Goal: Information Seeking & Learning: Learn about a topic

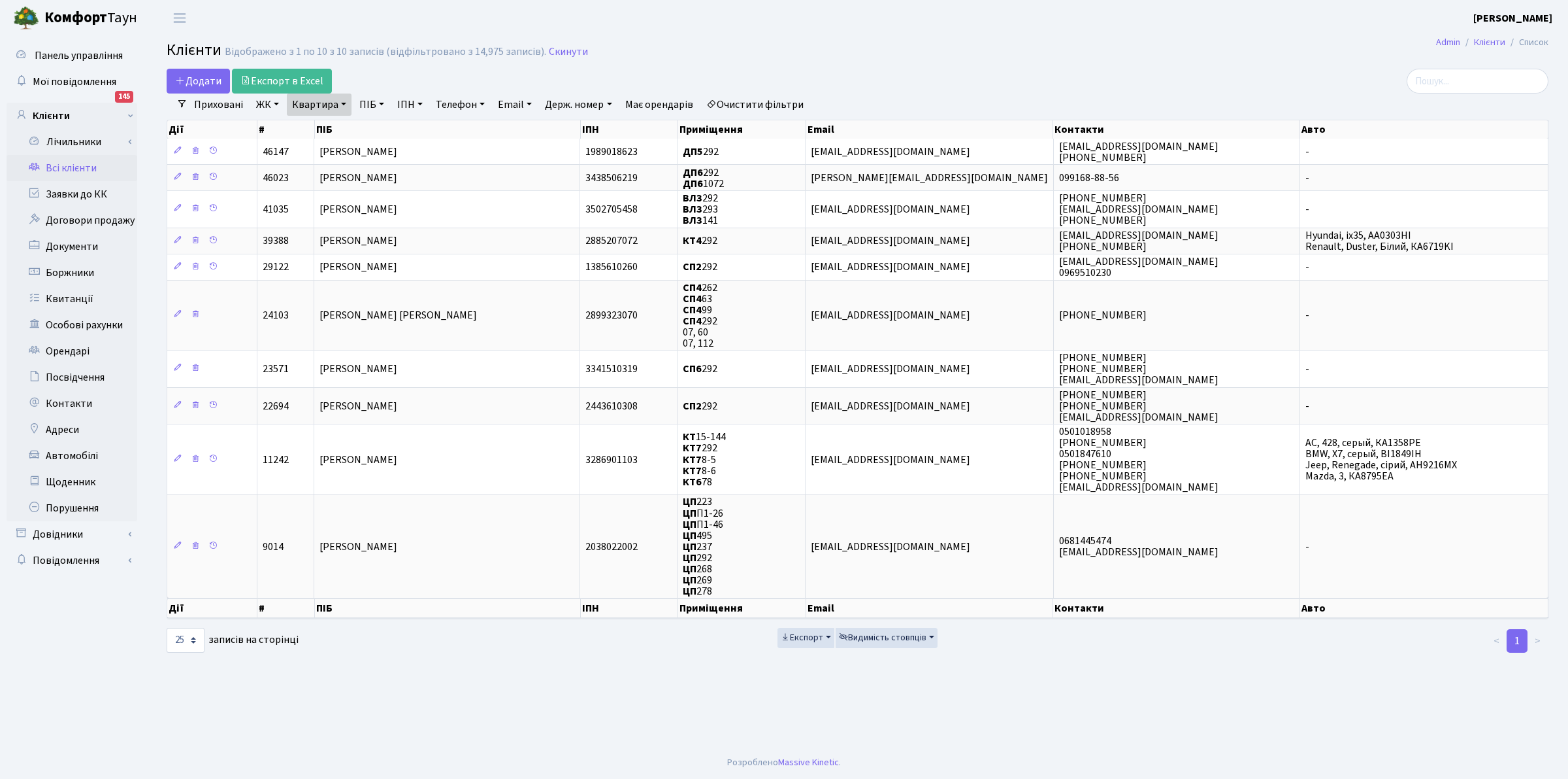
select select "25"
click at [80, 242] on link "Документи" at bounding box center [72, 246] width 130 height 26
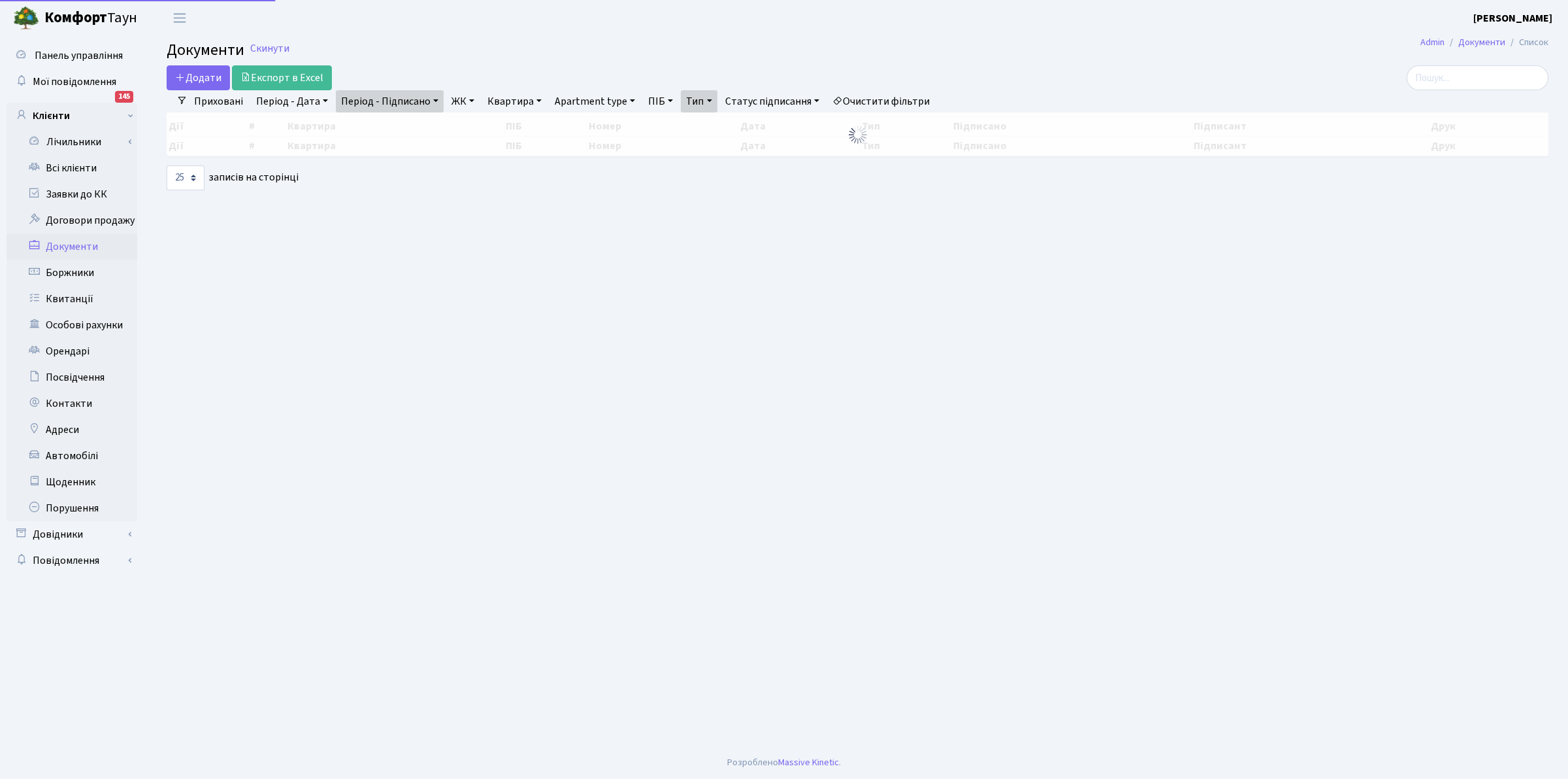
select select "25"
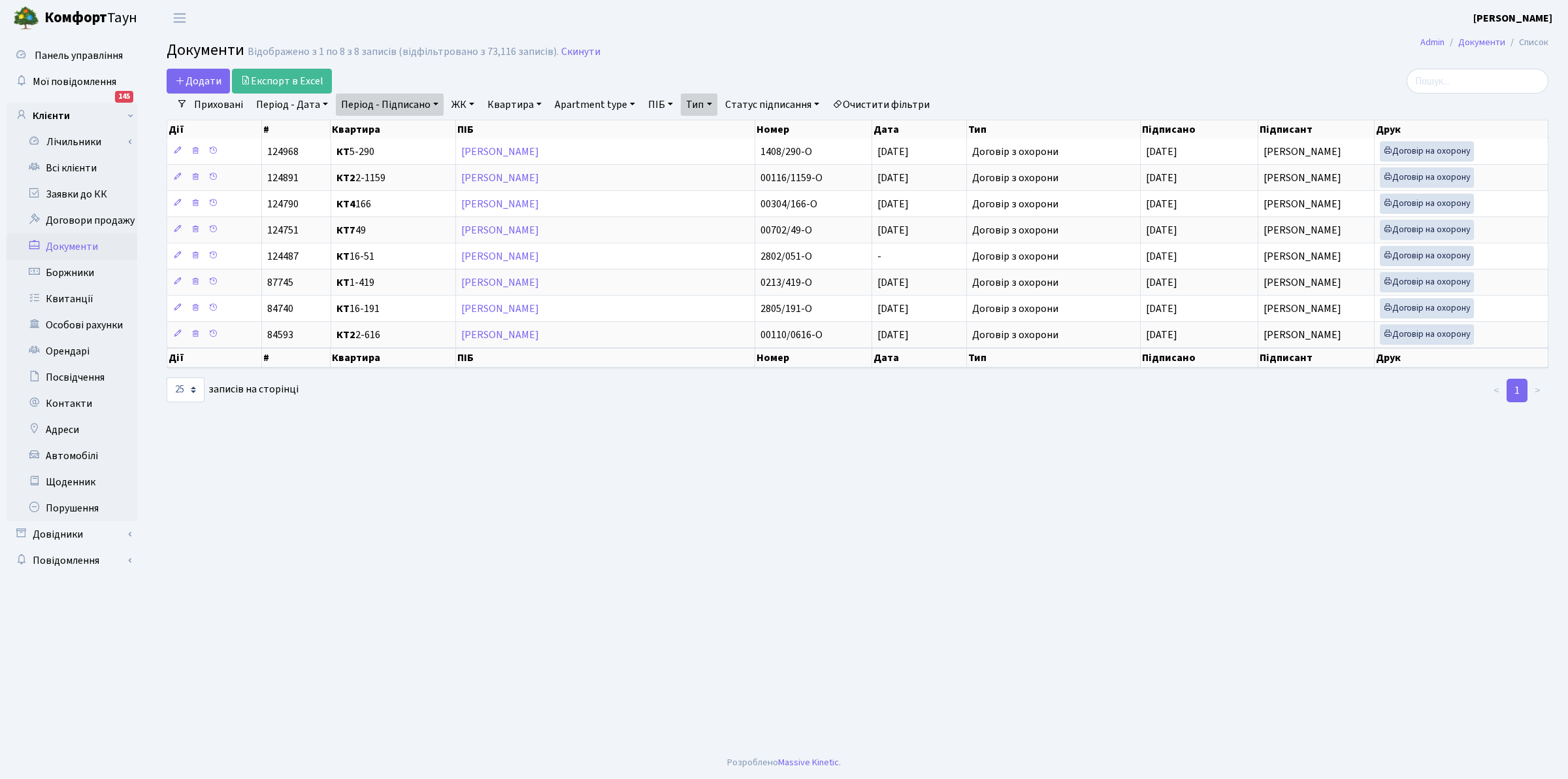
click at [892, 99] on link "Очистити фільтри" at bounding box center [881, 104] width 108 height 22
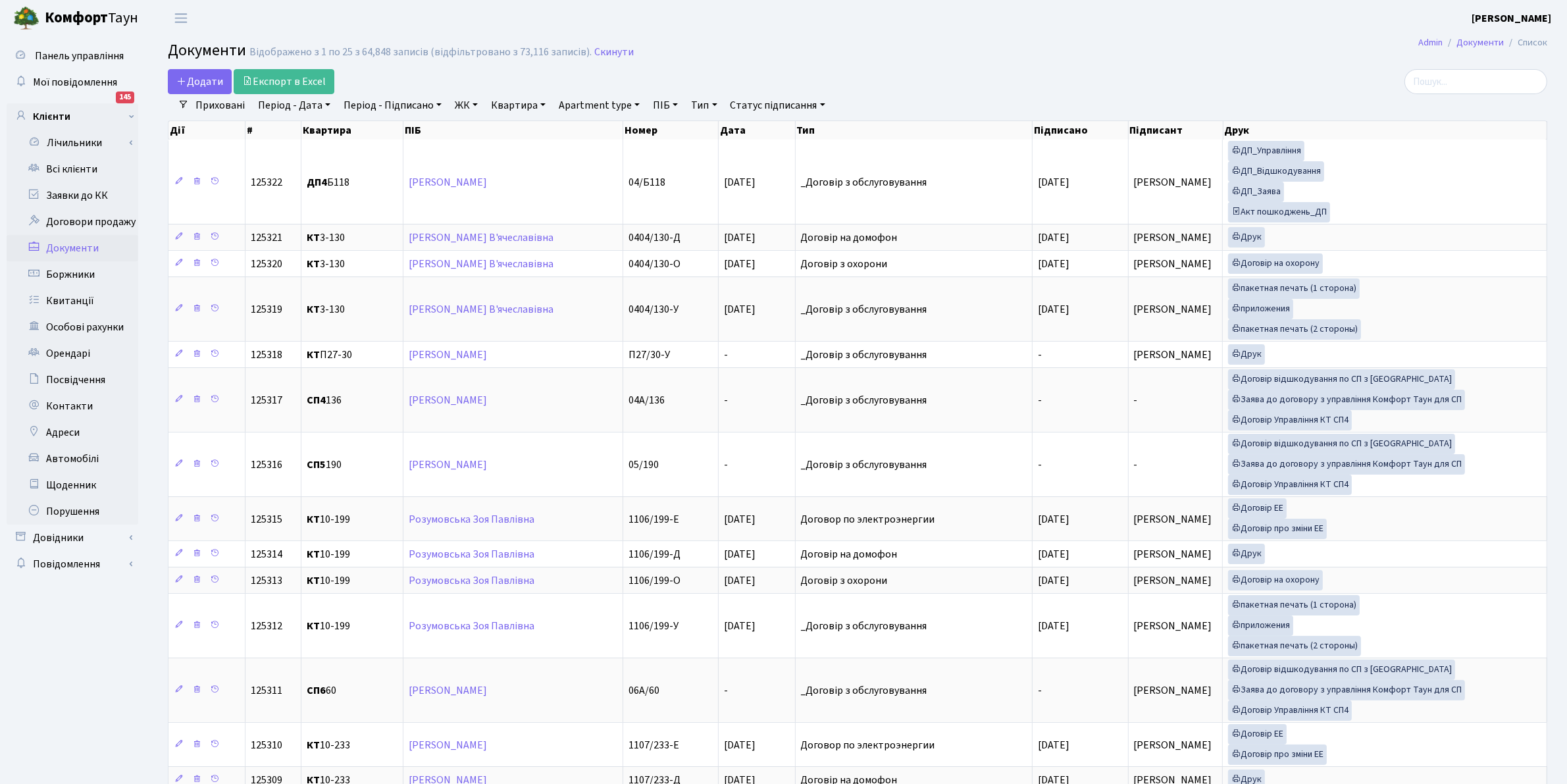
drag, startPoint x: 601, startPoint y: 49, endPoint x: 560, endPoint y: 60, distance: 42.4
click at [600, 49] on link "Скинути" at bounding box center [614, 52] width 39 height 13
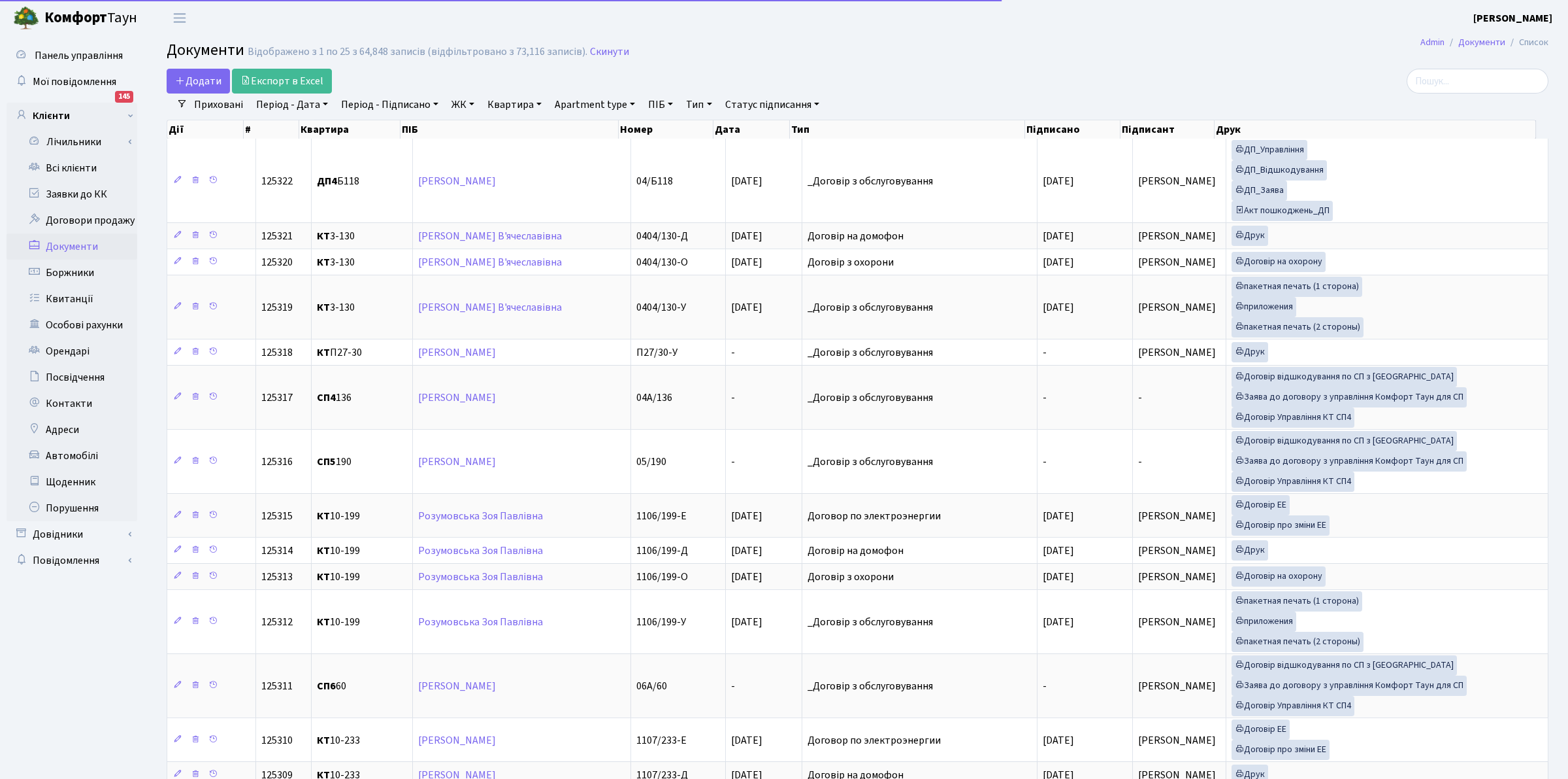
select select
select select "25"
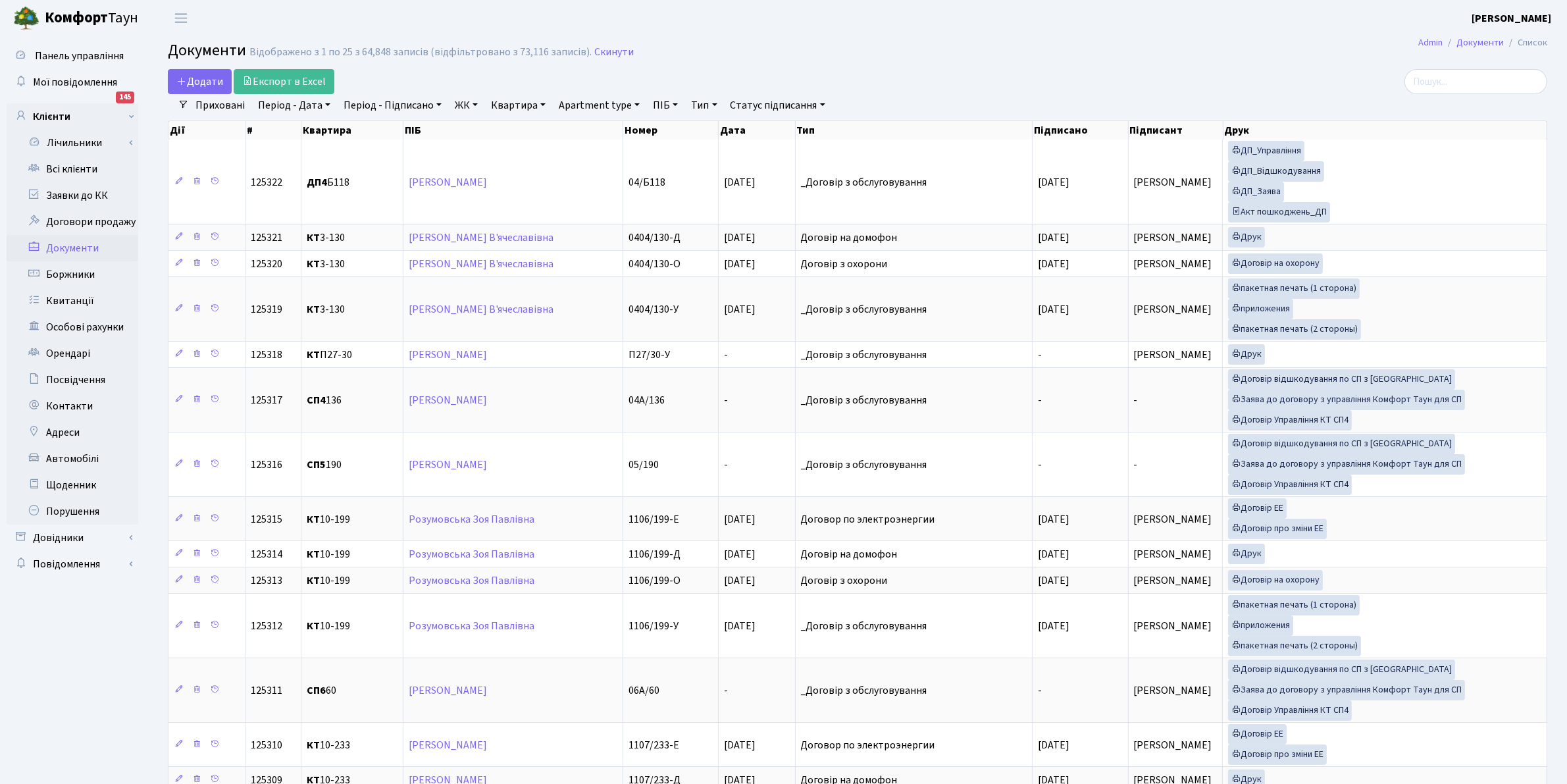
click at [702, 103] on link "Тип" at bounding box center [704, 105] width 36 height 22
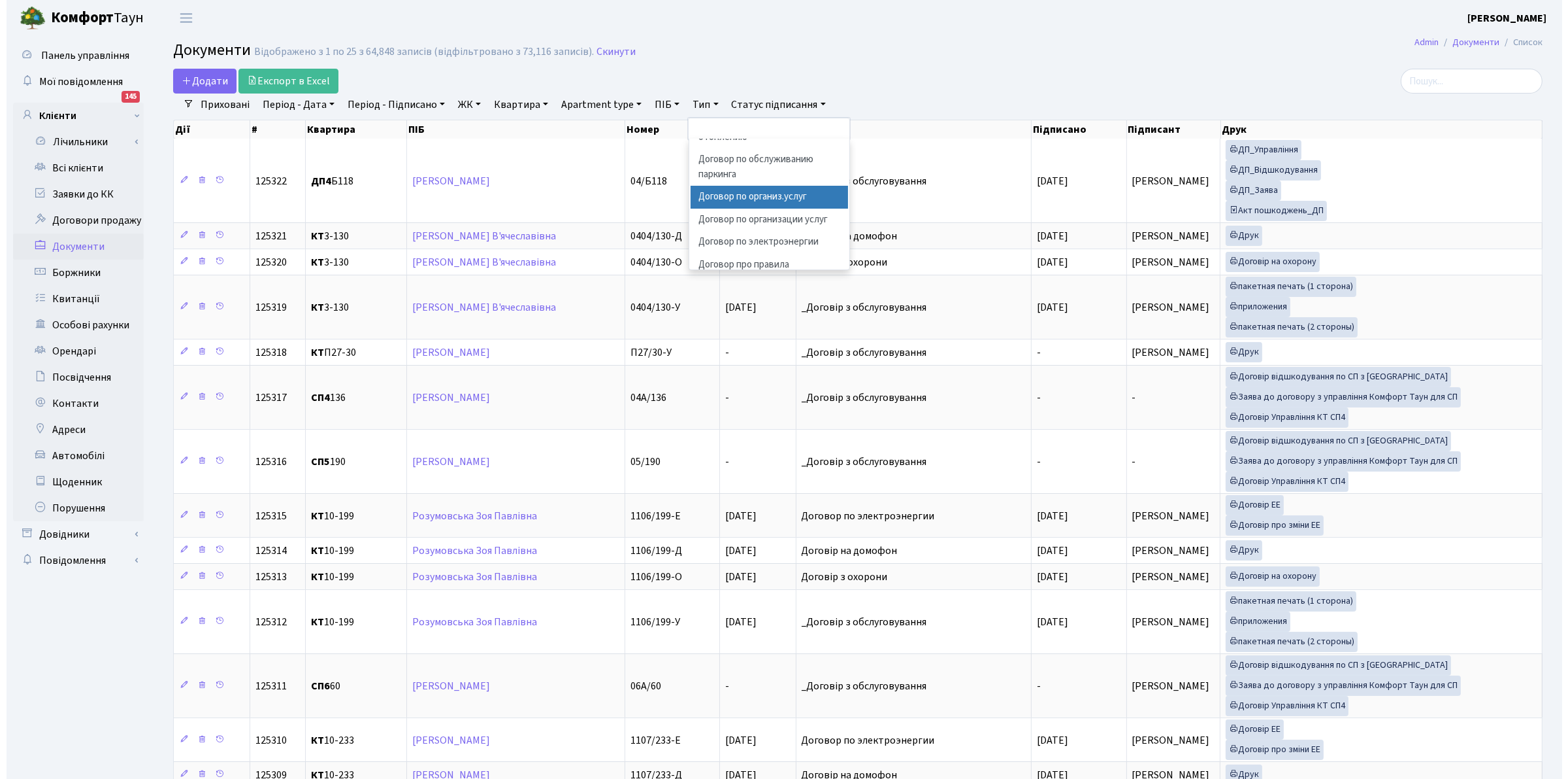
scroll to position [327, 0]
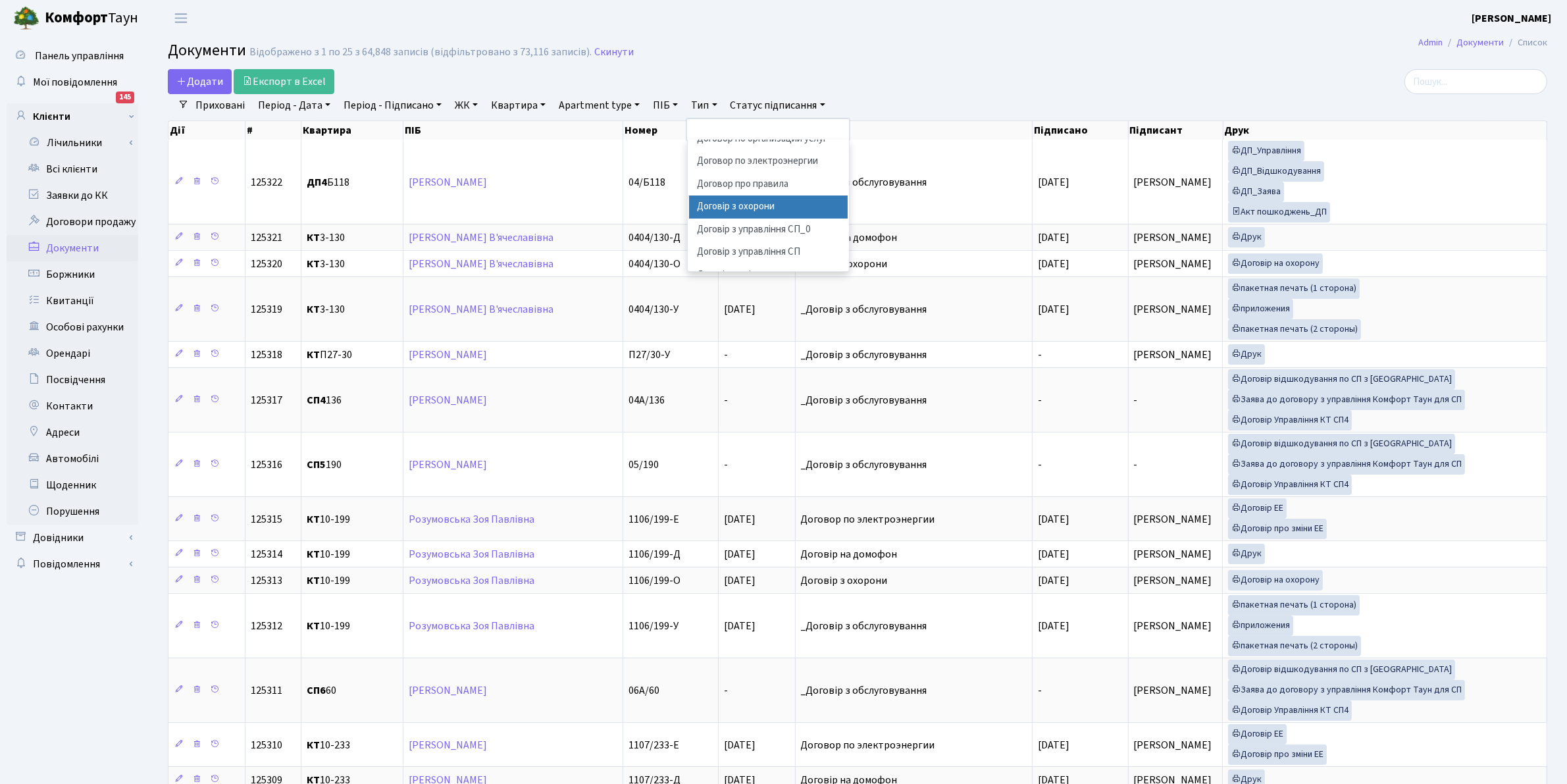
click at [761, 219] on li "Договір з охорони" at bounding box center [769, 207] width 160 height 23
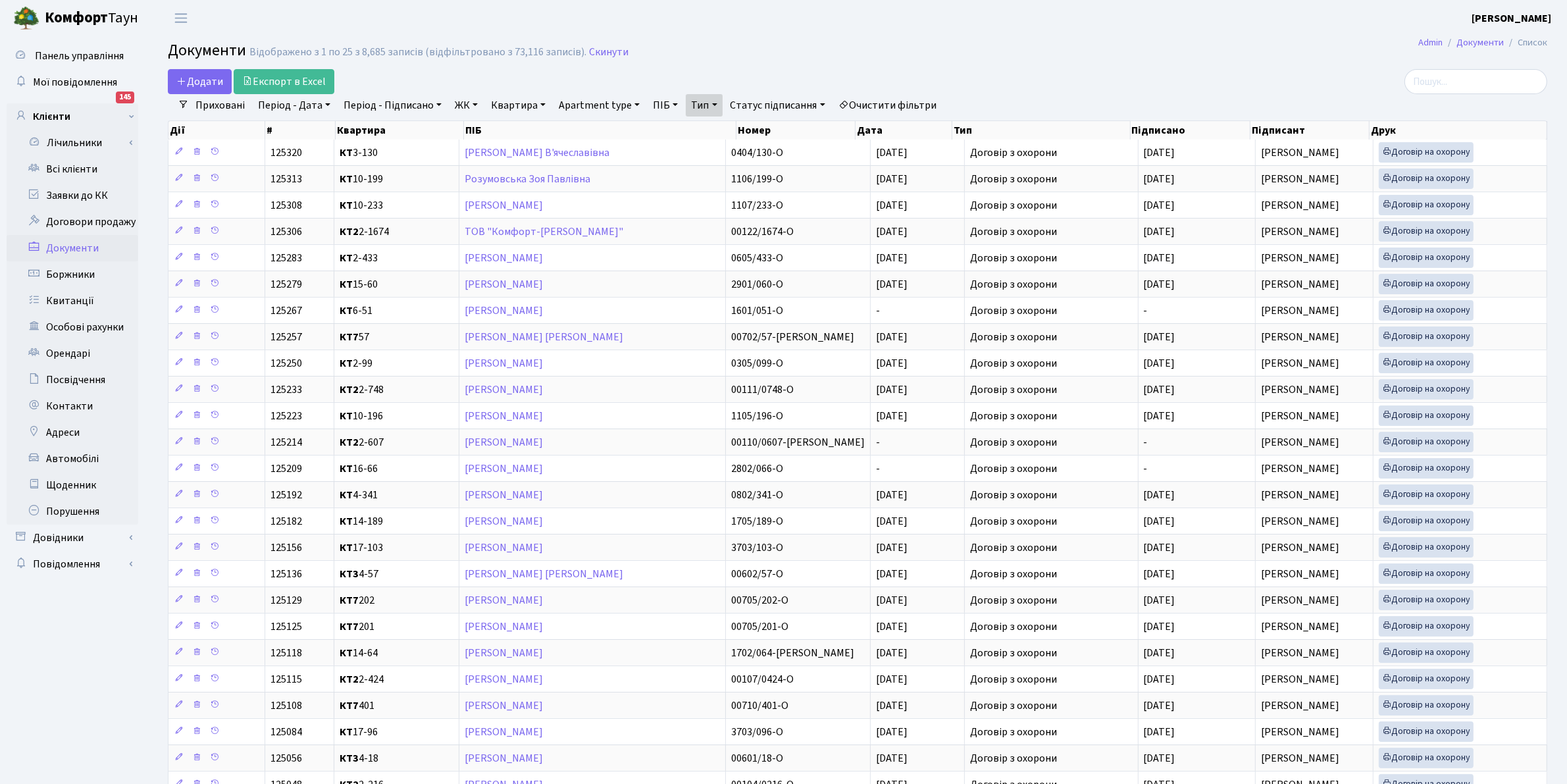
click at [311, 106] on link "Період - Дата" at bounding box center [294, 105] width 83 height 22
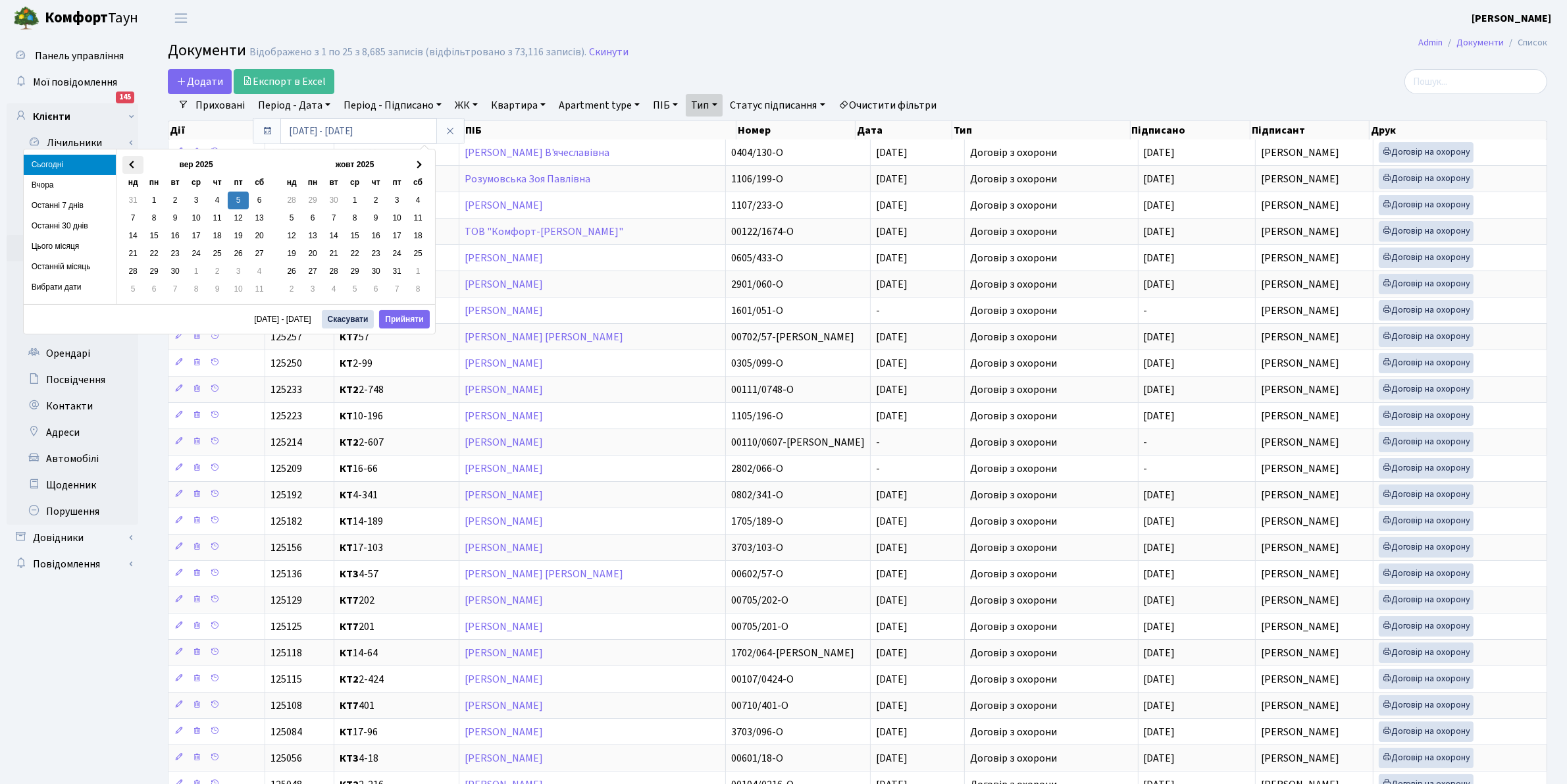
click at [130, 161] on th at bounding box center [133, 165] width 21 height 18
drag, startPoint x: 239, startPoint y: 202, endPoint x: 221, endPoint y: 229, distance: 32.4
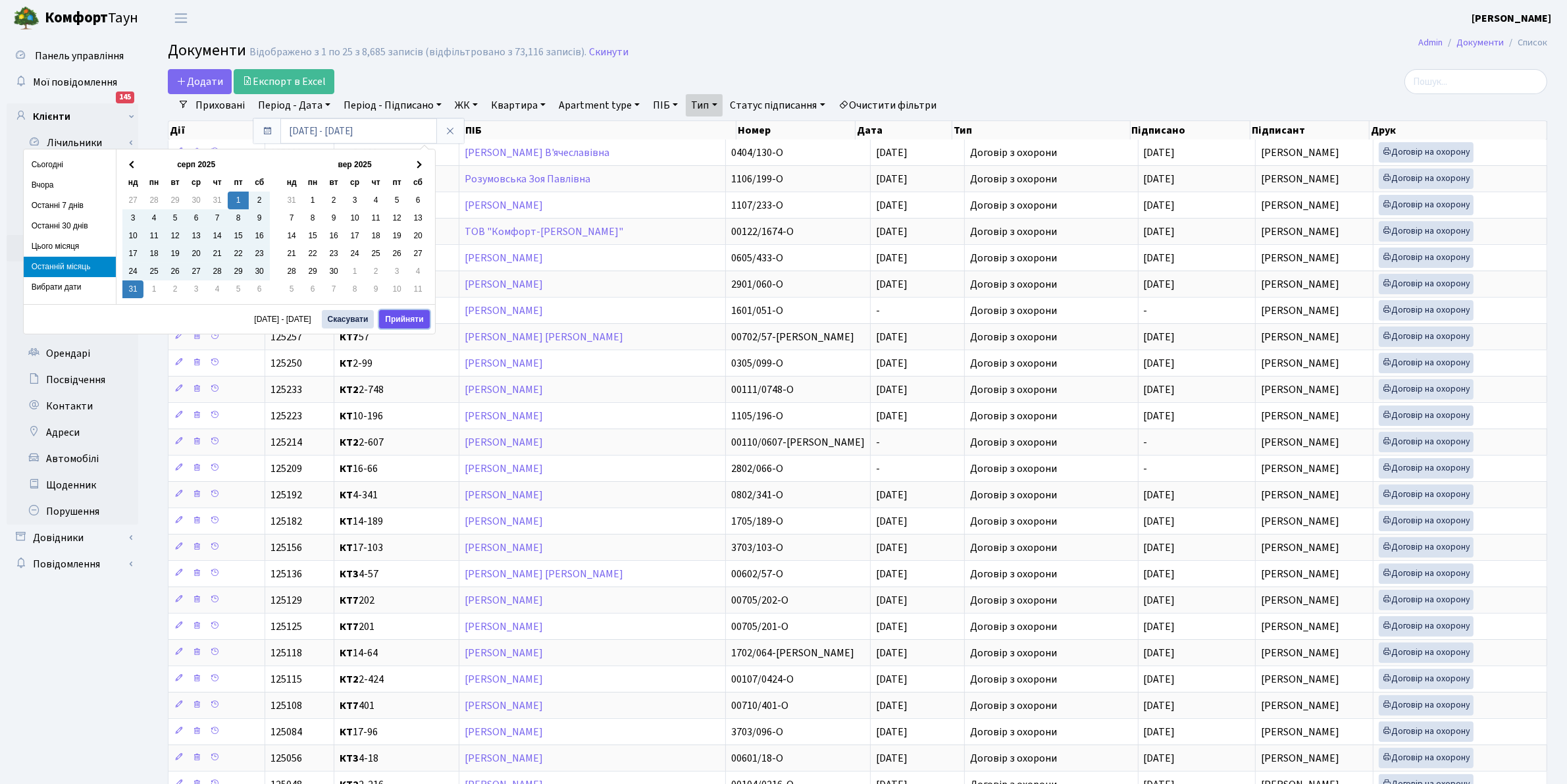
click at [422, 323] on button "Прийняти" at bounding box center [404, 319] width 50 height 18
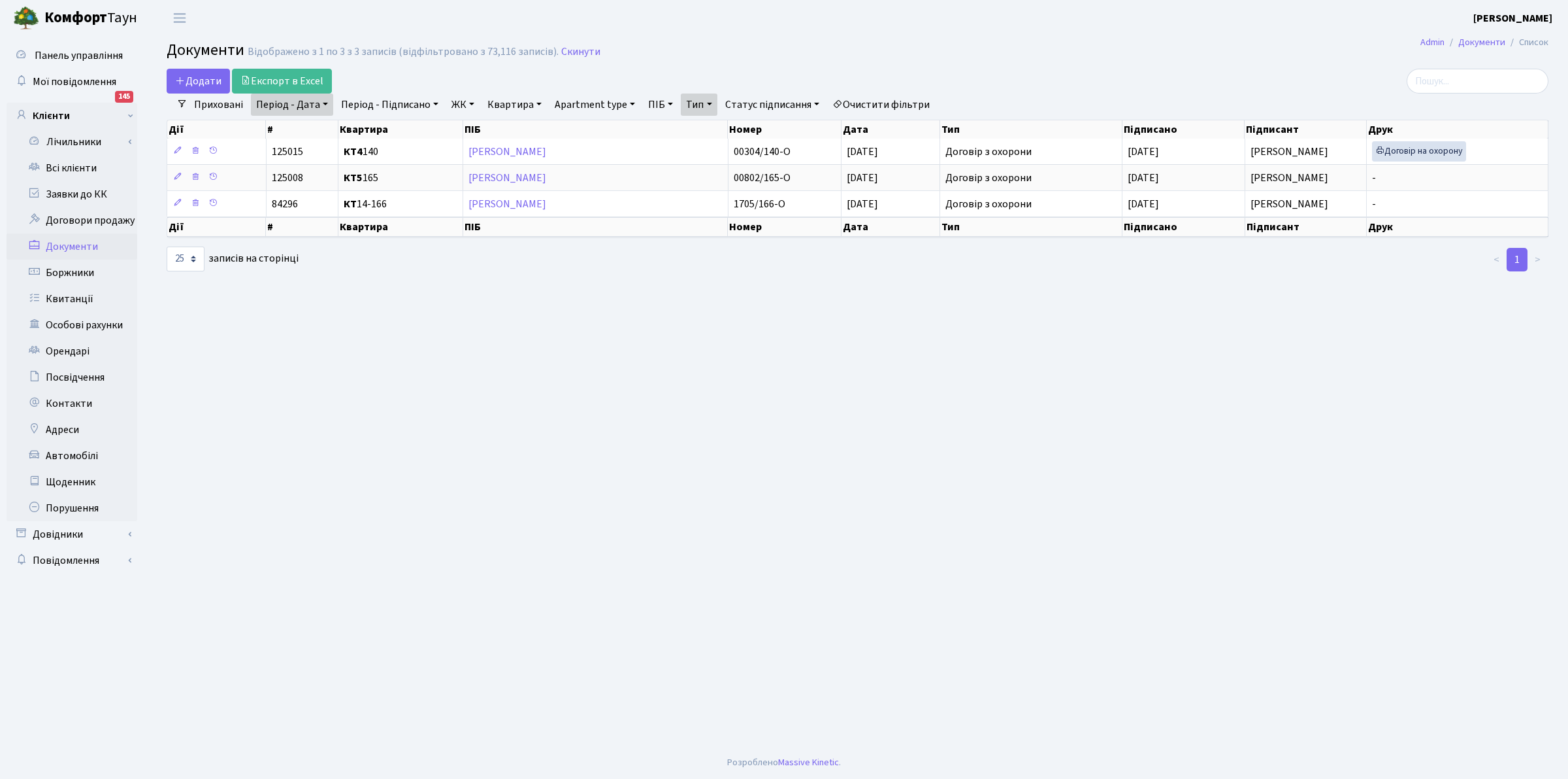
click at [397, 102] on link "Період - Підписано" at bounding box center [389, 104] width 108 height 22
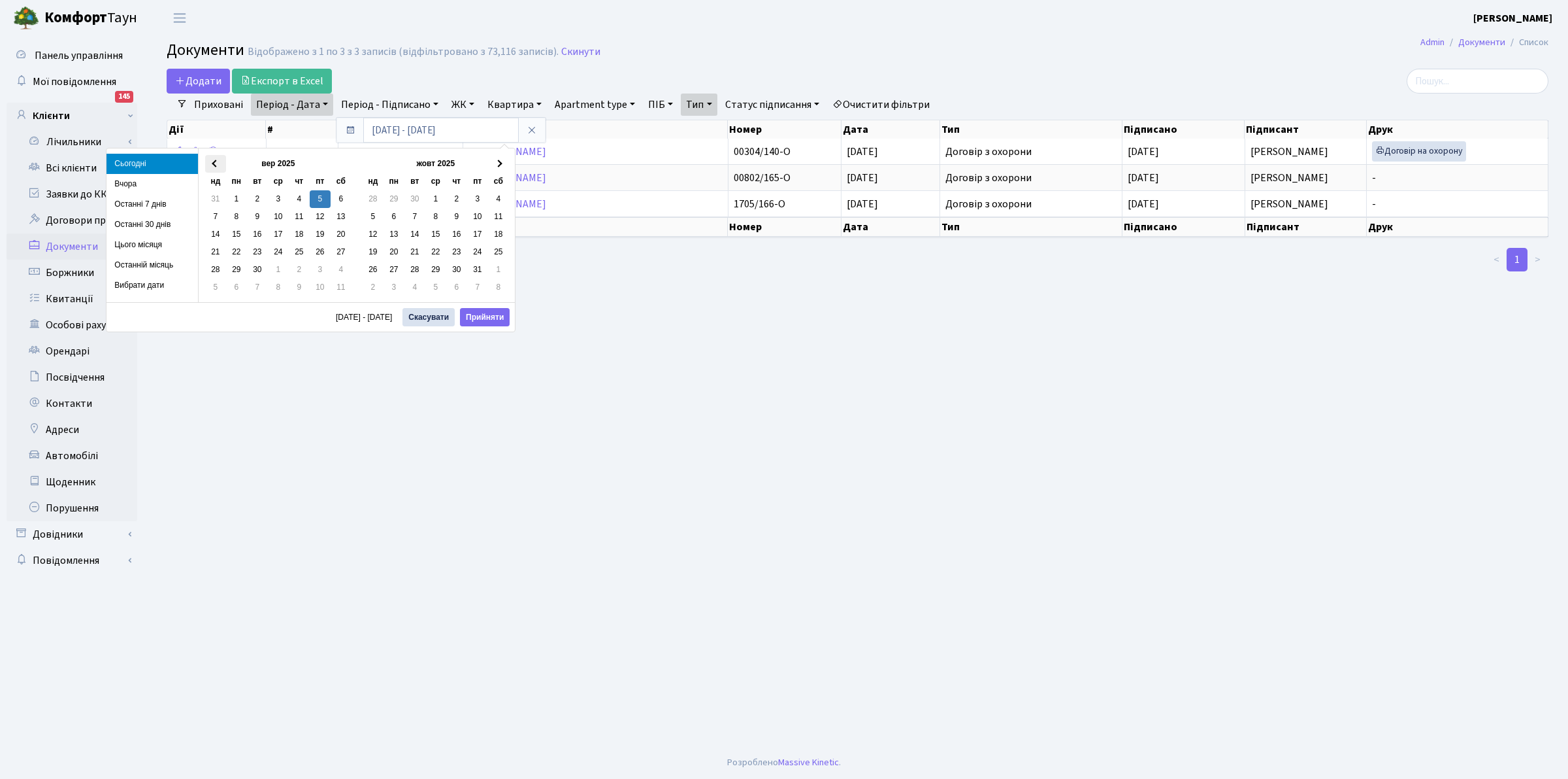
click at [212, 164] on span at bounding box center [216, 164] width 7 height 7
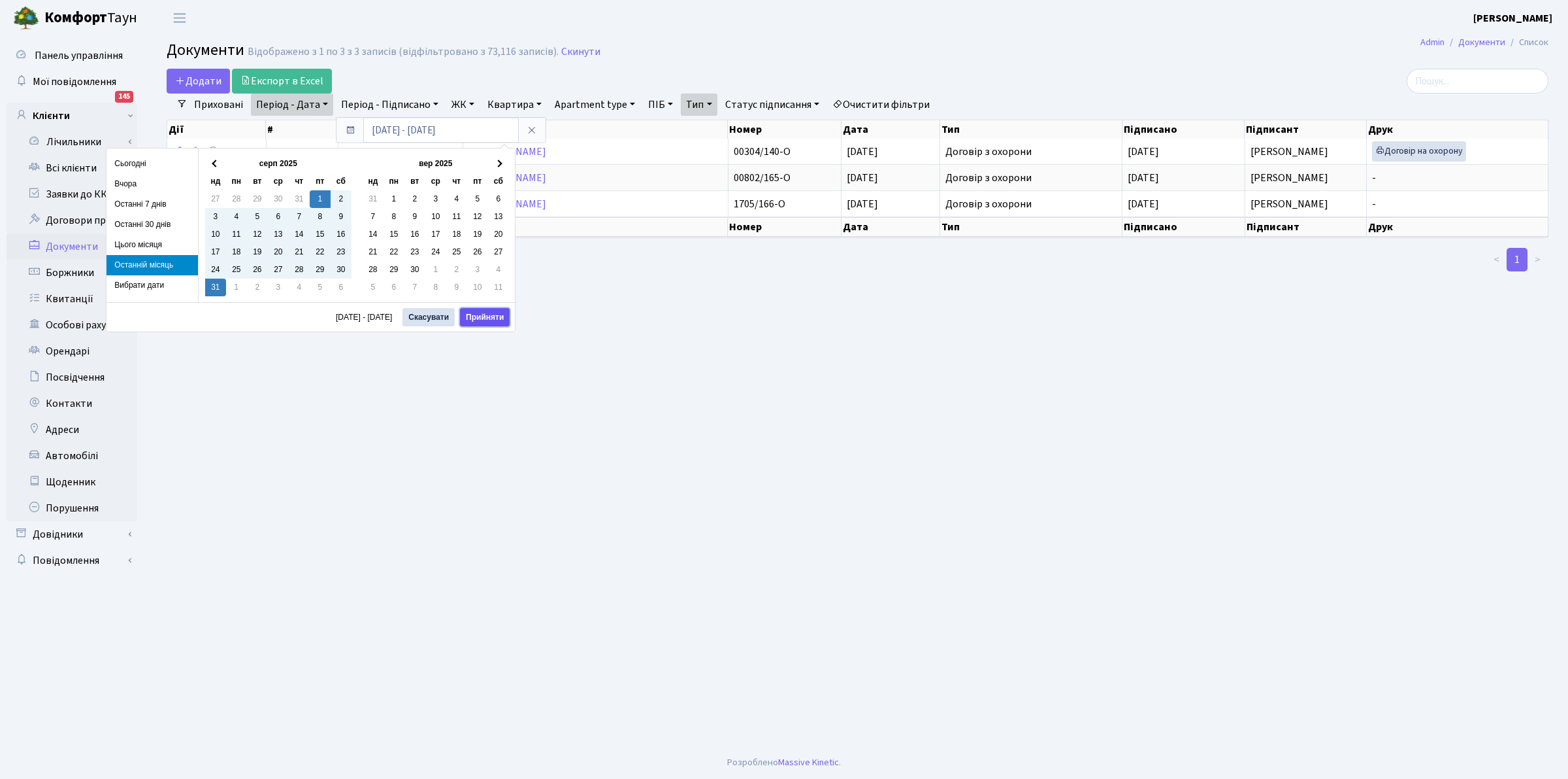
click at [469, 324] on button "Прийняти" at bounding box center [485, 317] width 50 height 18
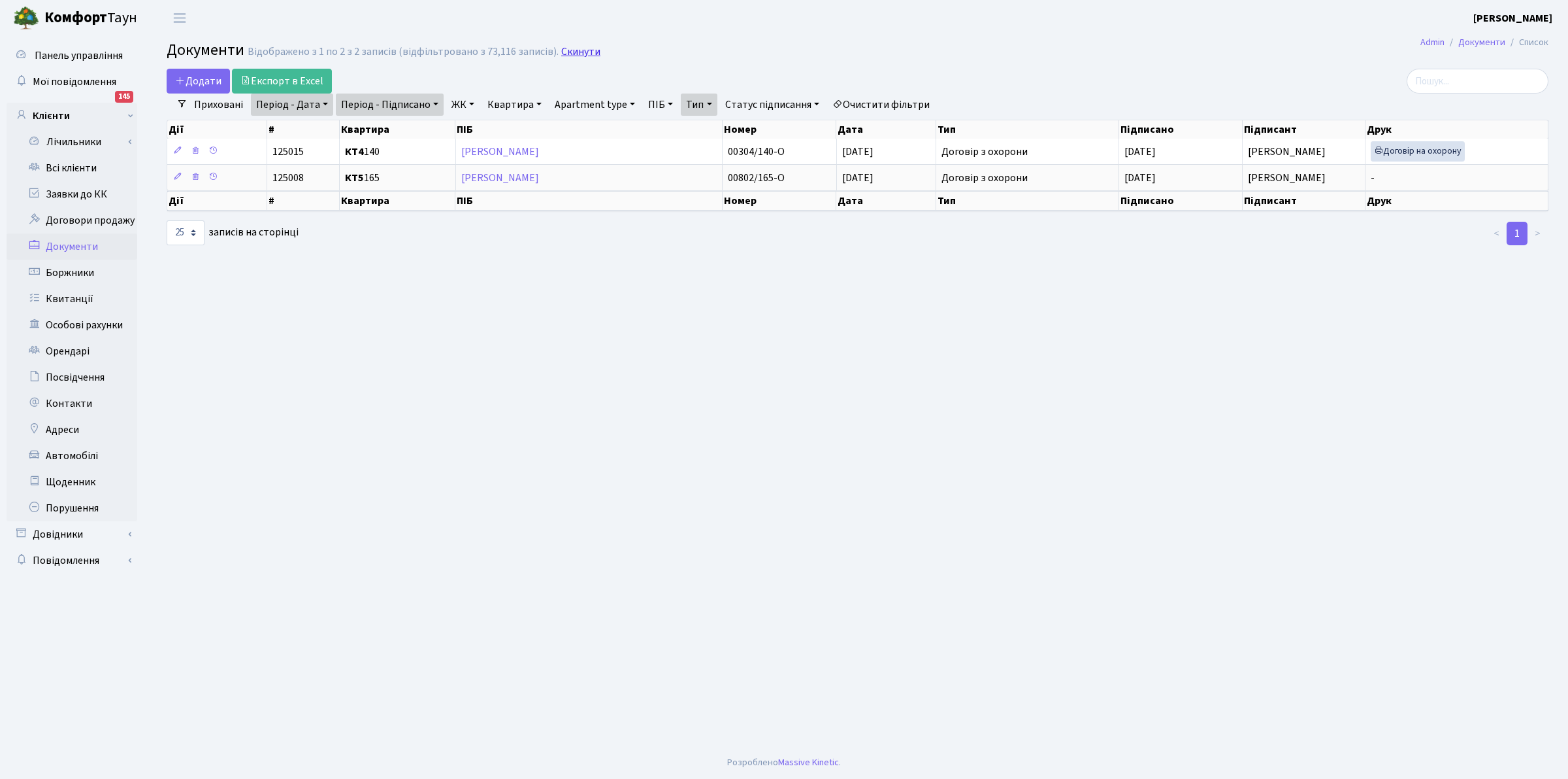
click at [563, 53] on link "Скинути" at bounding box center [581, 51] width 39 height 12
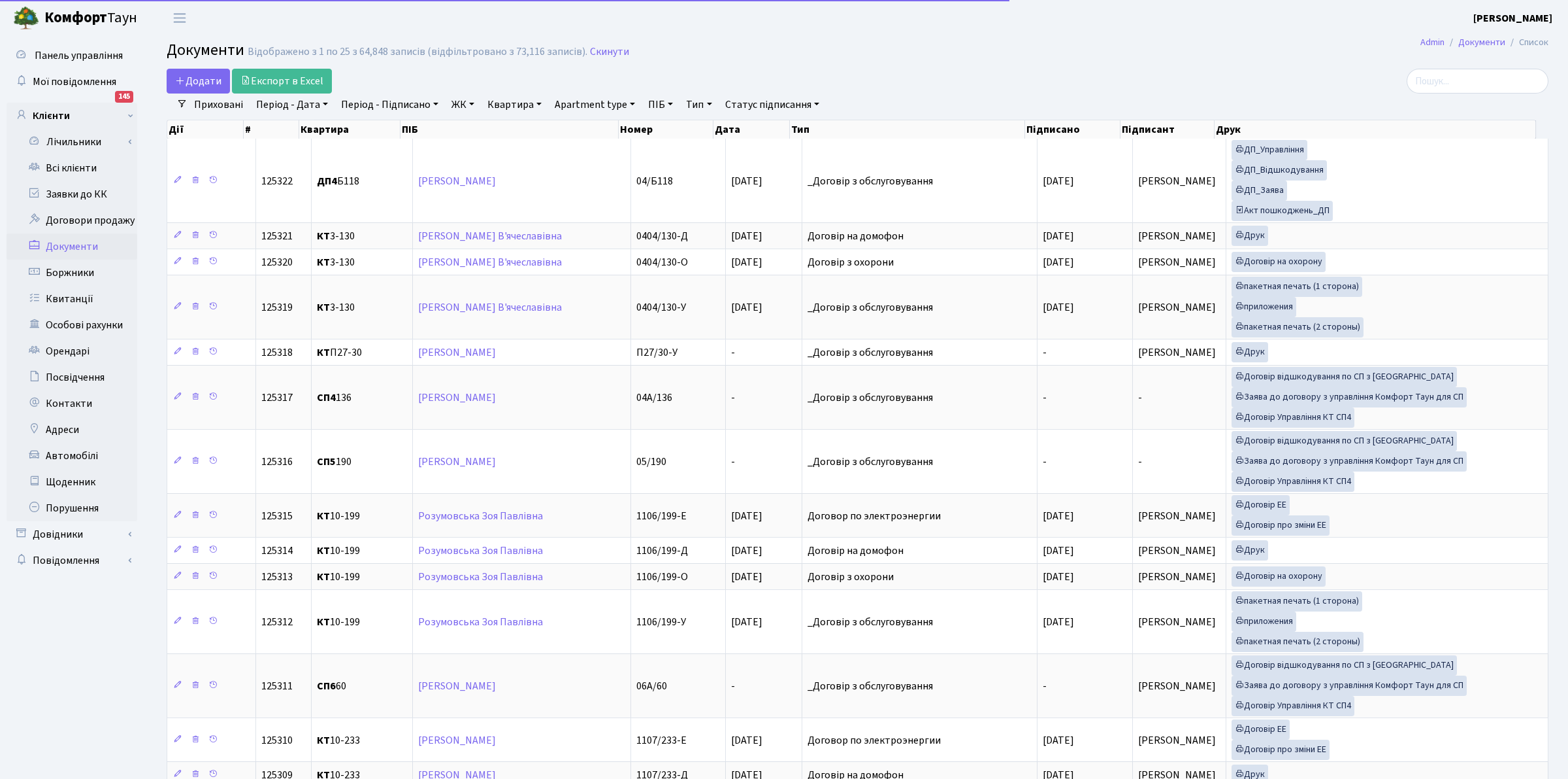
select select
select select "25"
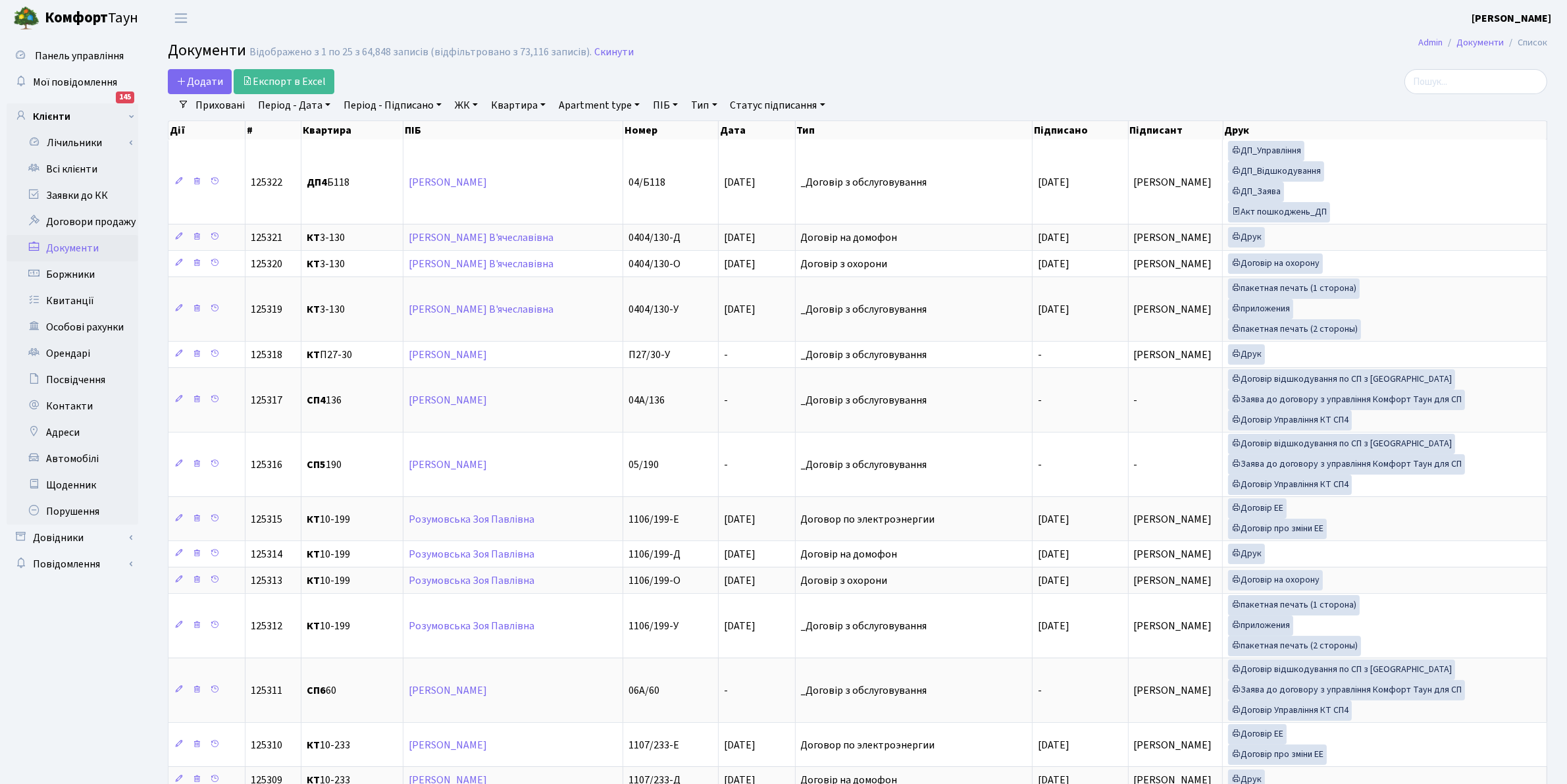
click at [699, 107] on link "Тип" at bounding box center [704, 105] width 36 height 22
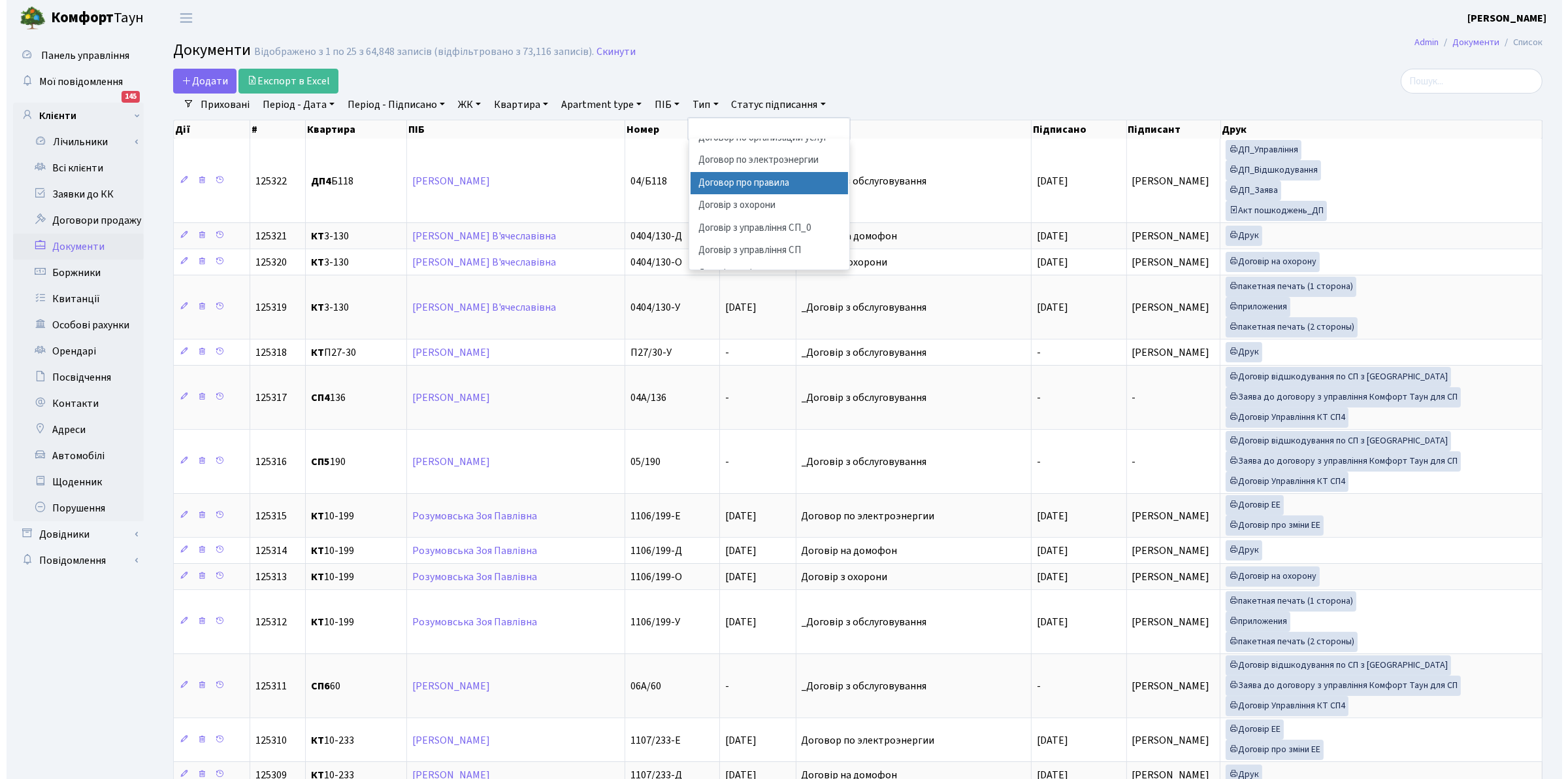
scroll to position [409, 0]
click at [743, 136] on li "Договір з охорони" at bounding box center [763, 123] width 158 height 23
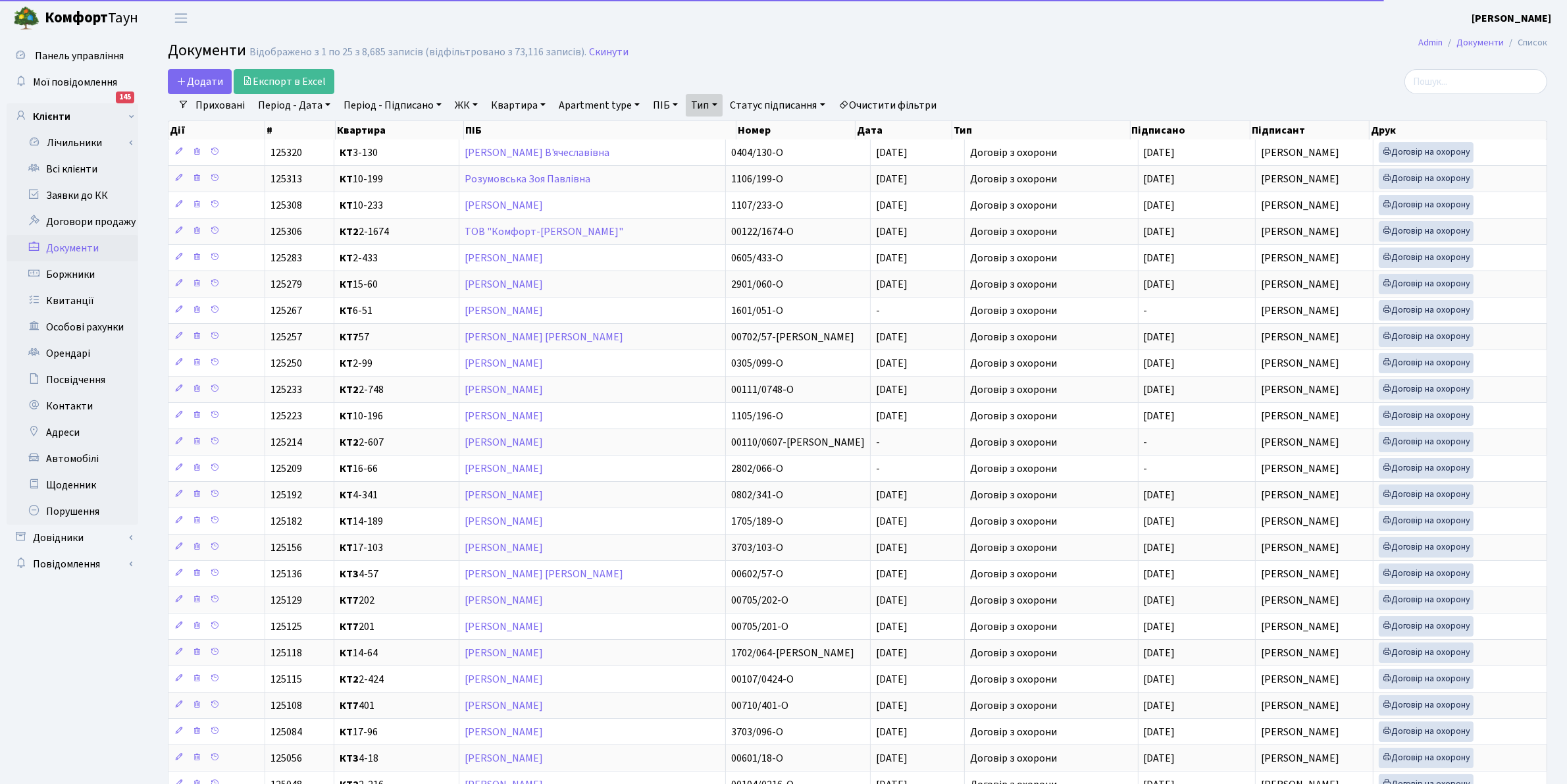
click at [396, 107] on link "Період - Підписано" at bounding box center [392, 105] width 109 height 22
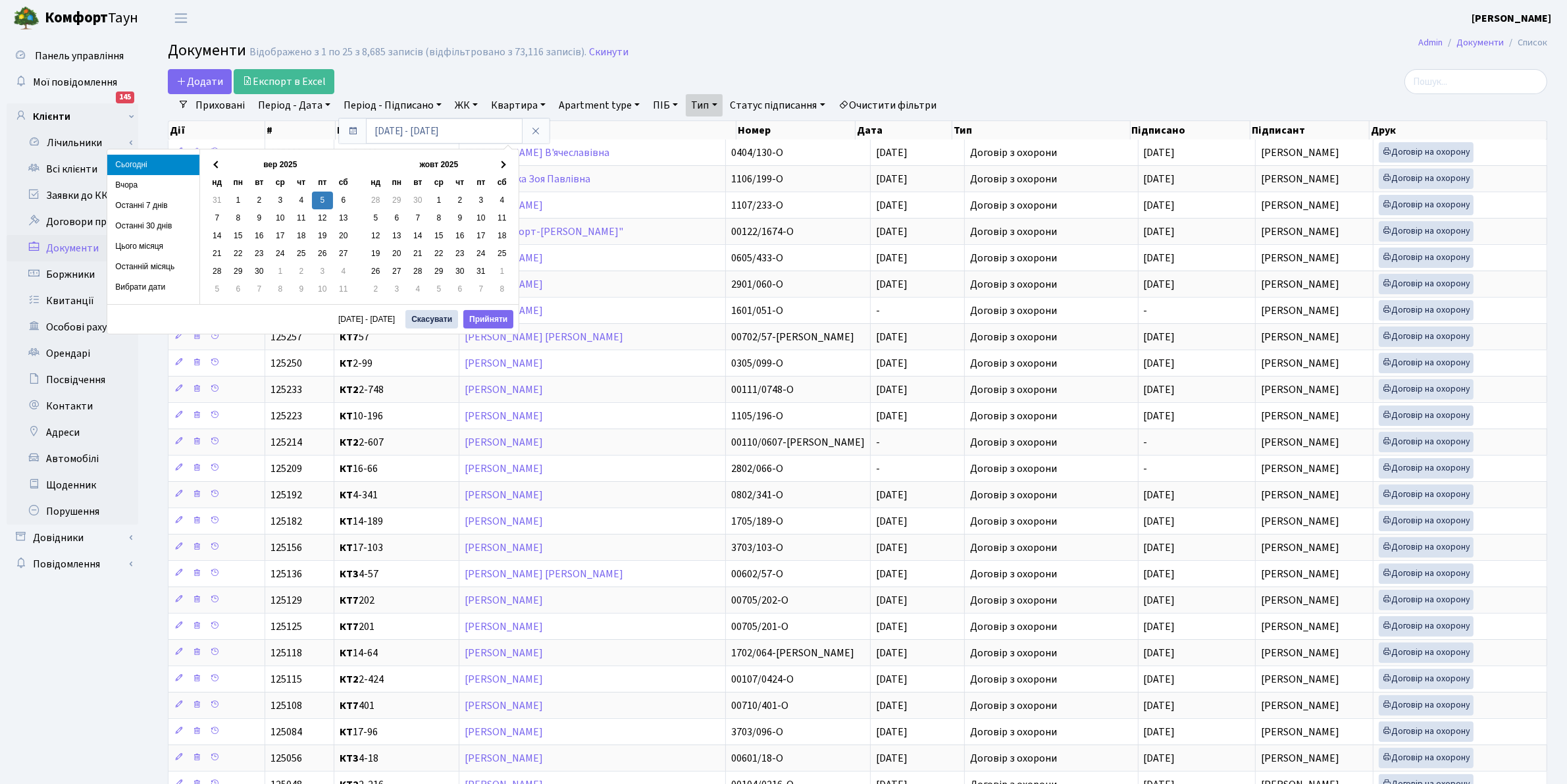
click at [306, 102] on link "Період - Дата" at bounding box center [294, 105] width 83 height 22
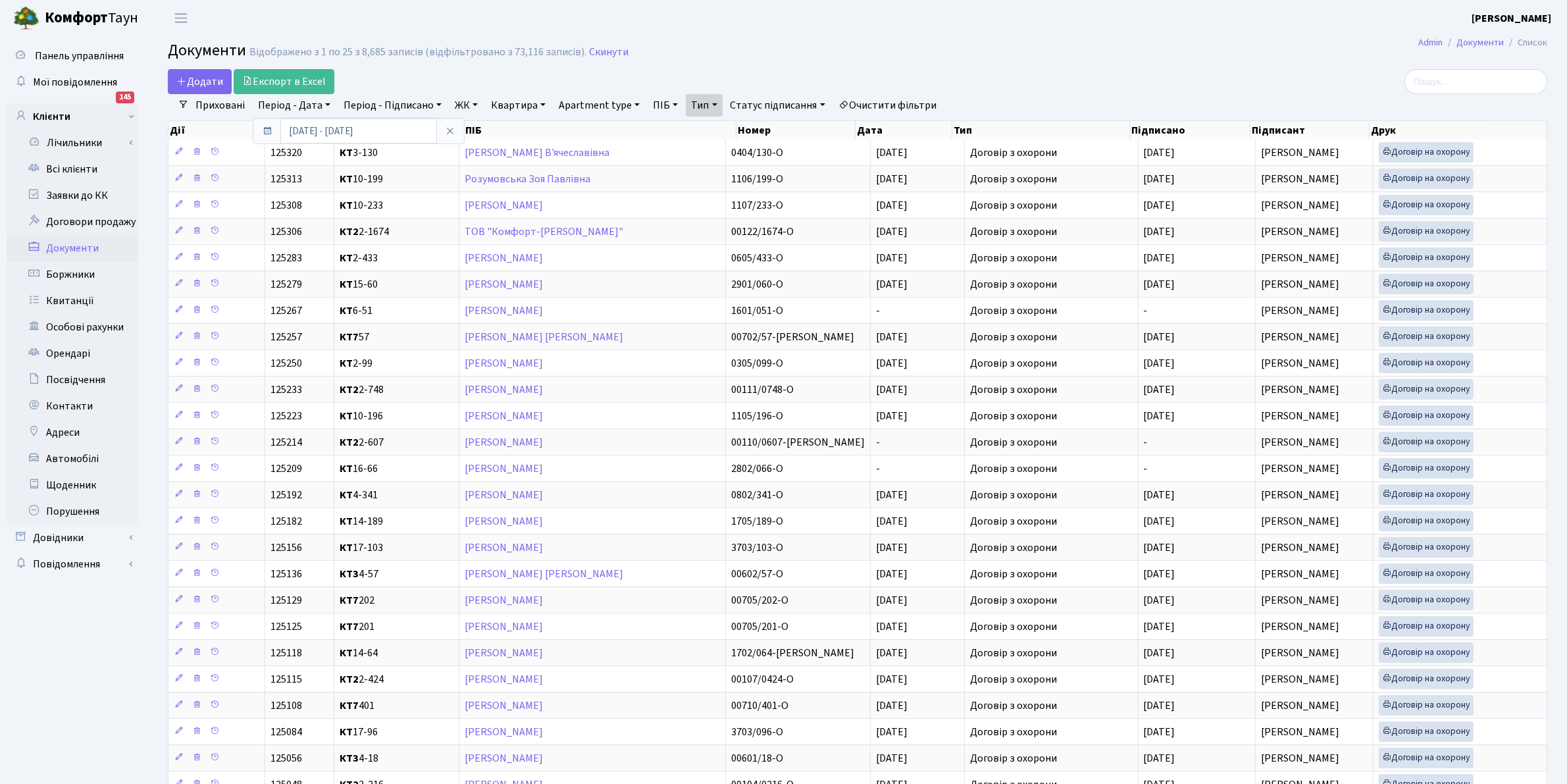
click at [360, 109] on link "Період - Підписано" at bounding box center [392, 105] width 109 height 22
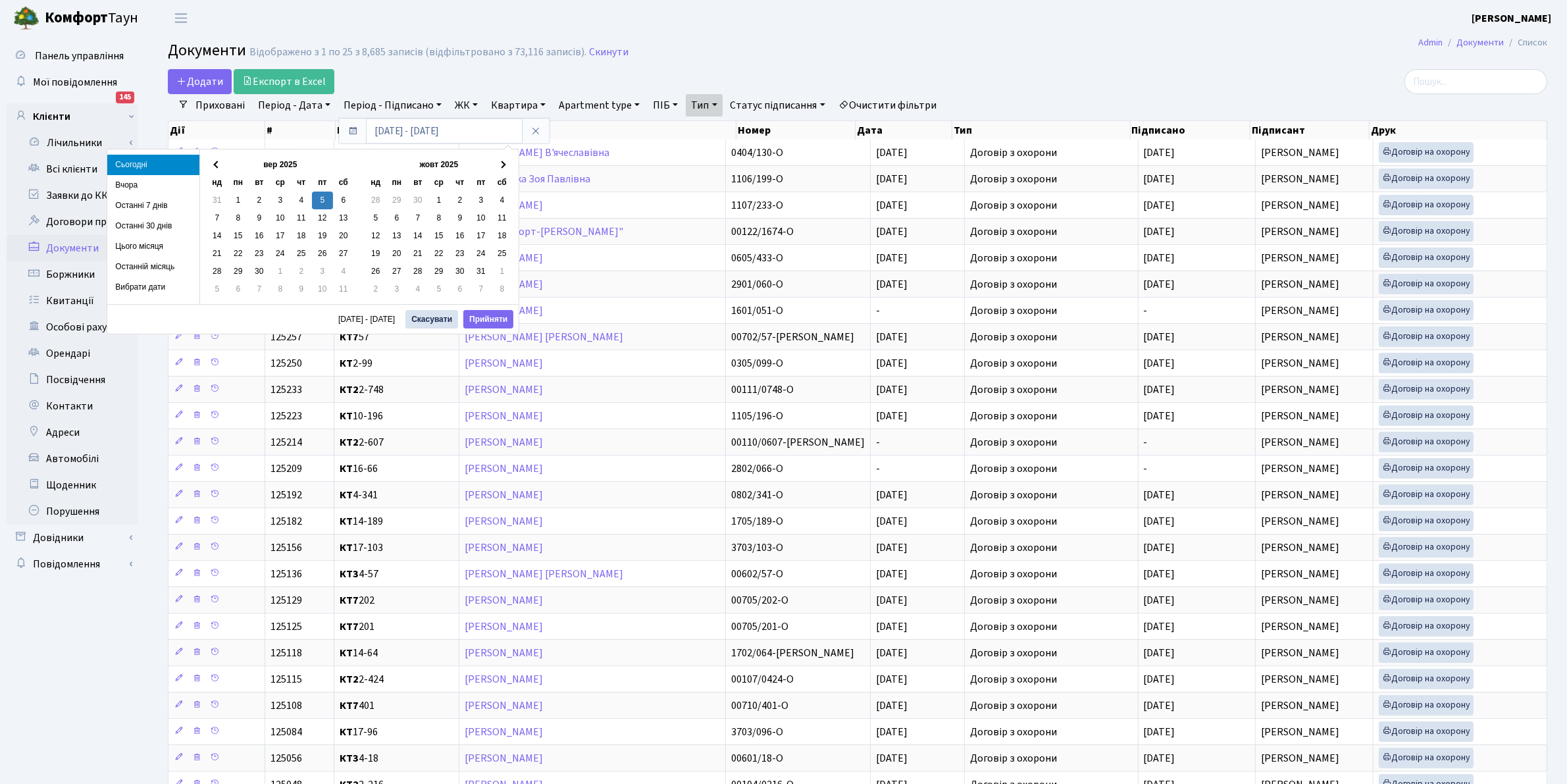
click at [388, 103] on link "Період - Підписано" at bounding box center [392, 105] width 109 height 22
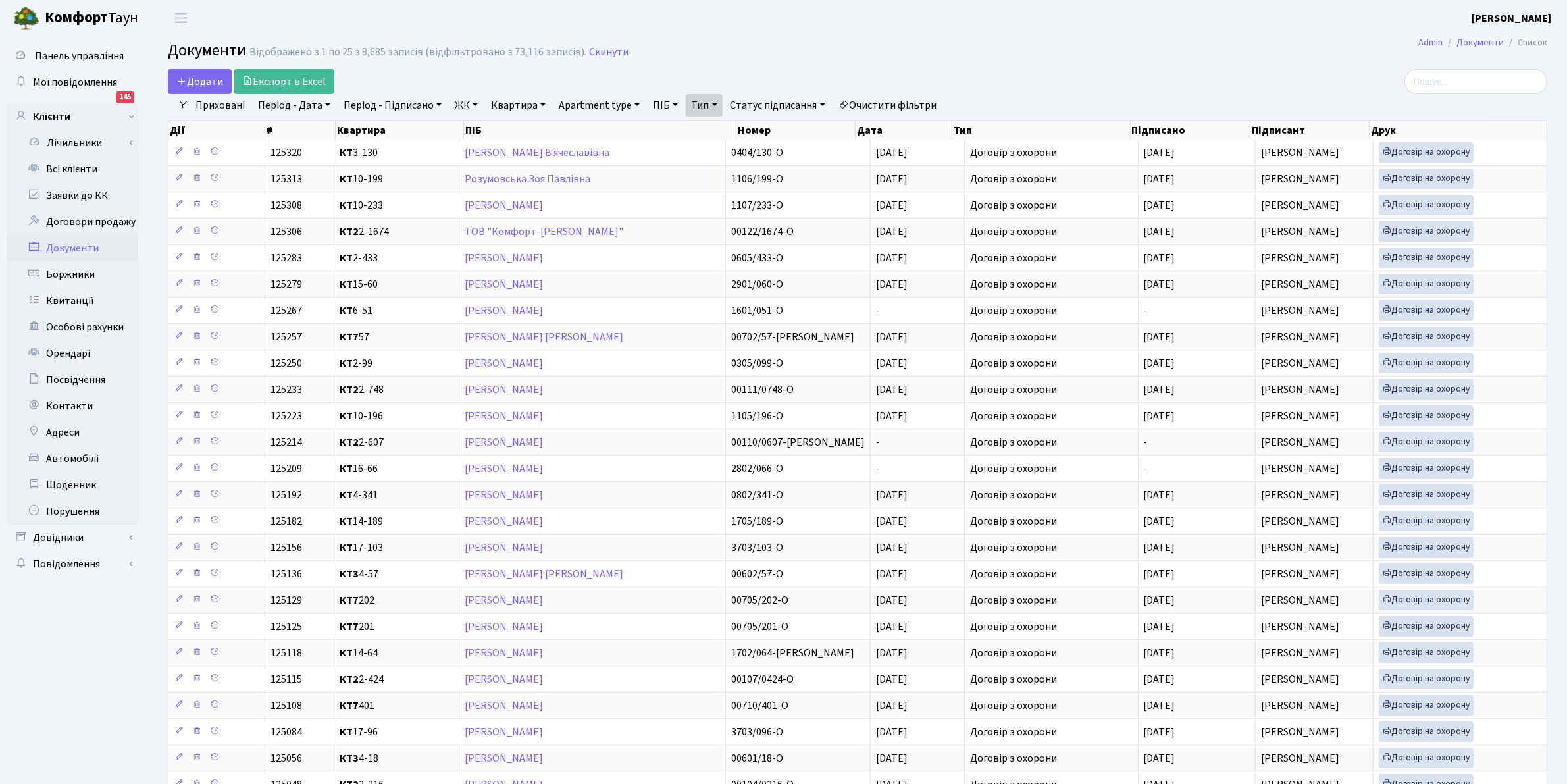
click at [301, 106] on link "Період - Дата" at bounding box center [294, 105] width 83 height 22
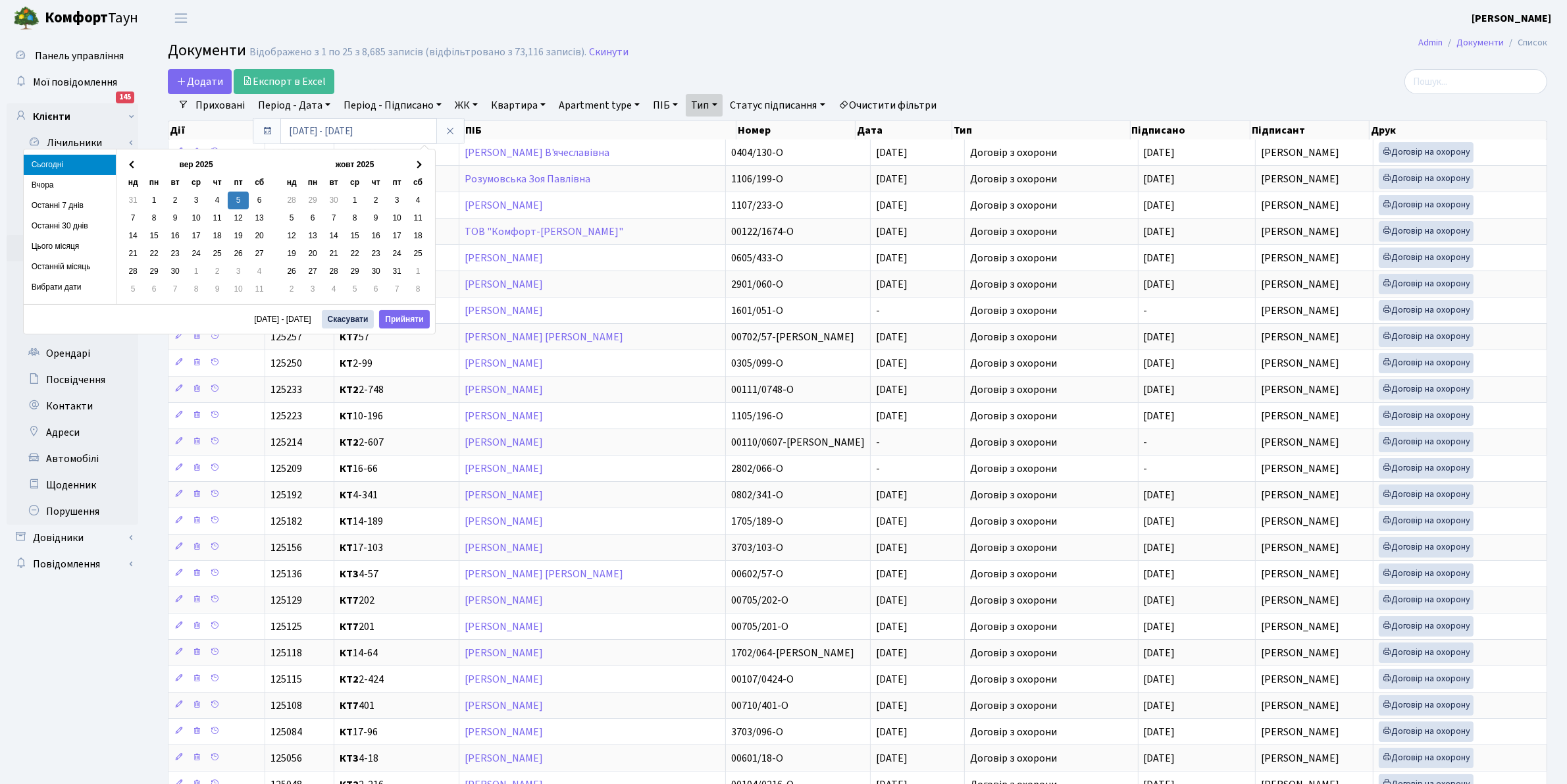
click at [270, 100] on link "Період - Дата" at bounding box center [294, 105] width 83 height 22
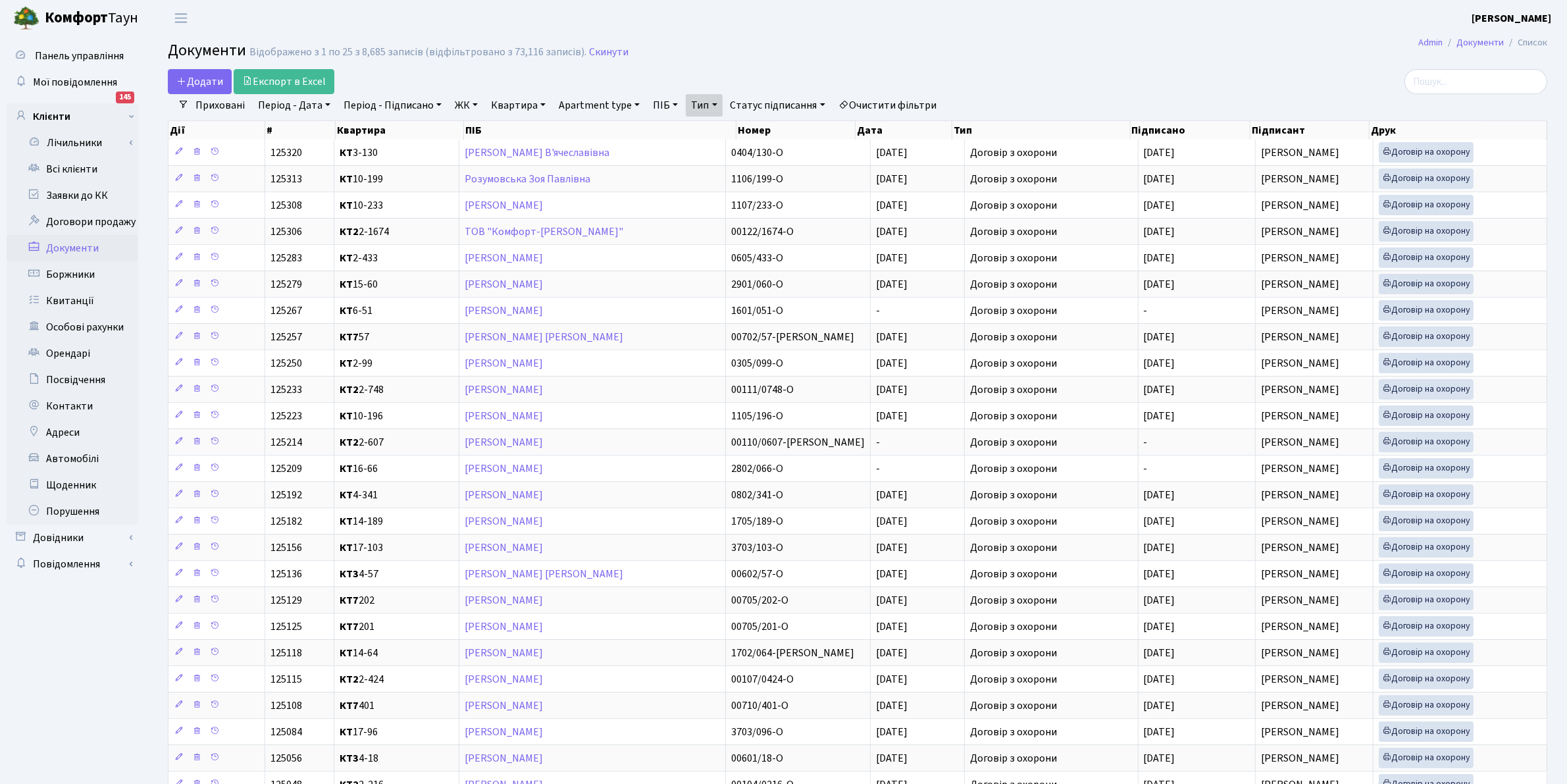
click at [307, 103] on link "Період - Дата" at bounding box center [294, 105] width 83 height 22
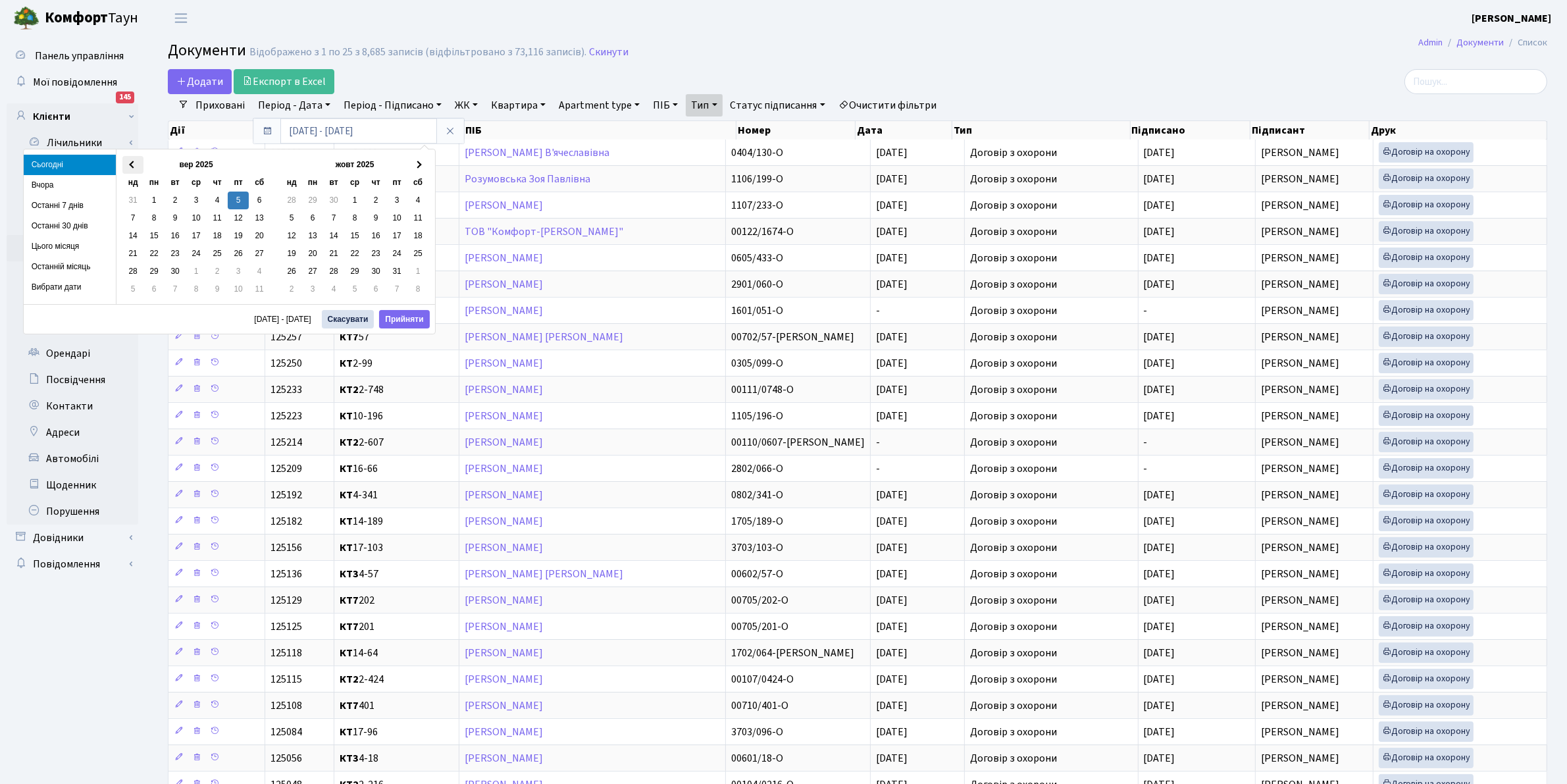
click at [133, 163] on span at bounding box center [133, 165] width 7 height 7
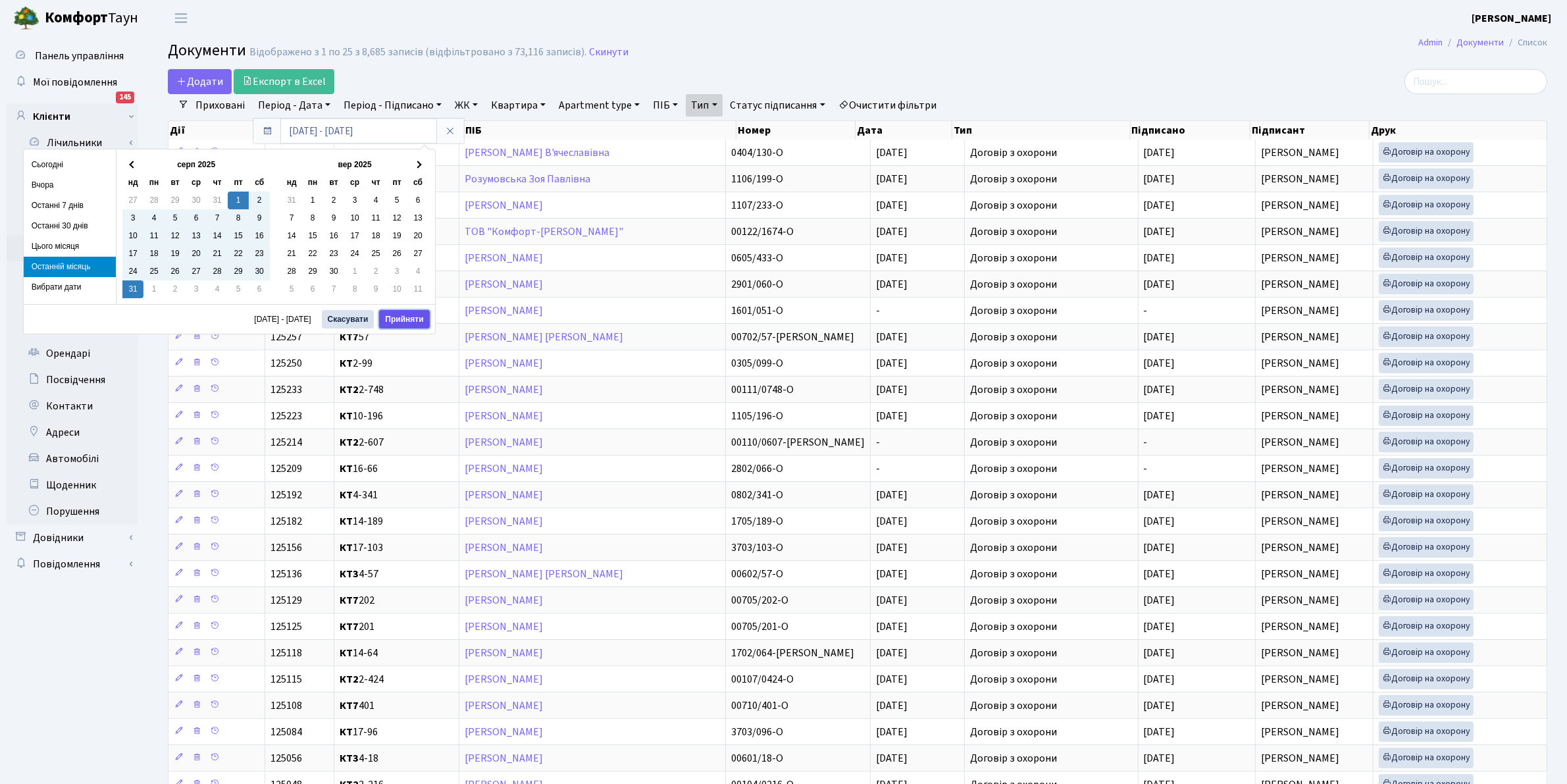
click at [409, 323] on button "Прийняти" at bounding box center [404, 319] width 50 height 18
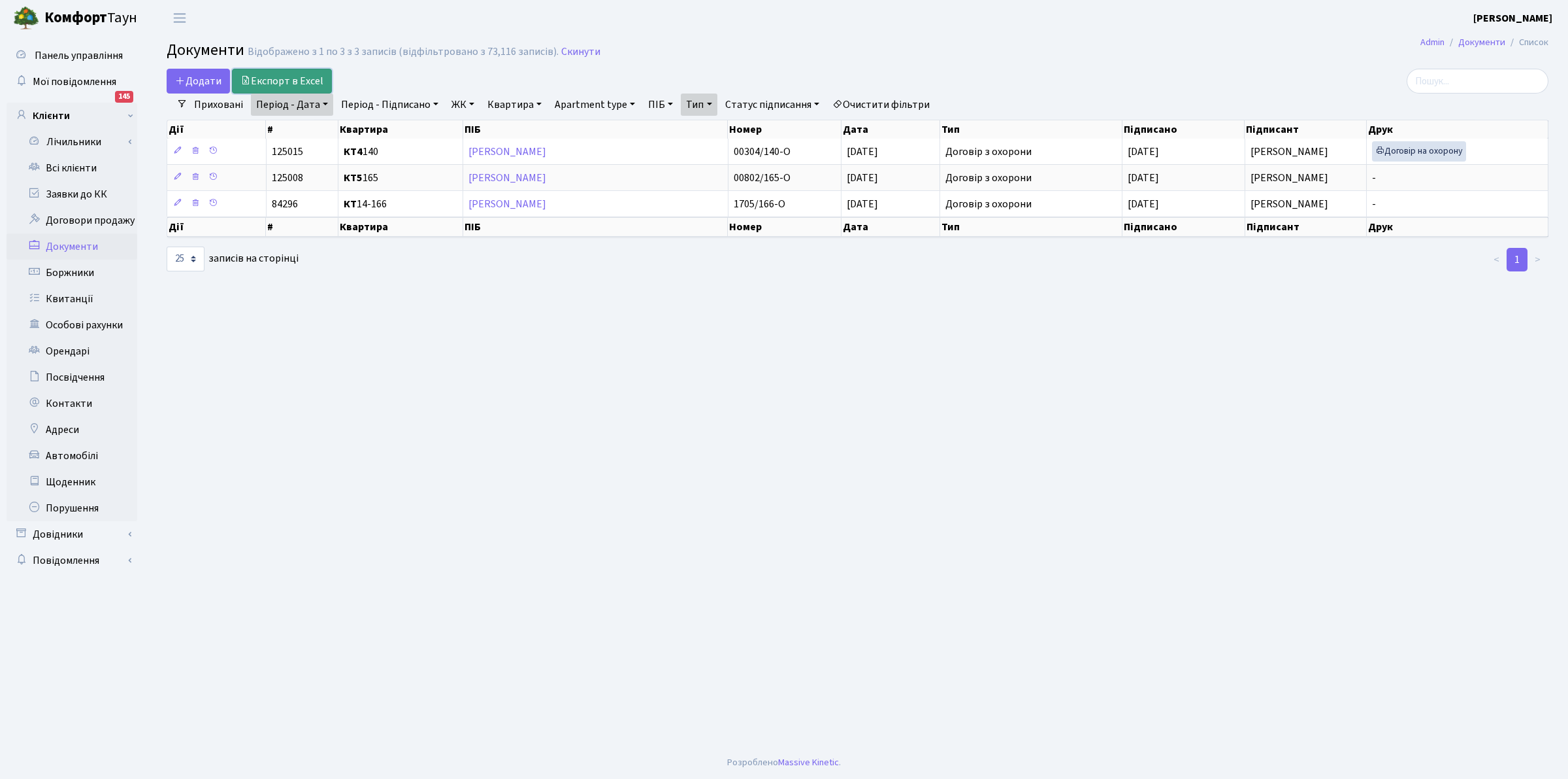
click at [272, 84] on link "Експорт в Excel" at bounding box center [281, 81] width 100 height 25
click at [66, 169] on link "Всі клієнти" at bounding box center [72, 168] width 130 height 26
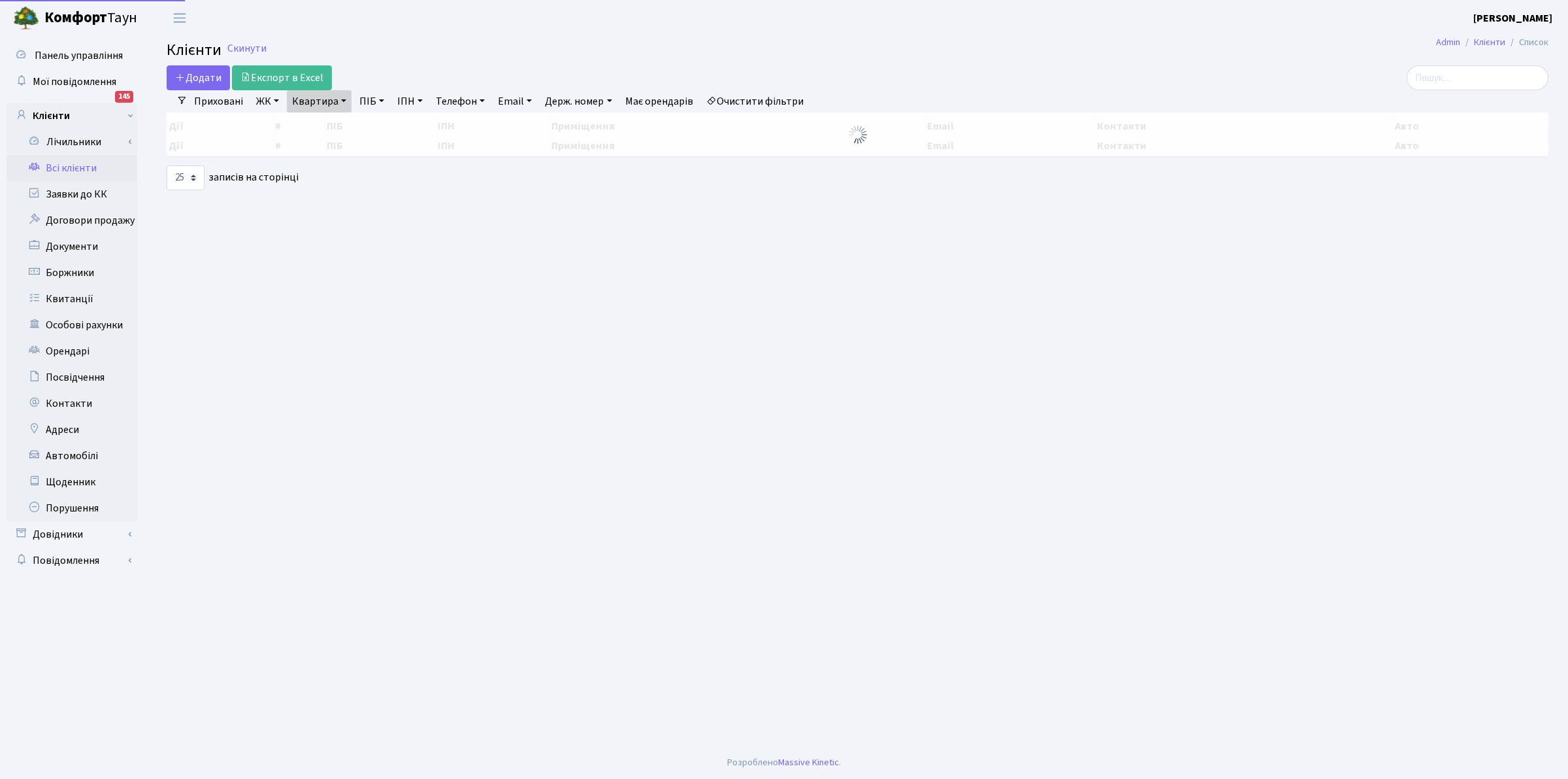
select select "25"
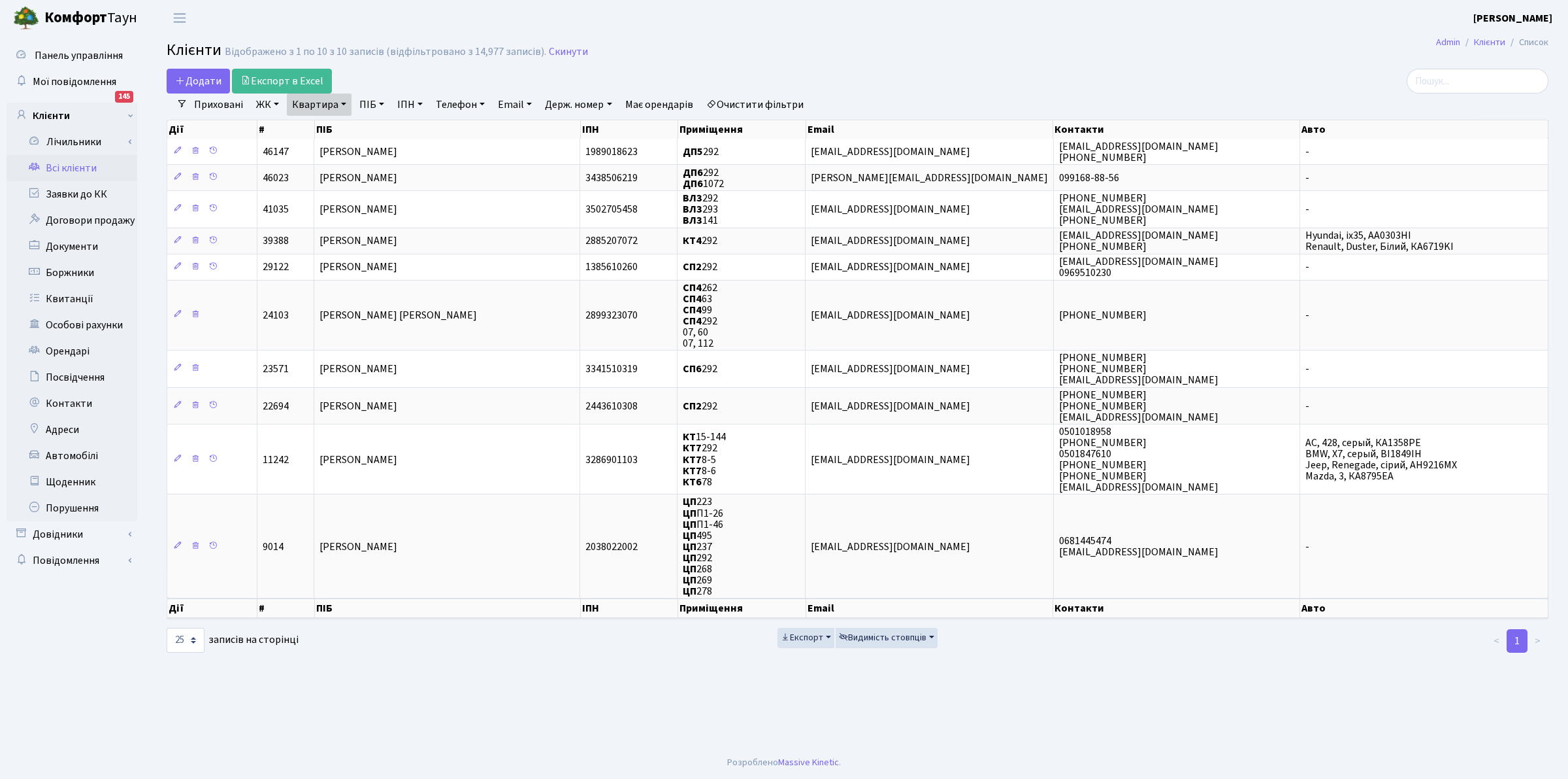
click at [792, 105] on link "Очистити фільтри" at bounding box center [754, 104] width 108 height 22
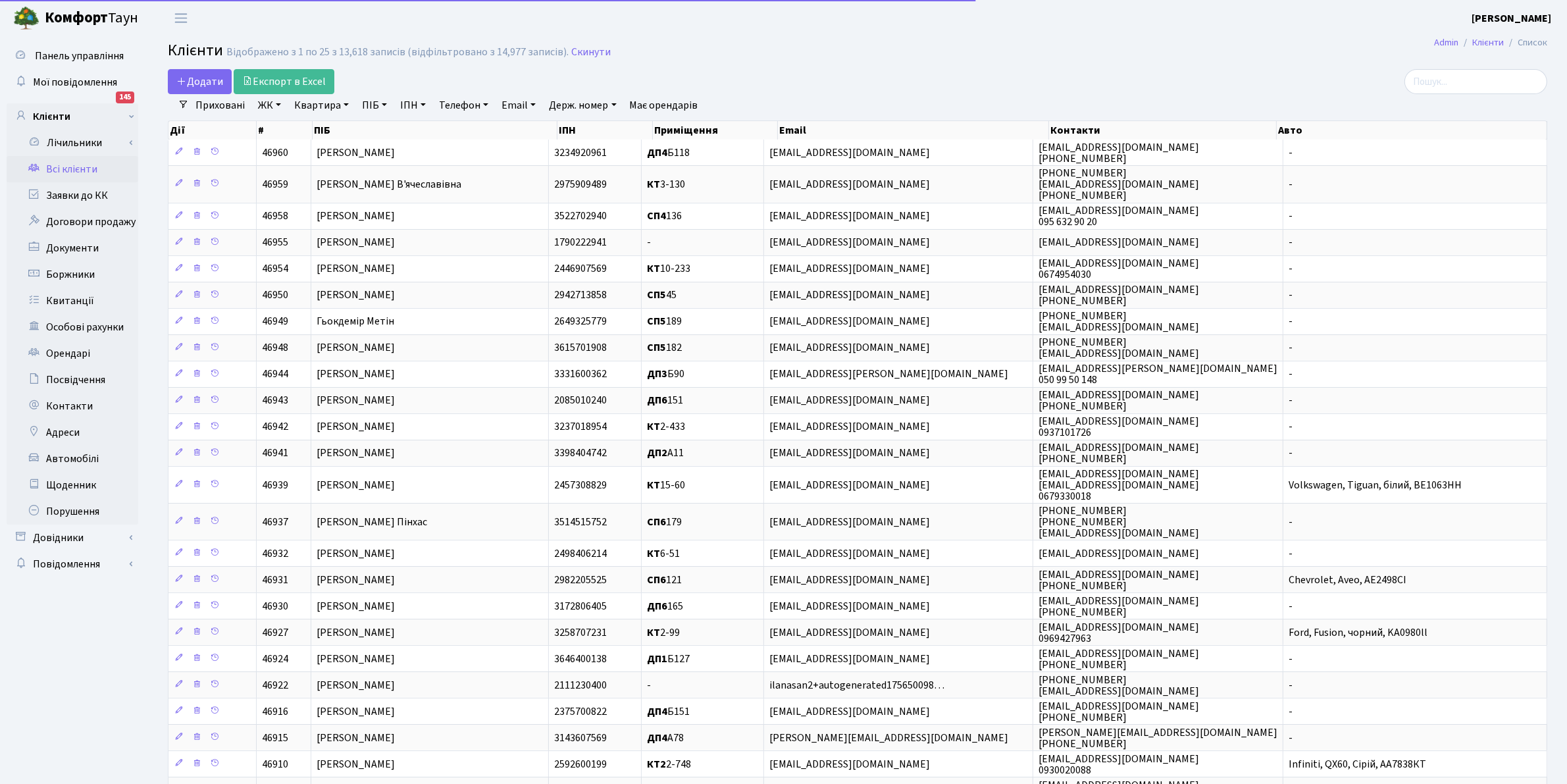
click at [320, 109] on link "Квартира" at bounding box center [321, 105] width 65 height 22
type input "n"
type input "топоровс"
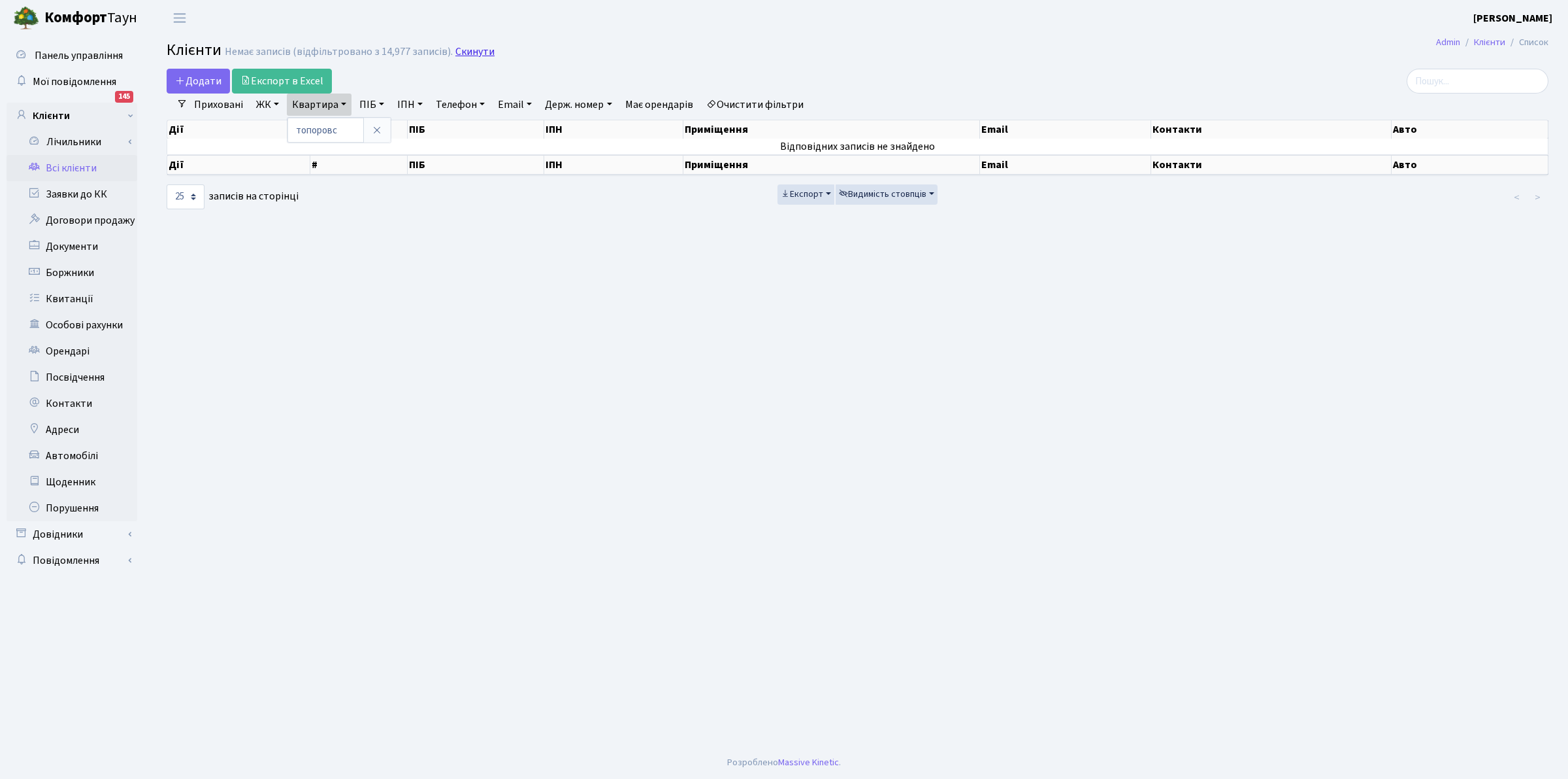
click at [465, 51] on link "Скинути" at bounding box center [474, 51] width 39 height 12
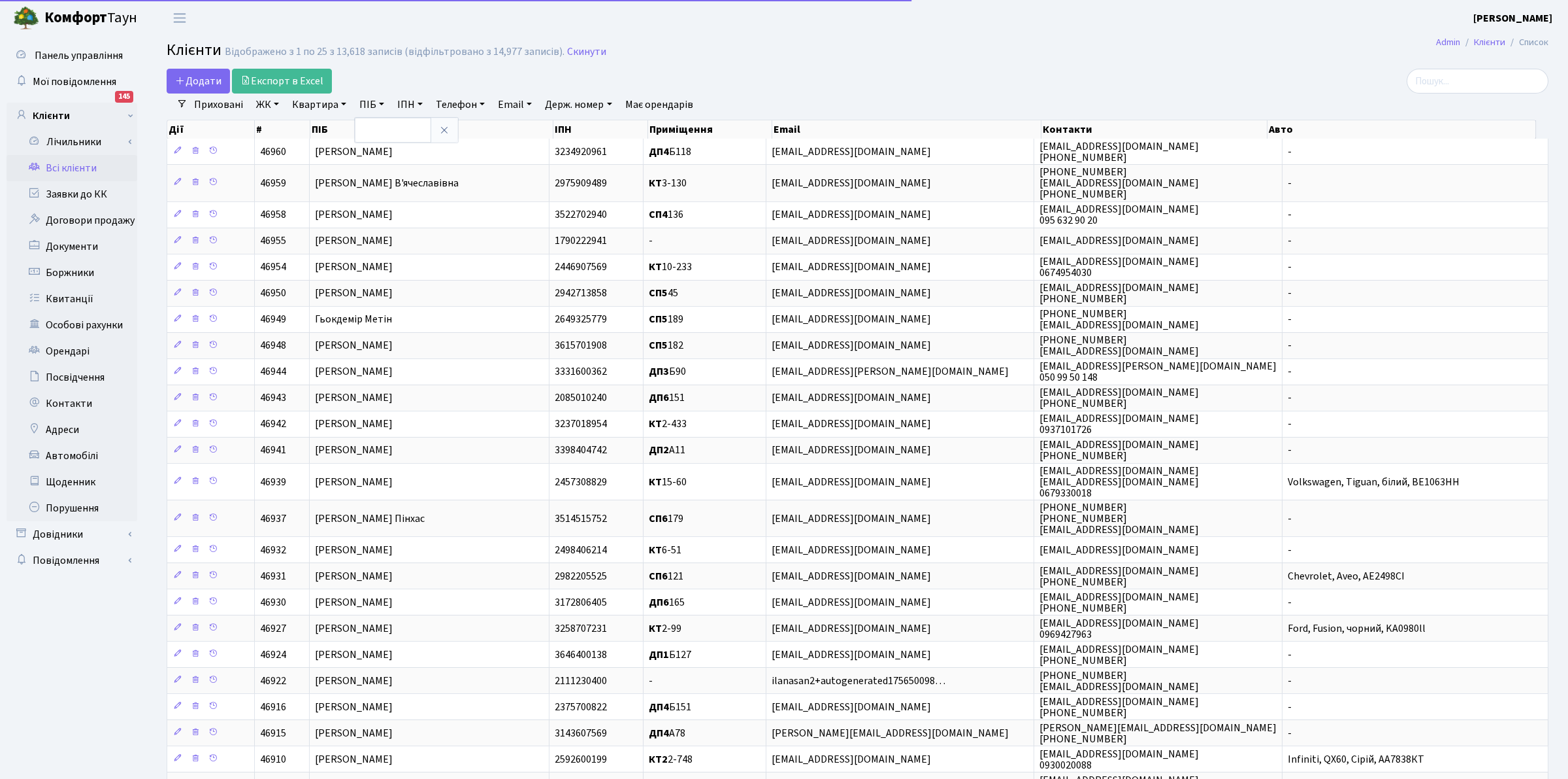
select select "25"
type input "топоровс"
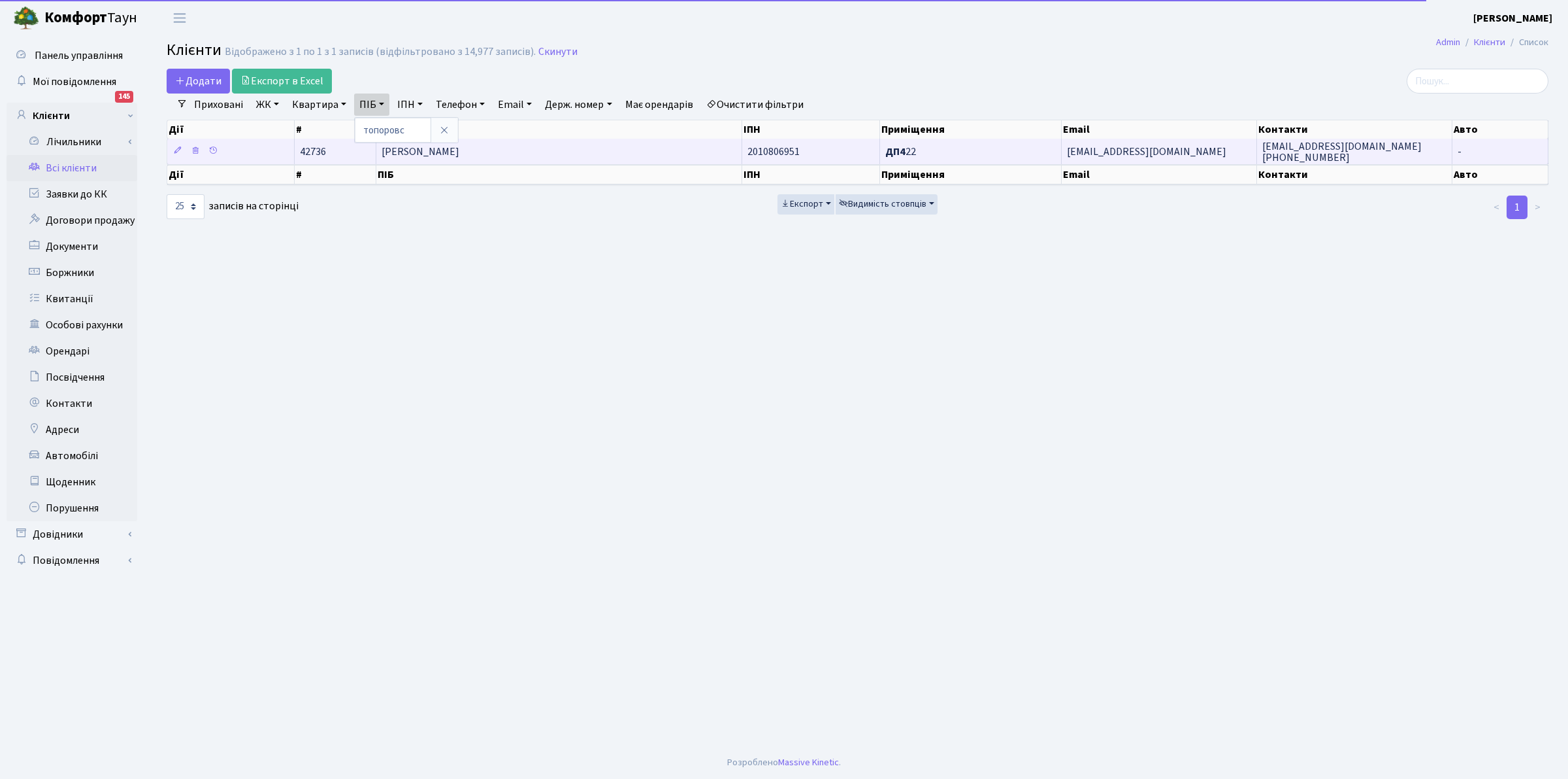
click at [460, 149] on span "[PERSON_NAME]" at bounding box center [421, 152] width 78 height 15
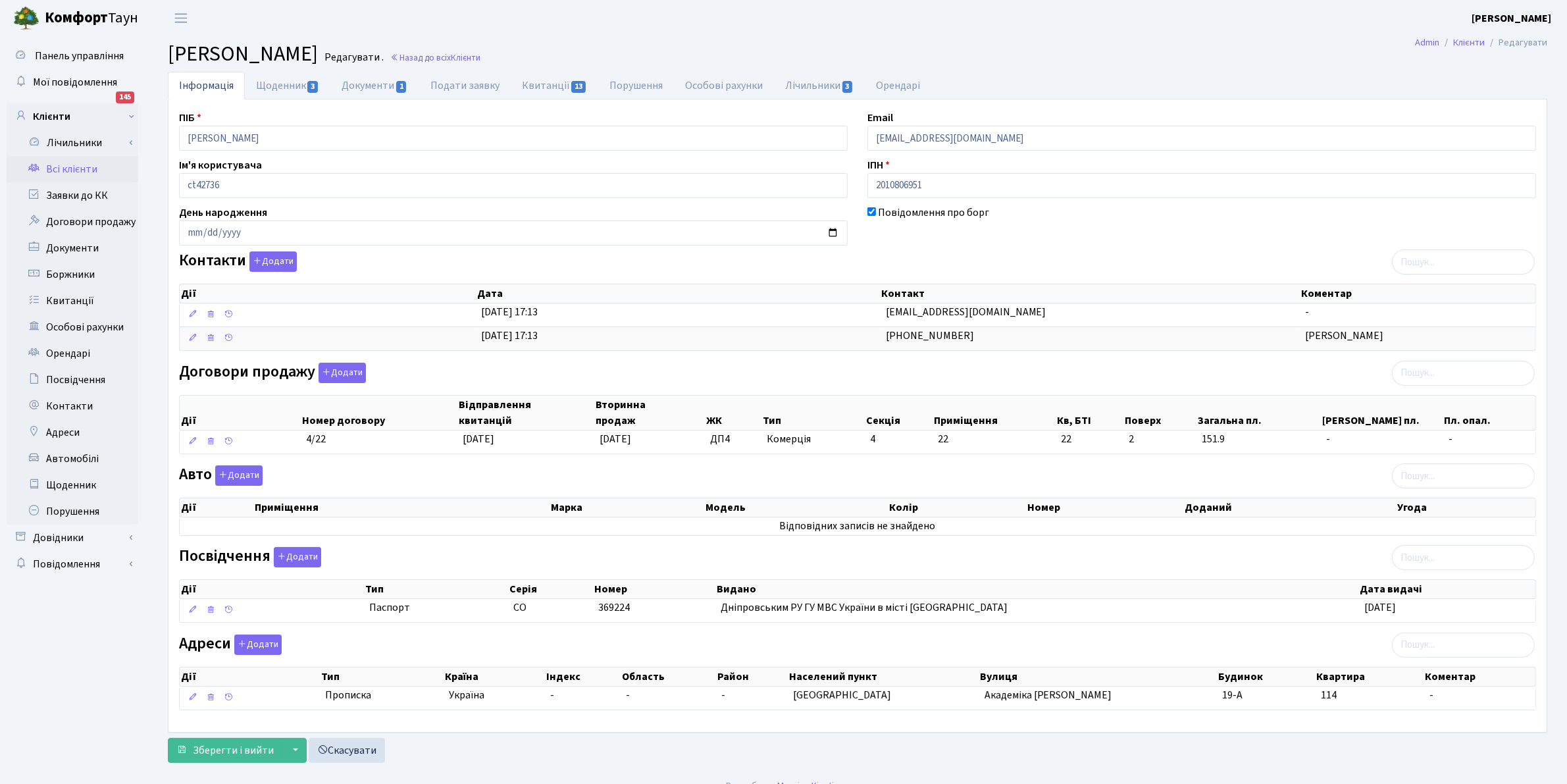
click at [86, 162] on link "Всі клієнти" at bounding box center [72, 169] width 131 height 27
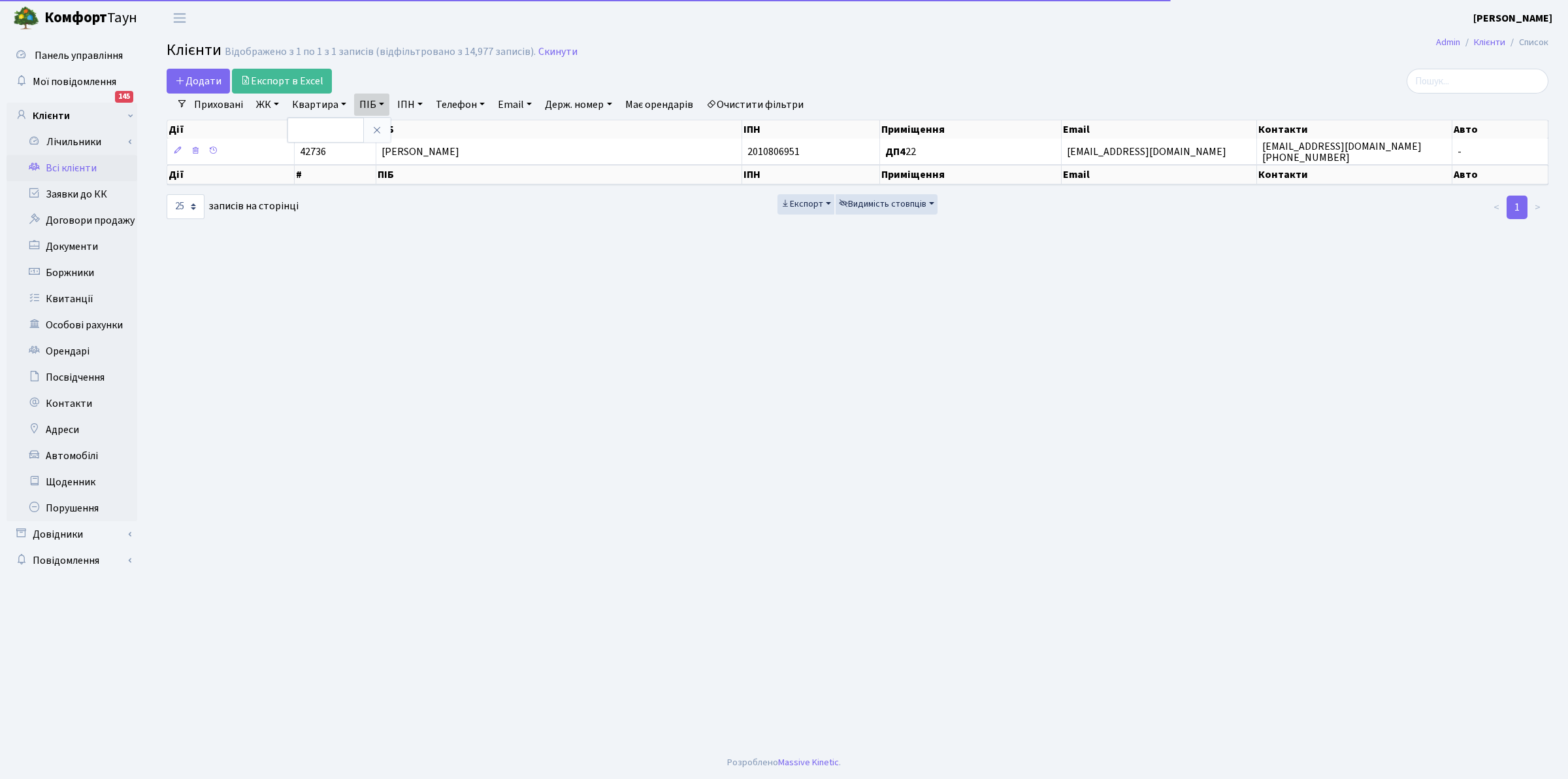
select select "25"
click at [322, 123] on input "text" at bounding box center [325, 130] width 76 height 25
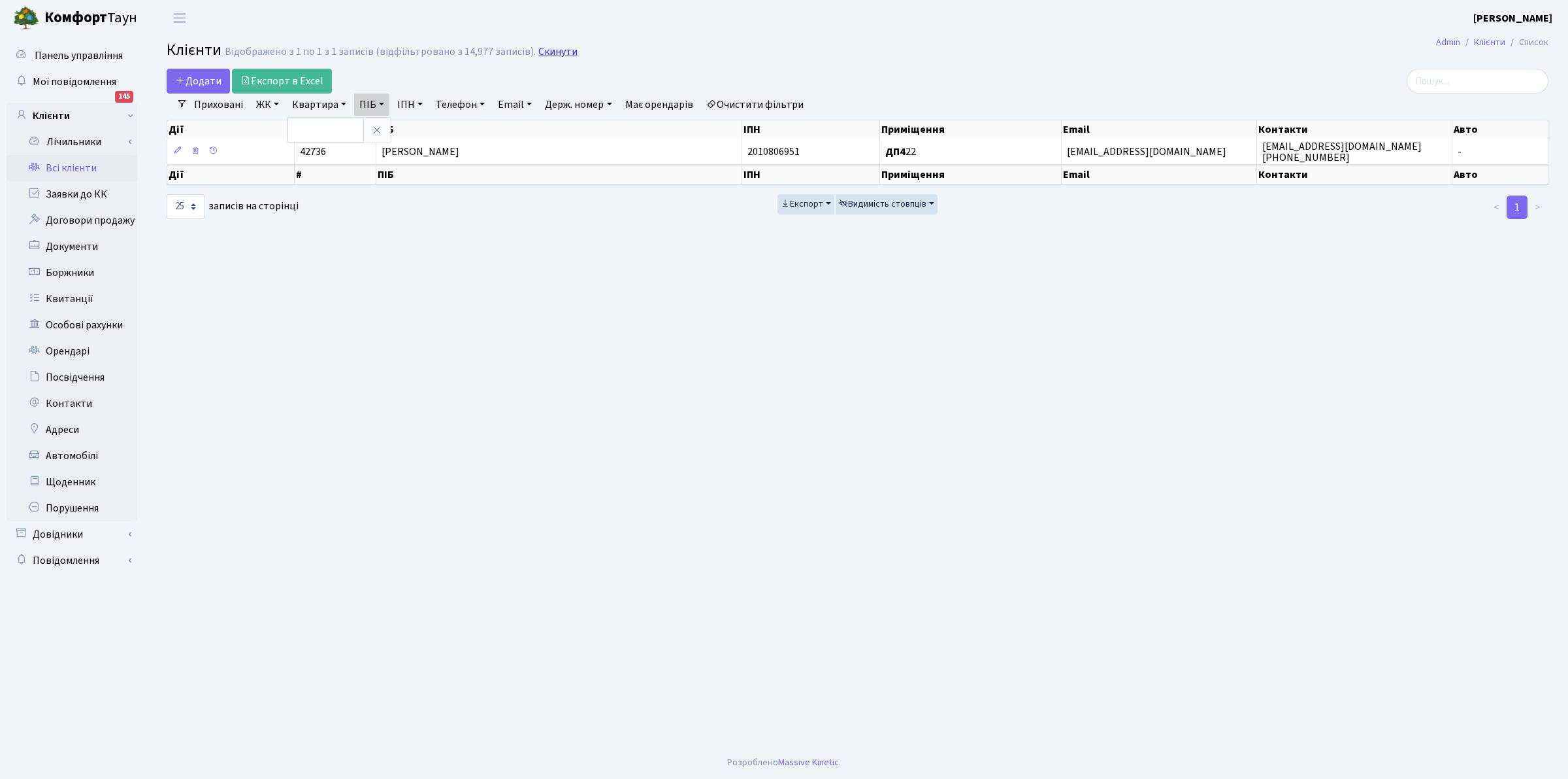
drag, startPoint x: 537, startPoint y: 53, endPoint x: 318, endPoint y: 106, distance: 225.3
click at [539, 53] on link "Скинути" at bounding box center [558, 51] width 39 height 12
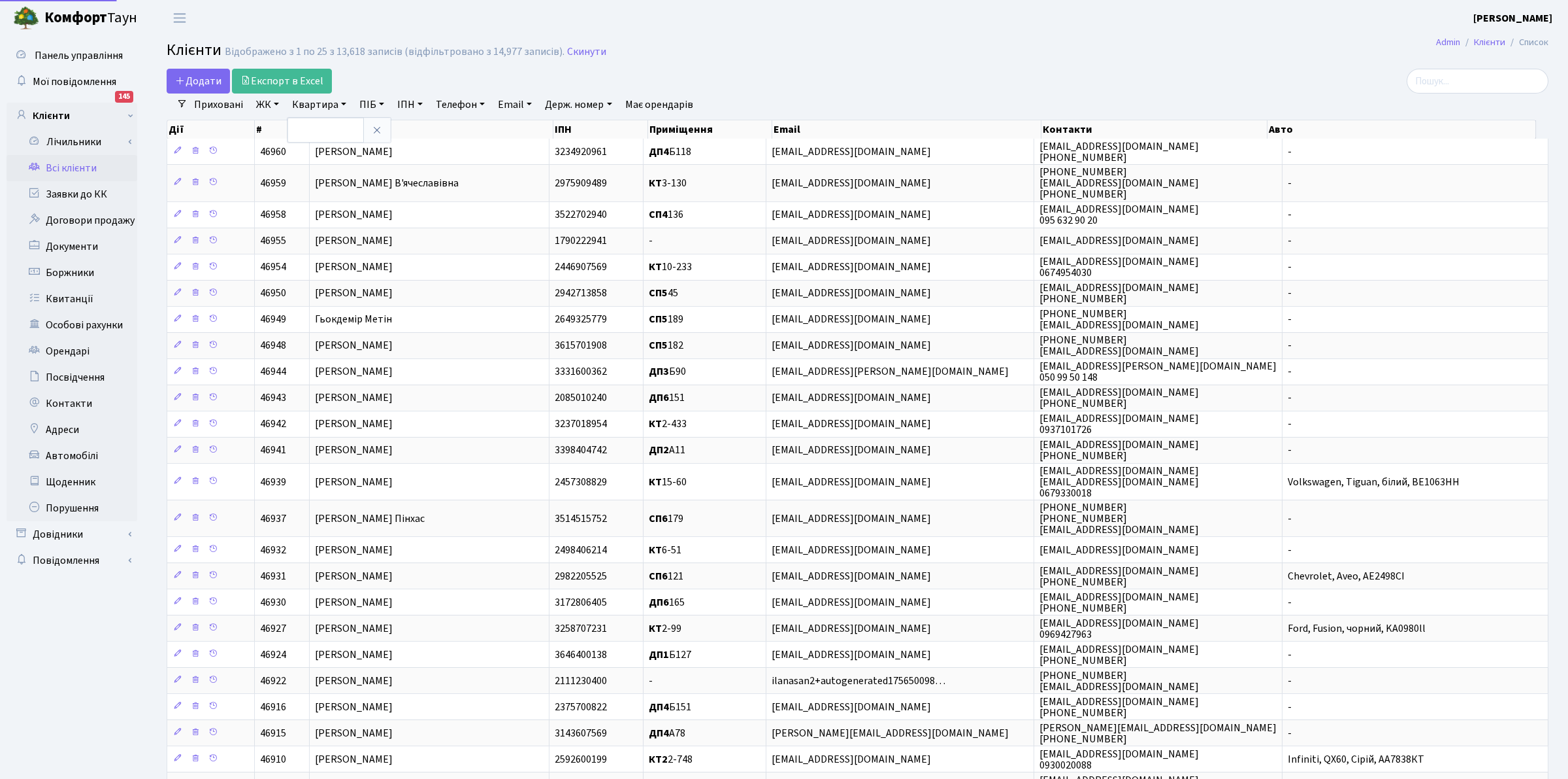
select select "25"
click at [312, 136] on input "text" at bounding box center [325, 130] width 76 height 25
click at [63, 167] on link "Всі клієнти" at bounding box center [72, 168] width 130 height 26
select select "25"
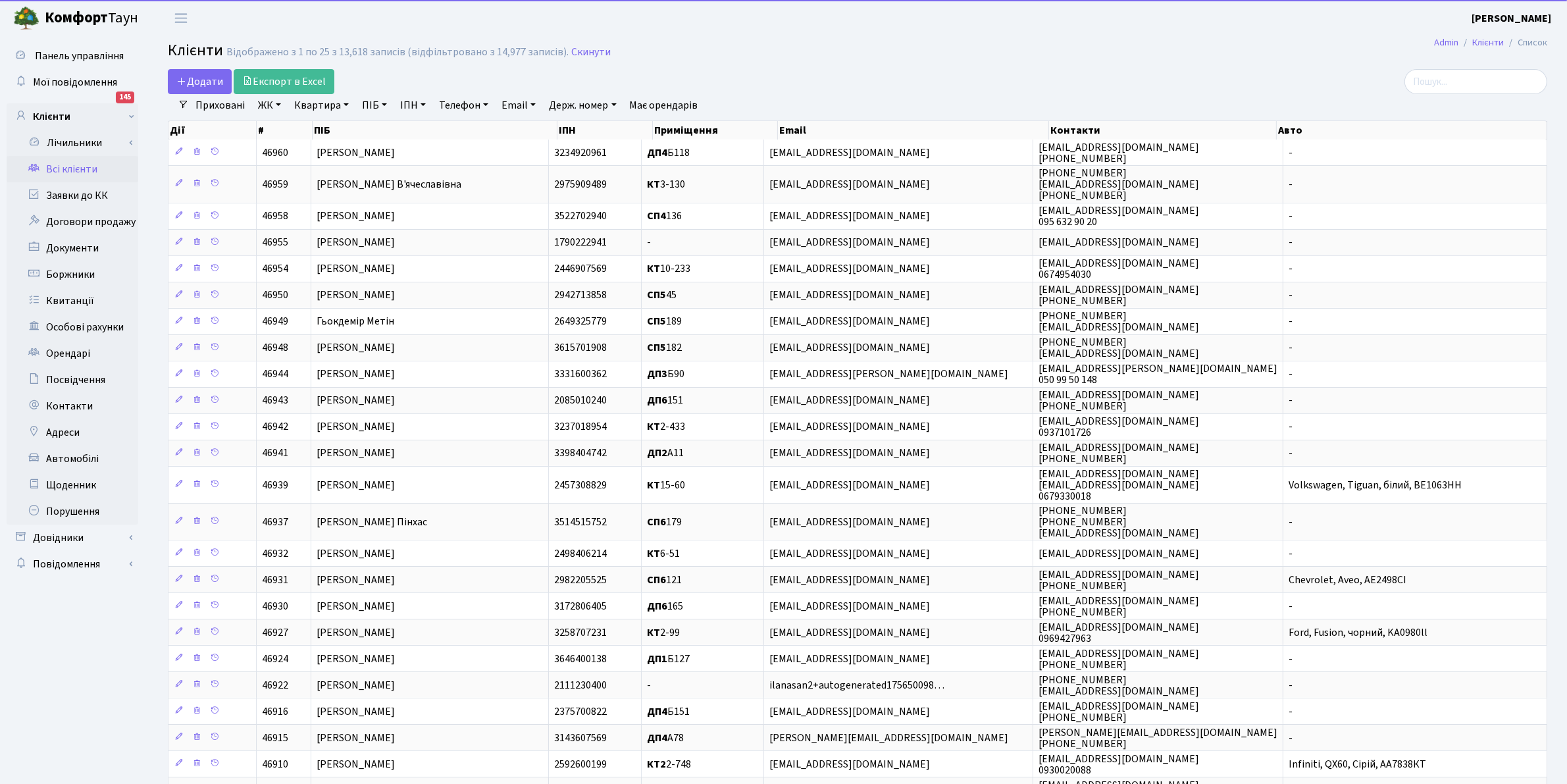
click at [317, 104] on link "Квартира" at bounding box center [321, 105] width 65 height 22
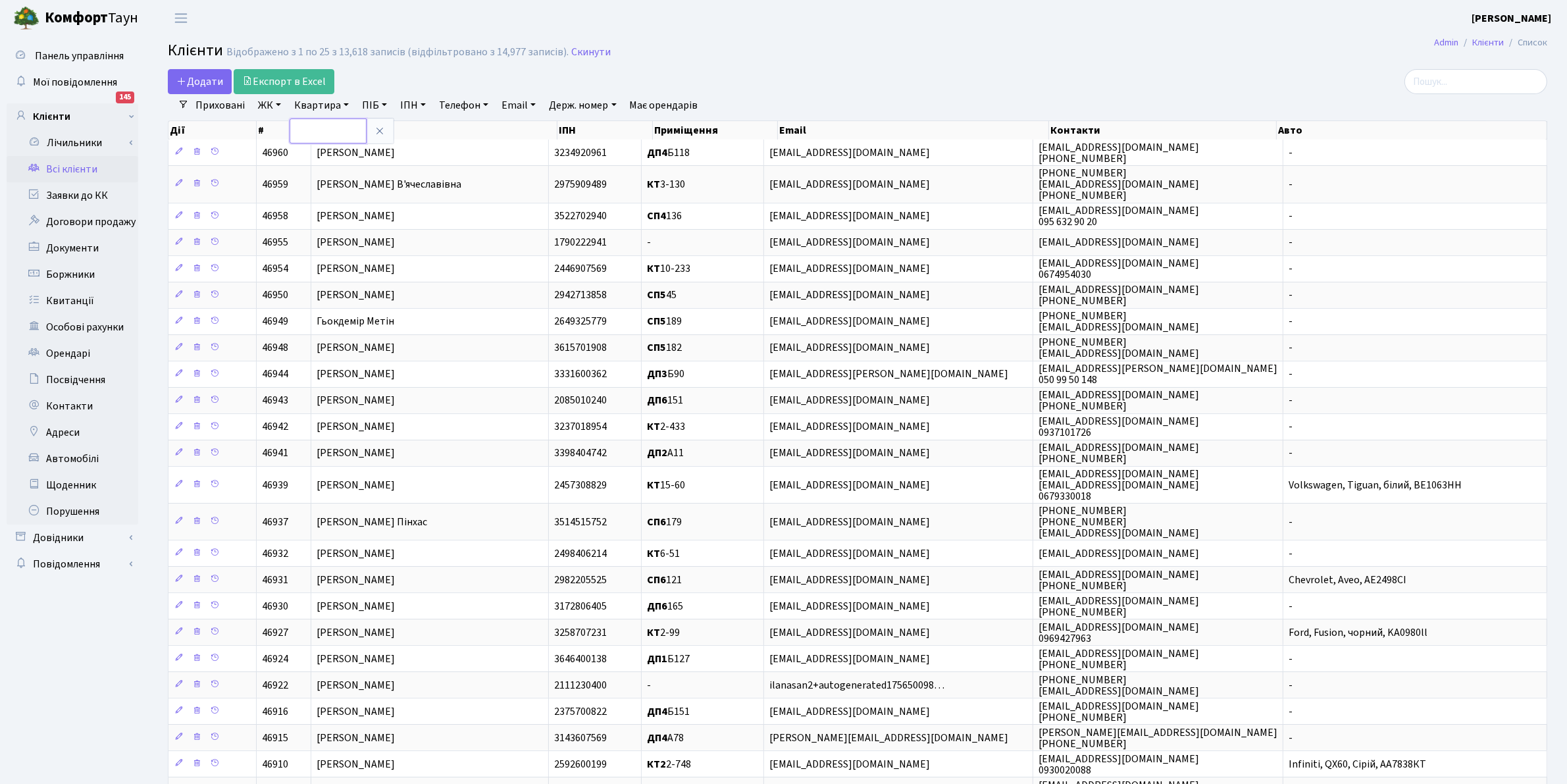
click at [328, 128] on input "text" at bounding box center [328, 131] width 77 height 25
type input "140"
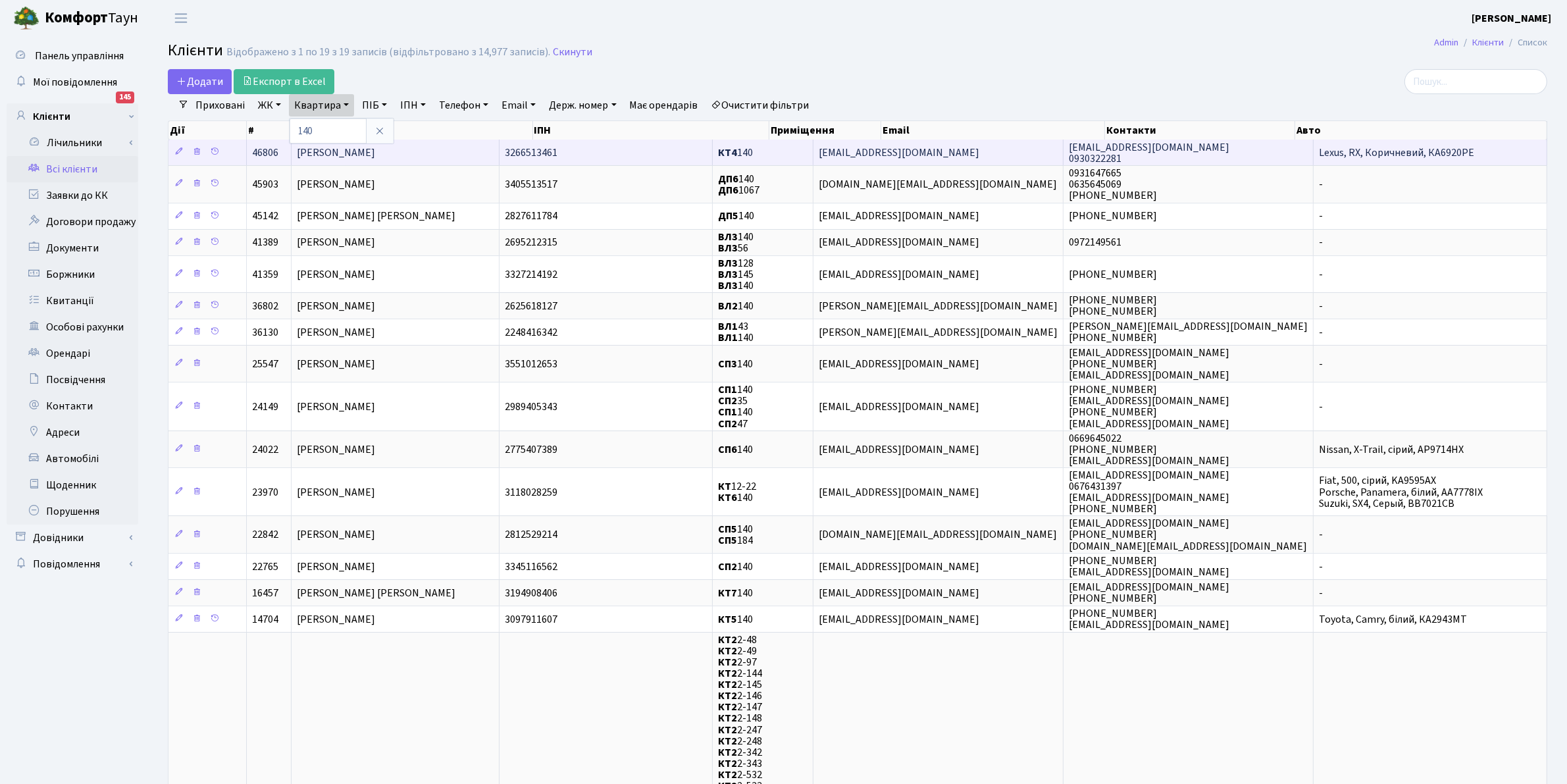
click at [737, 154] on b "КТ4" at bounding box center [728, 153] width 19 height 15
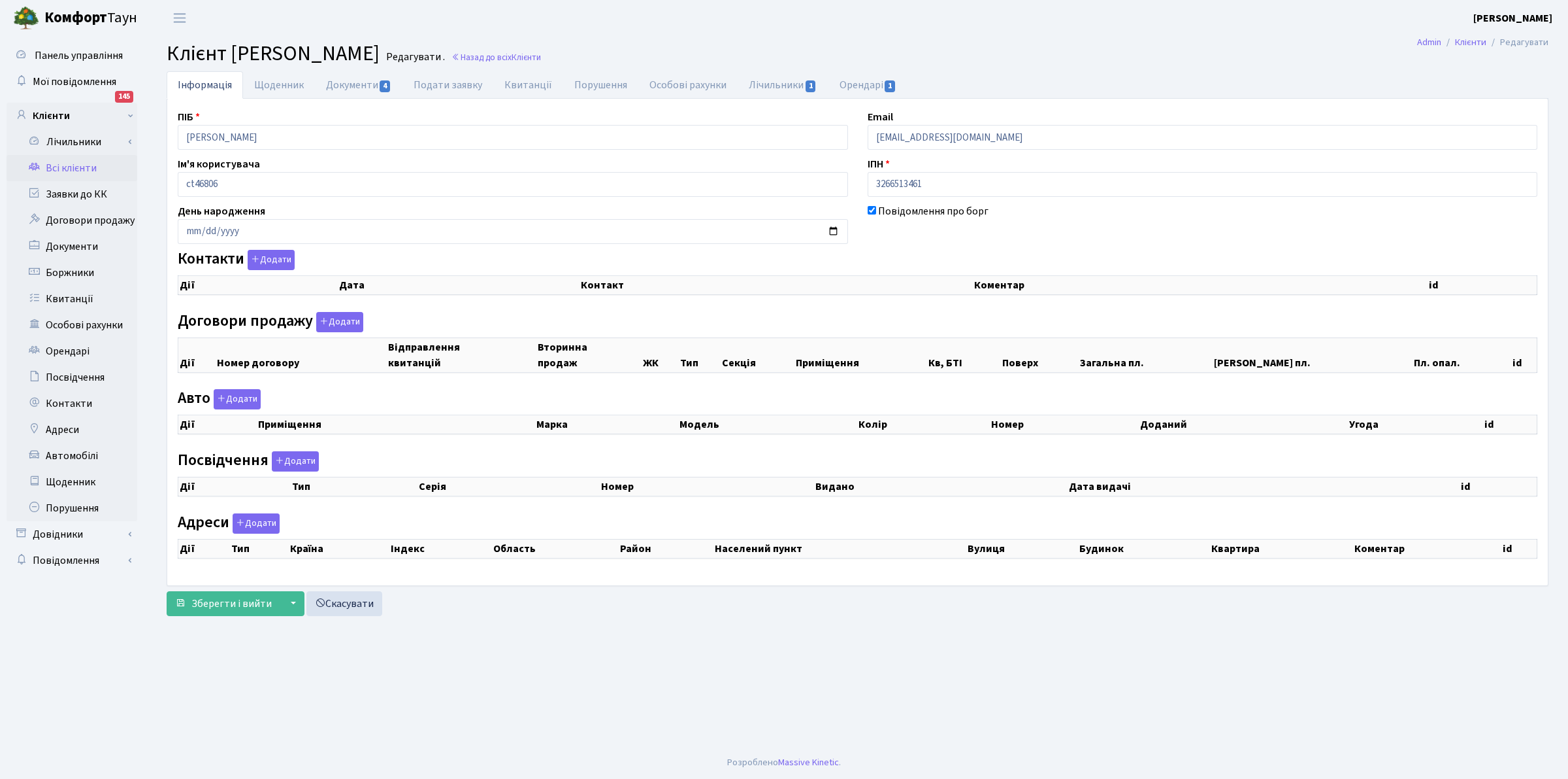
checkbox input "true"
select select "25"
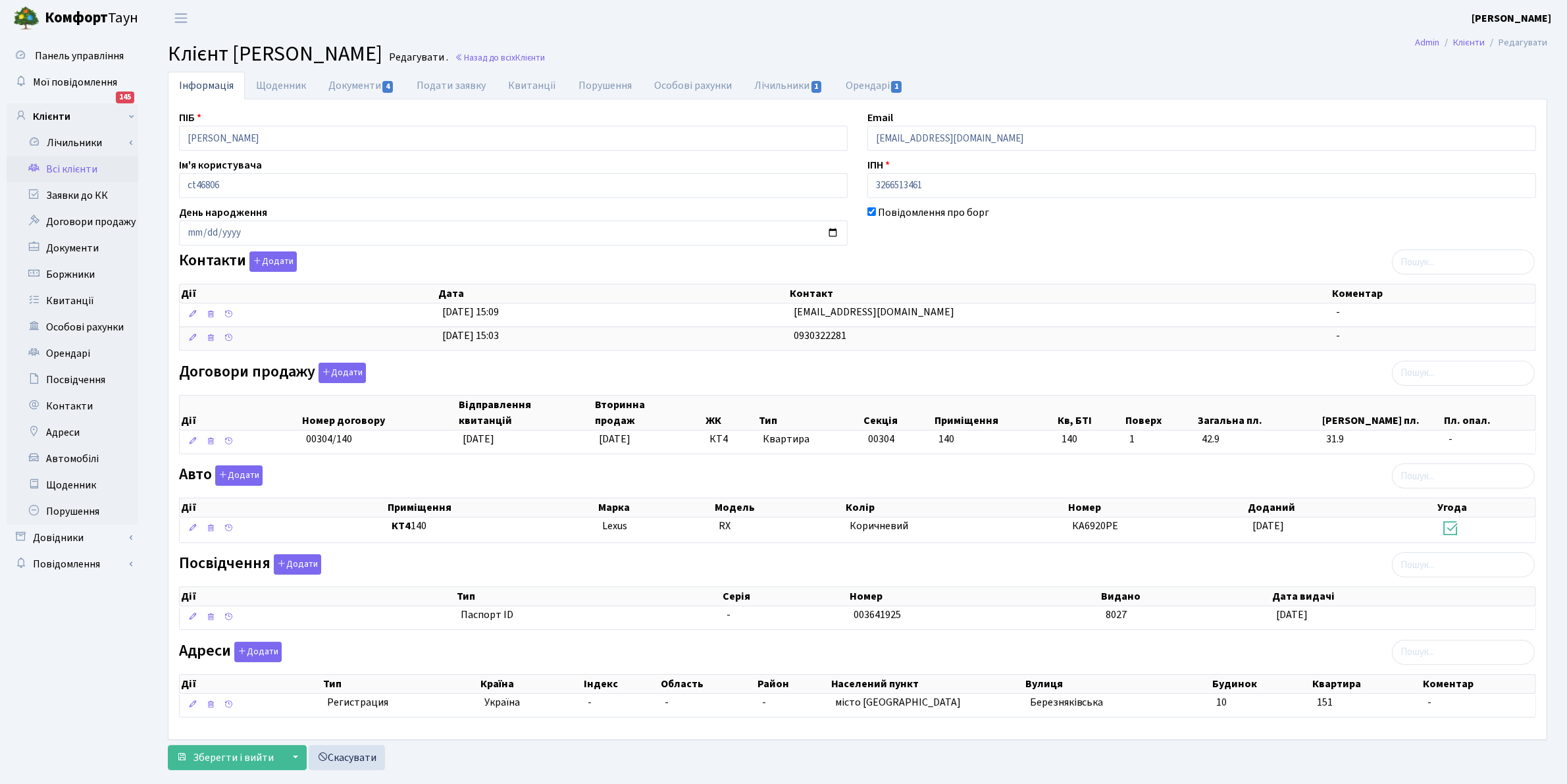
click at [52, 162] on link "Всі клієнти" at bounding box center [72, 169] width 131 height 27
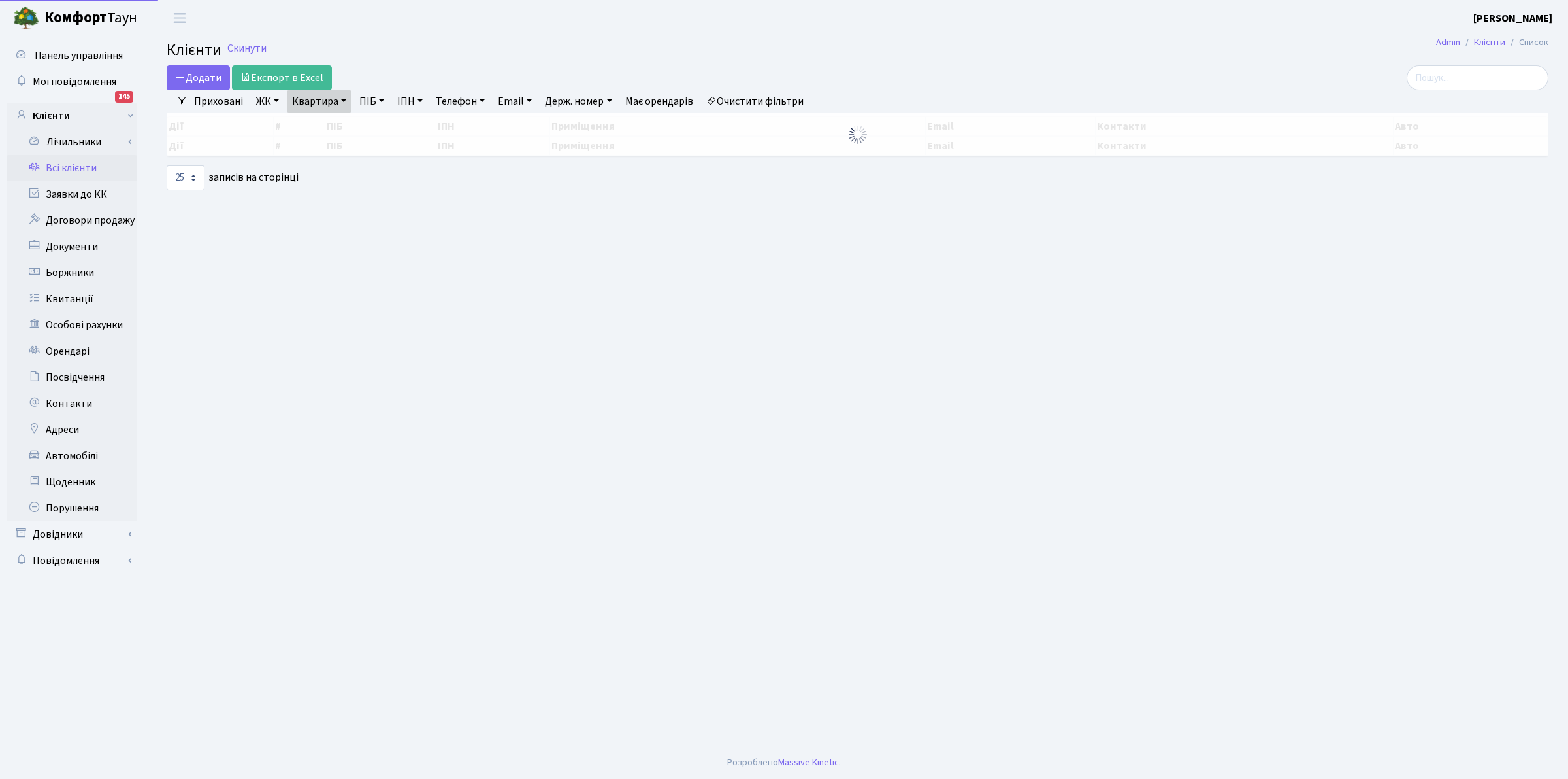
select select "25"
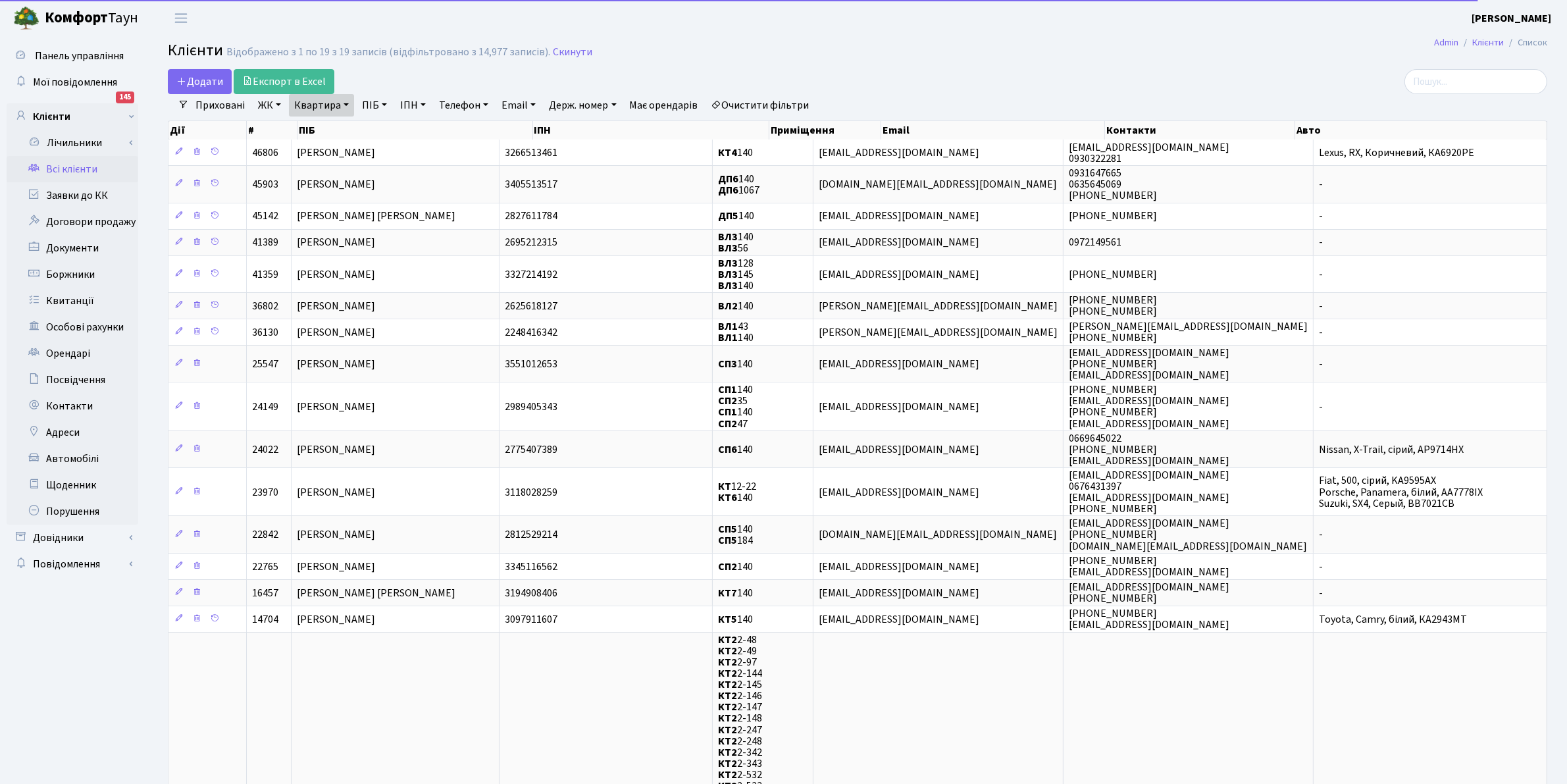
click at [767, 109] on link "Очистити фільтри" at bounding box center [760, 105] width 109 height 22
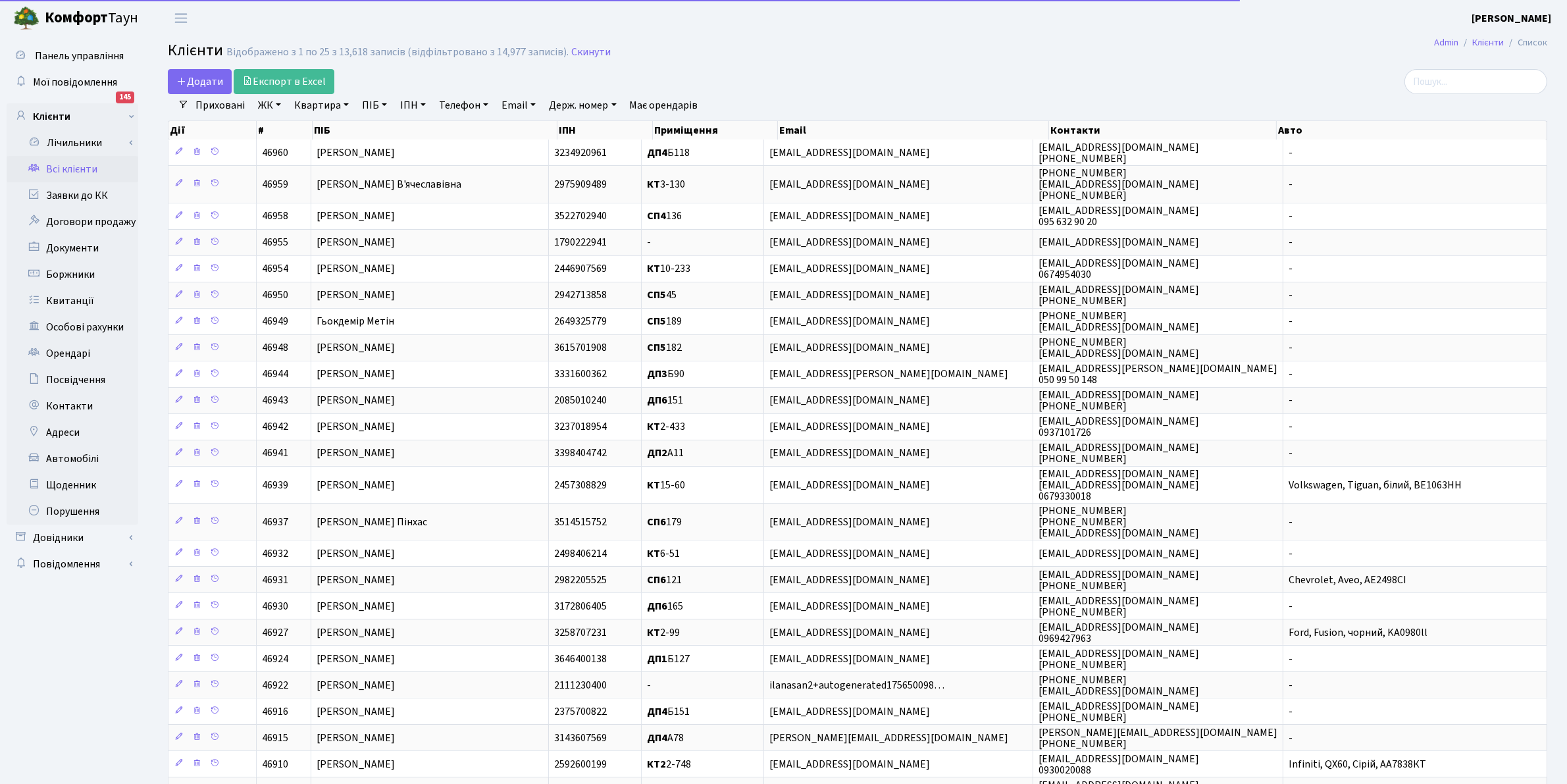
click at [306, 109] on link "Квартира" at bounding box center [321, 105] width 65 height 22
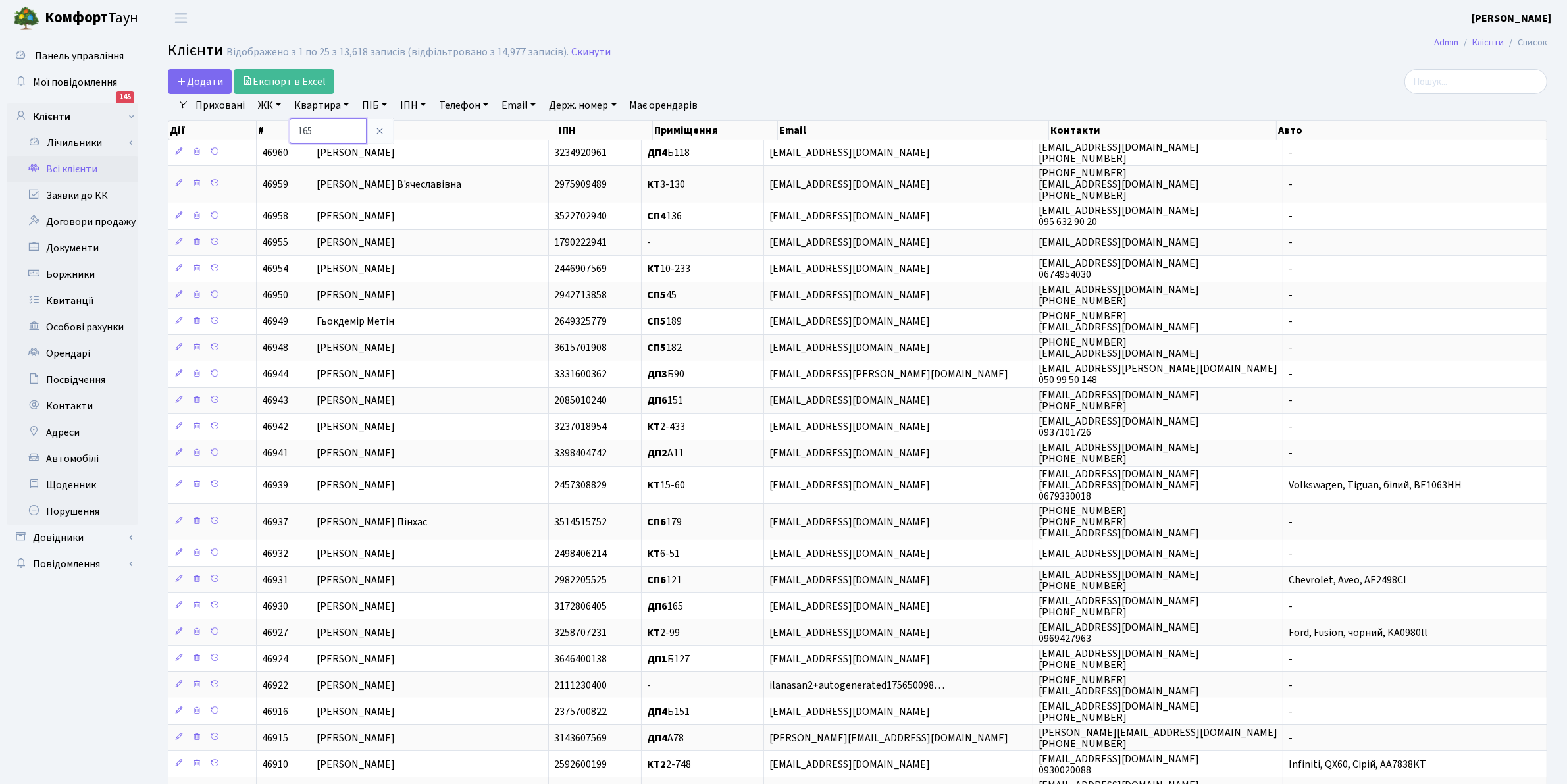
type input "165"
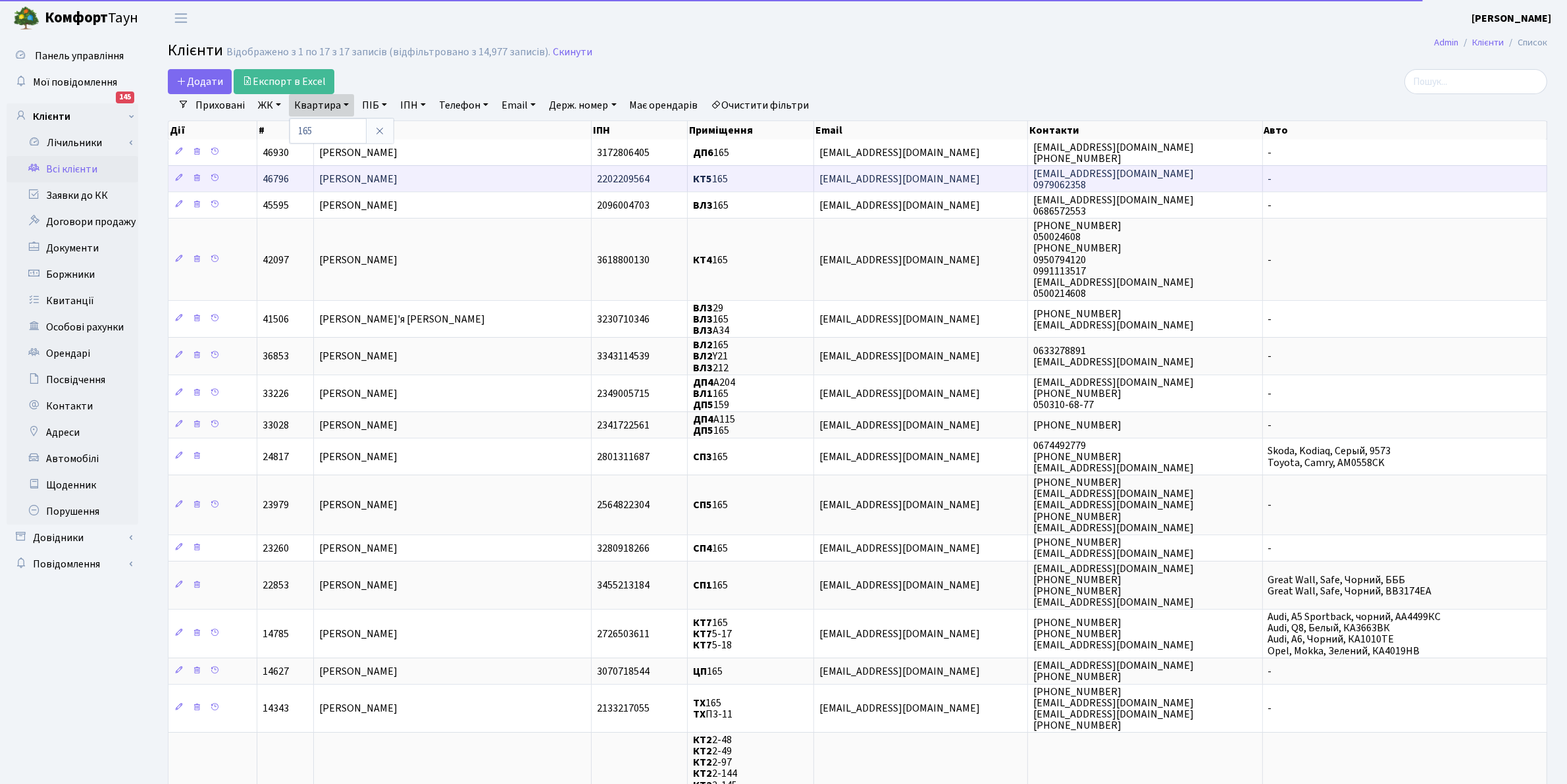
click at [357, 182] on span "Шкварко Бела Петрівна" at bounding box center [358, 179] width 78 height 15
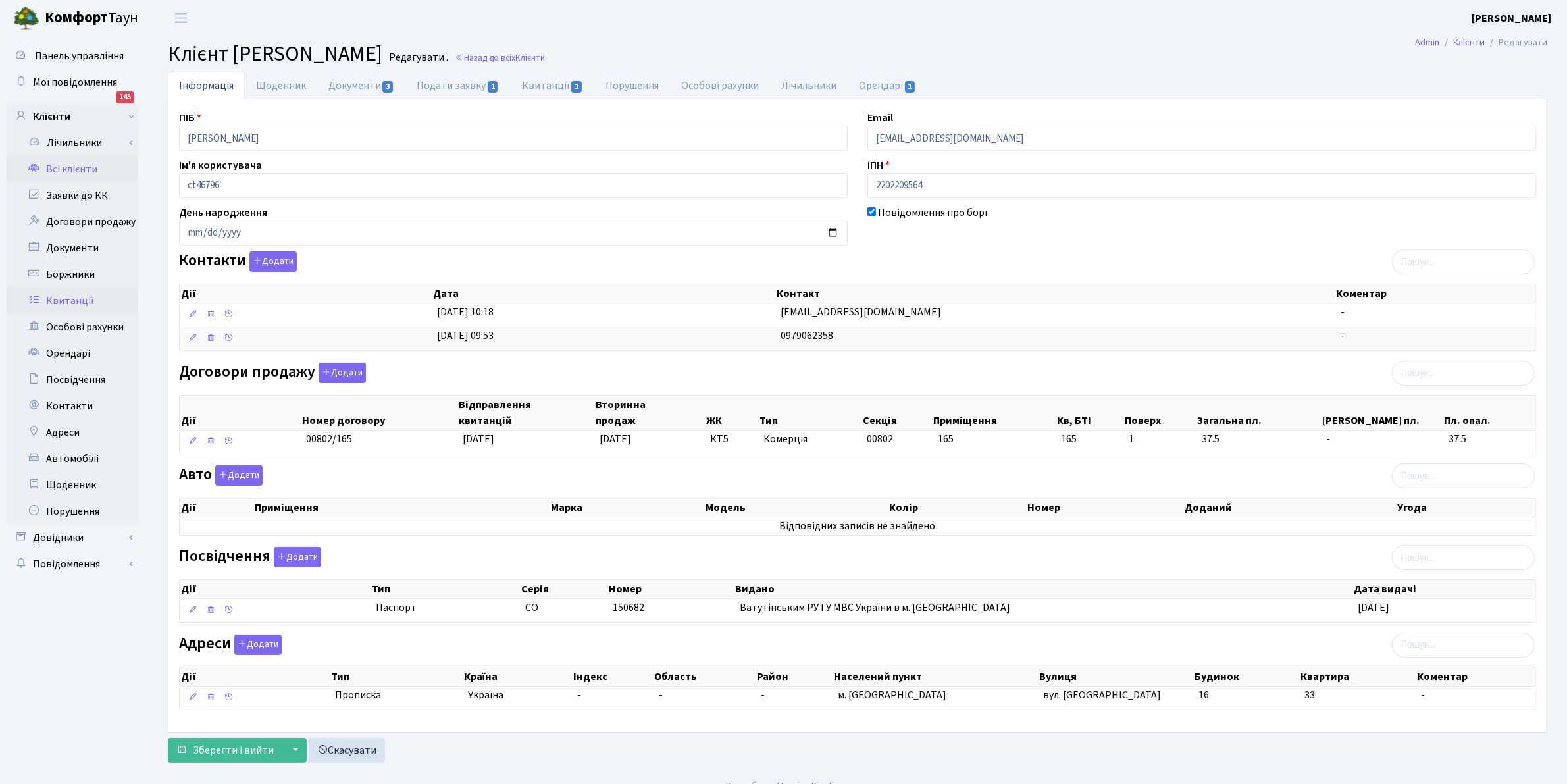
click at [75, 300] on link "Квитанції" at bounding box center [72, 301] width 131 height 27
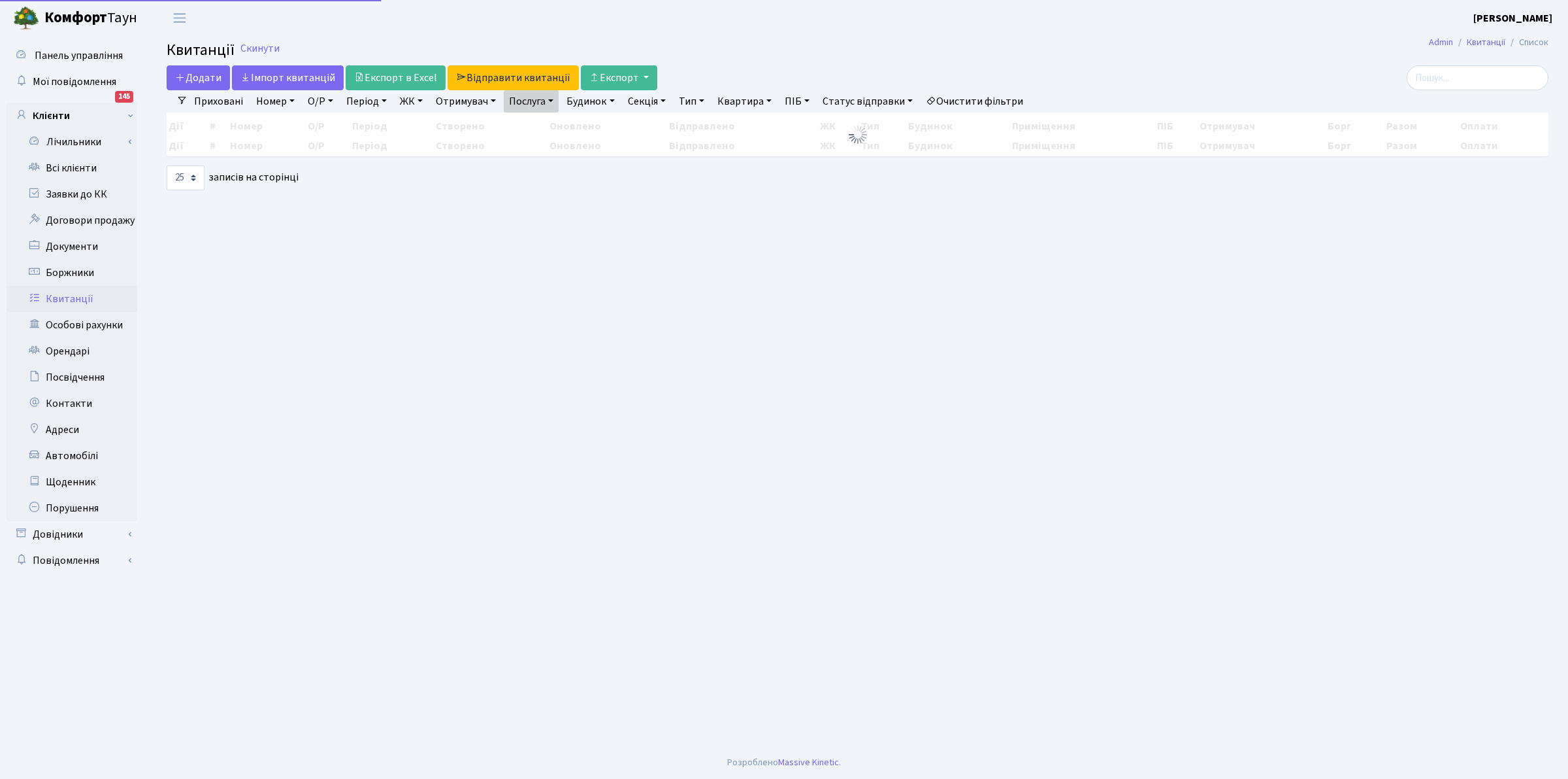
select select "25"
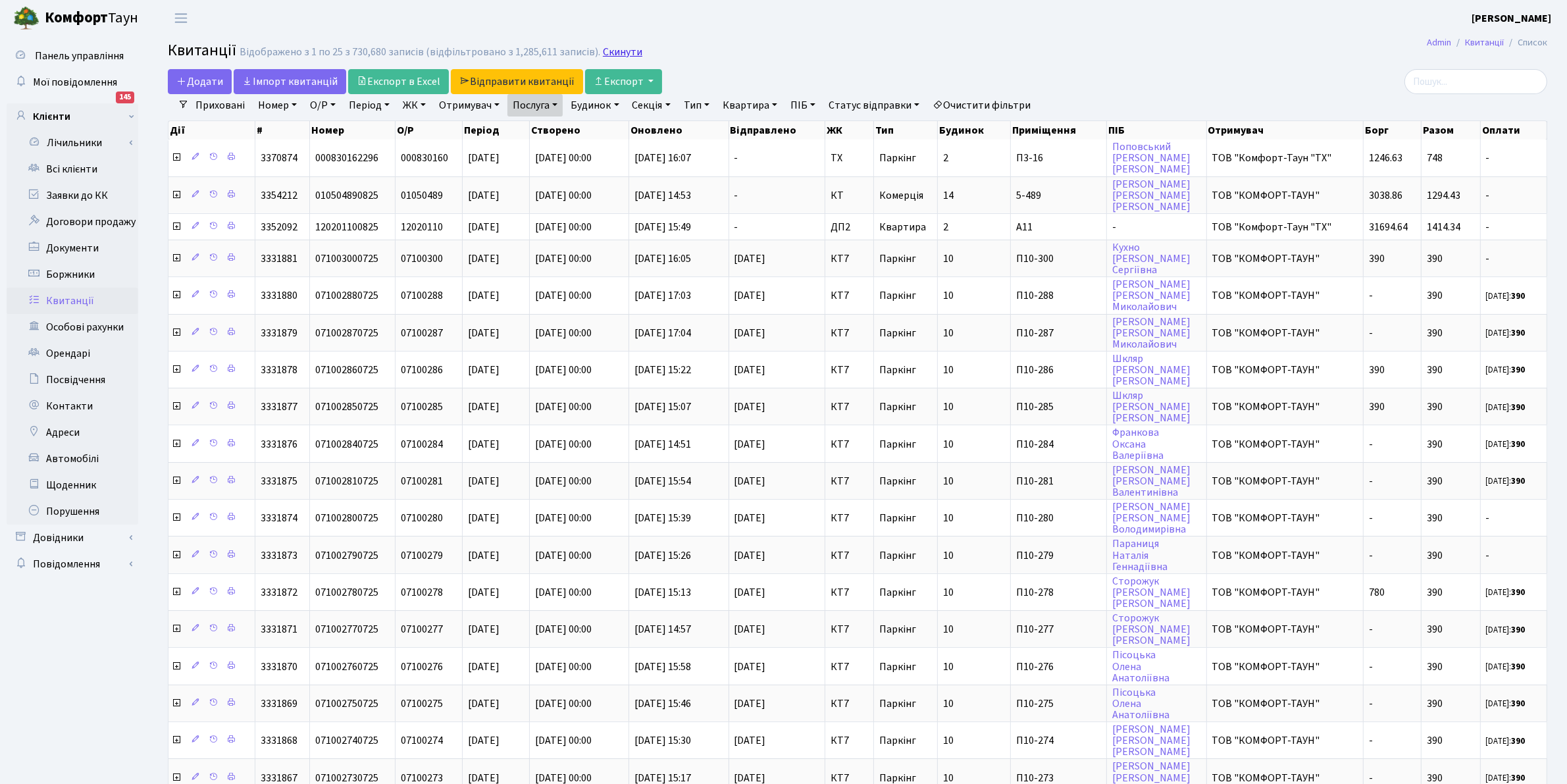
click at [620, 53] on link "Скинути" at bounding box center [623, 52] width 39 height 13
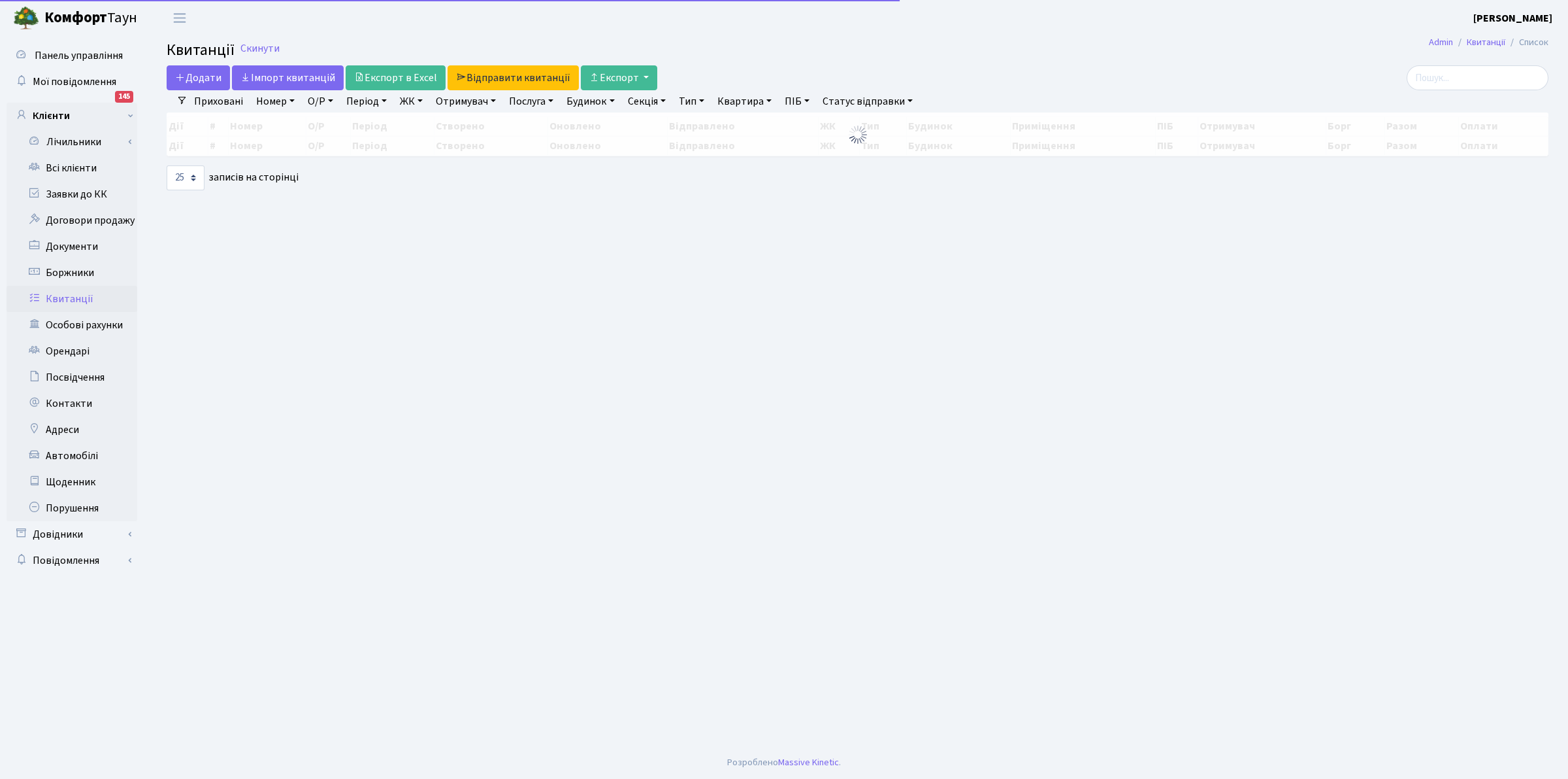
select select "25"
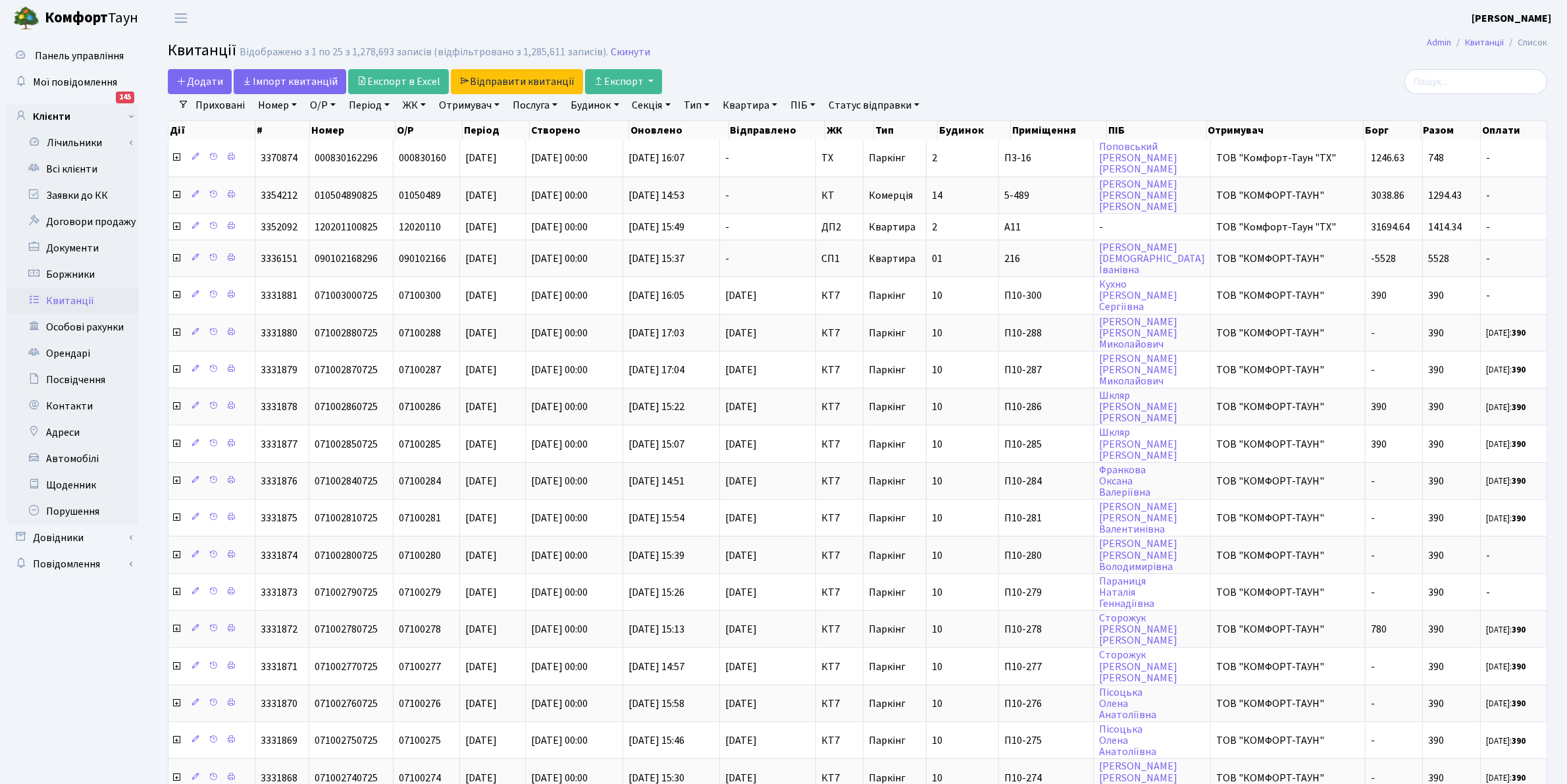
click at [419, 106] on link "ЖК" at bounding box center [414, 105] width 33 height 22
click at [420, 152] on li "ТХ, вул. [PERSON_NAME], 1/2" at bounding box center [480, 151] width 160 height 23
select select "283"
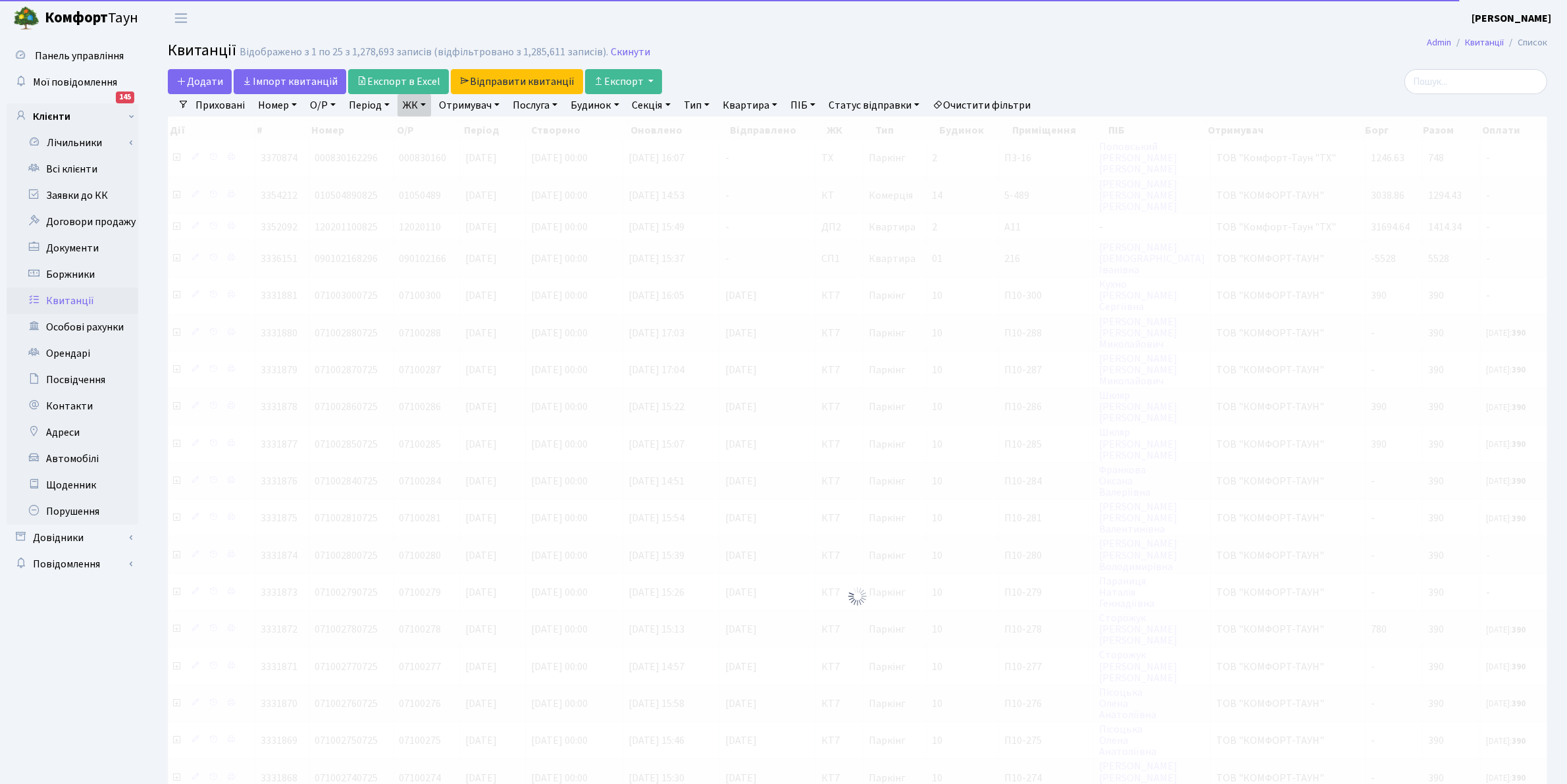
click at [407, 106] on link "ЖК" at bounding box center [414, 105] width 33 height 22
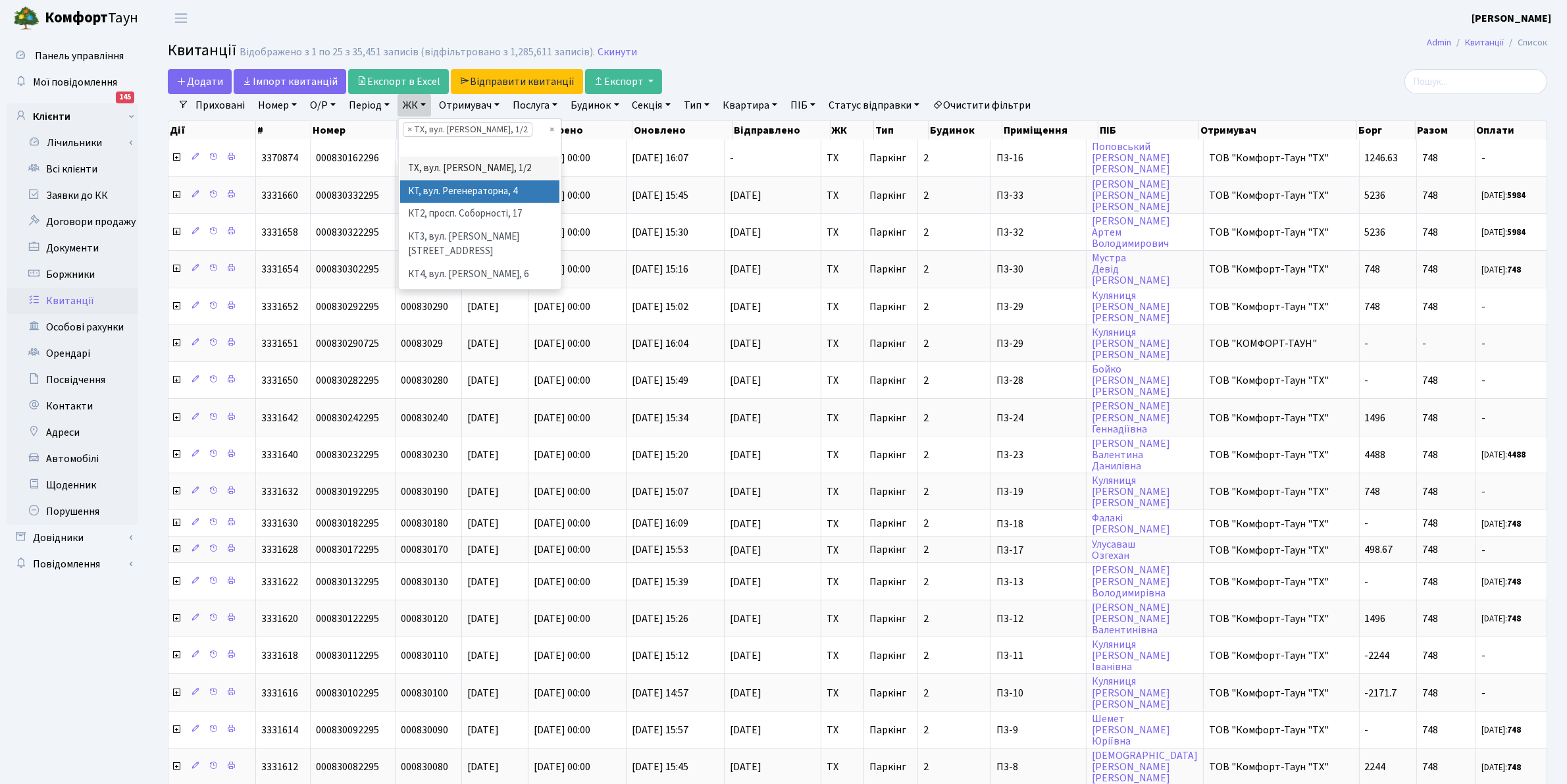
drag, startPoint x: 446, startPoint y: 173, endPoint x: 436, endPoint y: 155, distance: 20.6
click at [445, 180] on li "КТ, вул. Регенераторна, 4" at bounding box center [480, 191] width 160 height 23
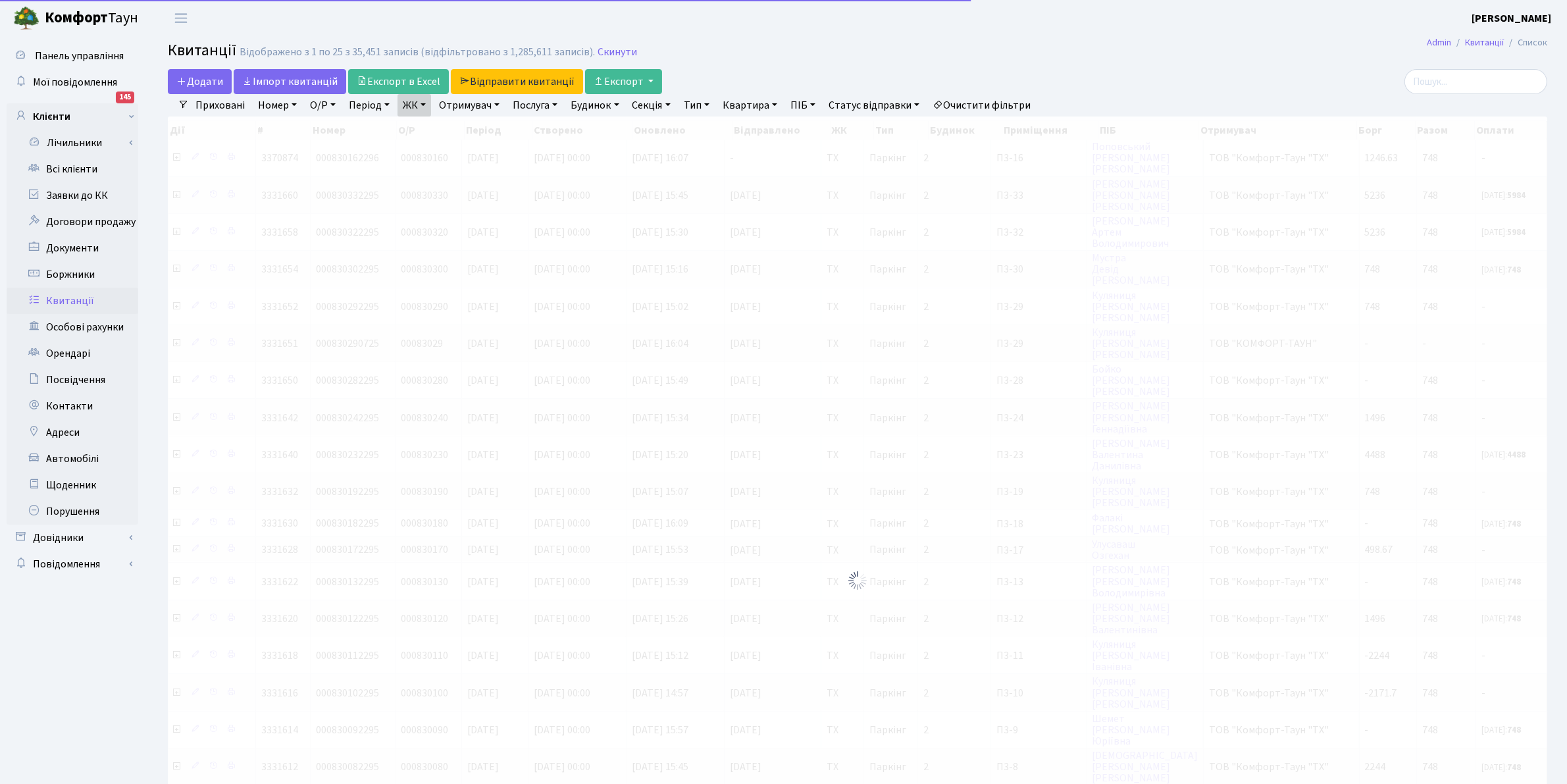
click at [415, 97] on link "ЖК" at bounding box center [414, 105] width 33 height 22
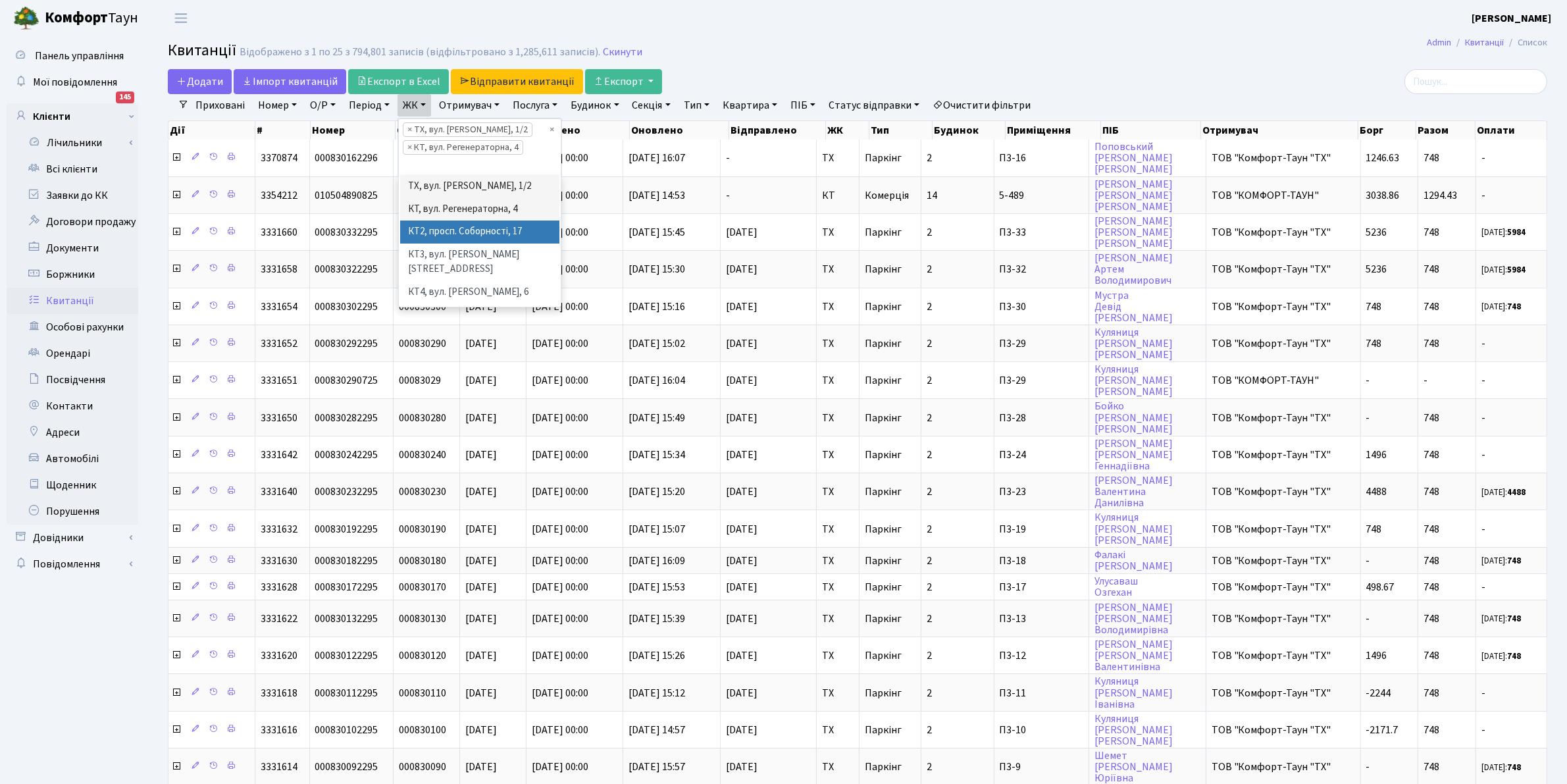
click at [448, 227] on li "КТ2, просп. Соборності, 17" at bounding box center [480, 232] width 160 height 23
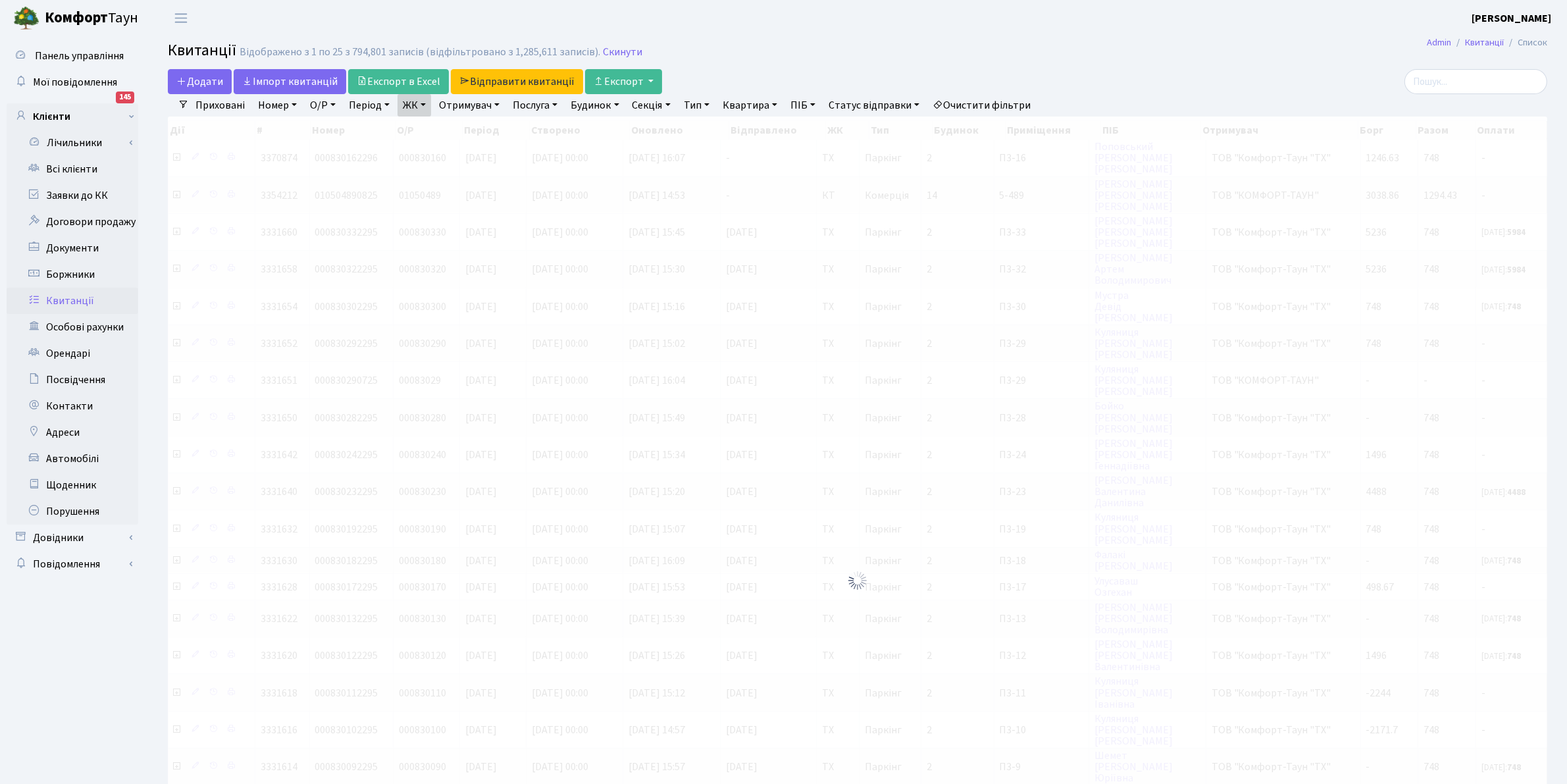
click at [407, 106] on link "ЖК" at bounding box center [414, 105] width 33 height 22
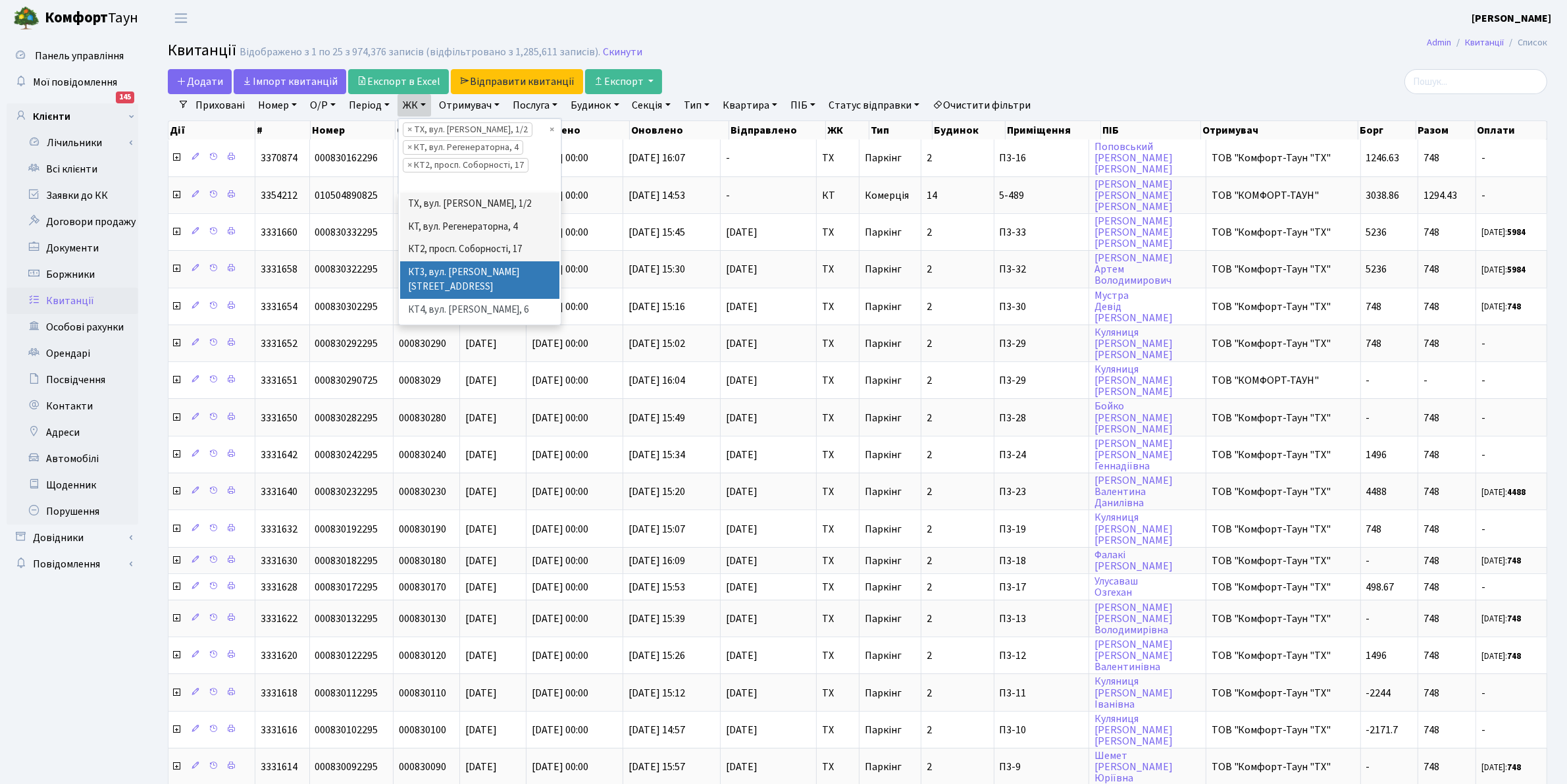
click at [479, 276] on li "КТ3, вул. [PERSON_NAME][STREET_ADDRESS]" at bounding box center [480, 280] width 160 height 38
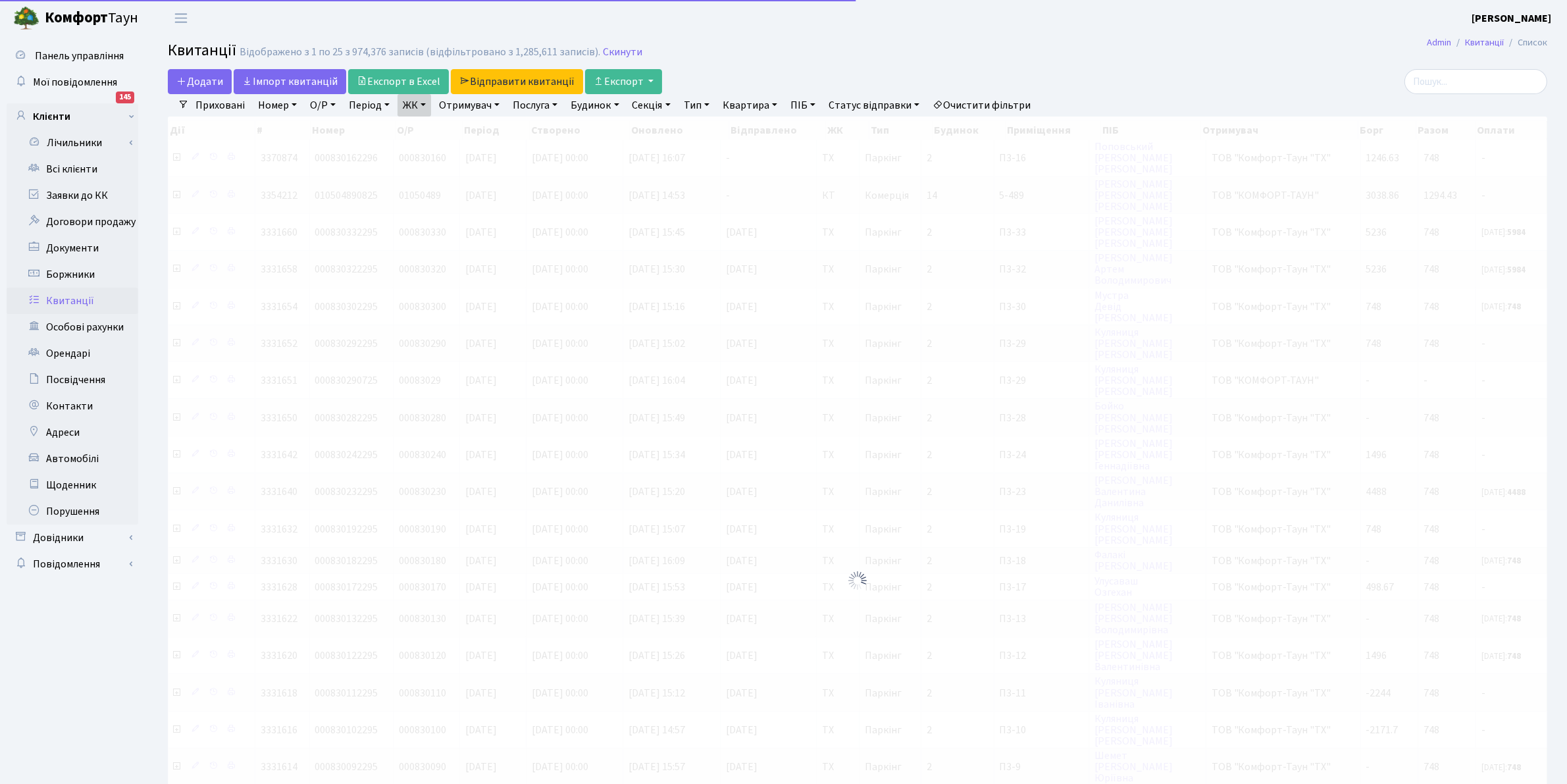
click at [415, 100] on link "ЖК" at bounding box center [414, 105] width 33 height 22
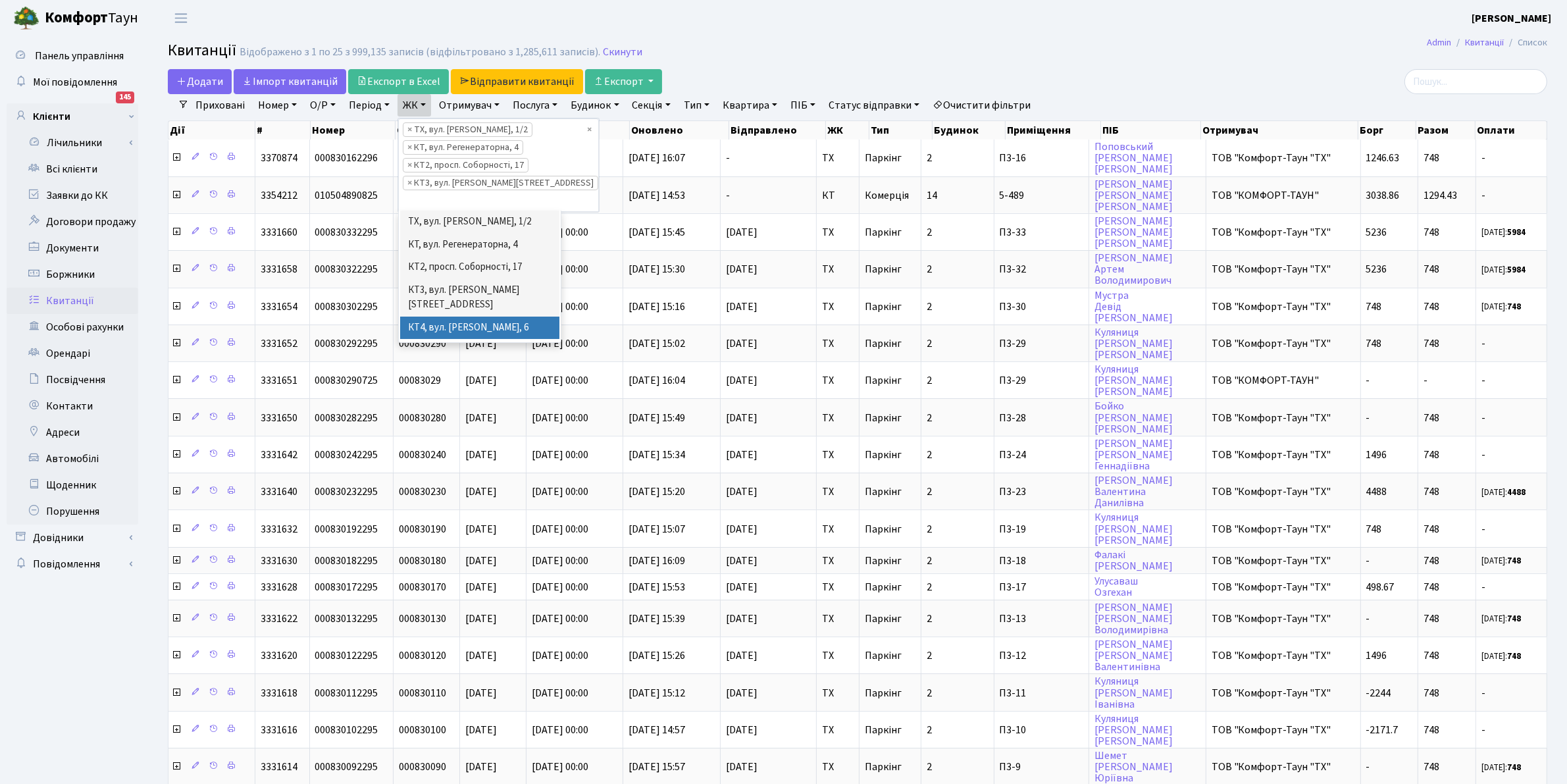
click at [459, 317] on li "КТ4, вул. [PERSON_NAME], 6" at bounding box center [480, 328] width 160 height 23
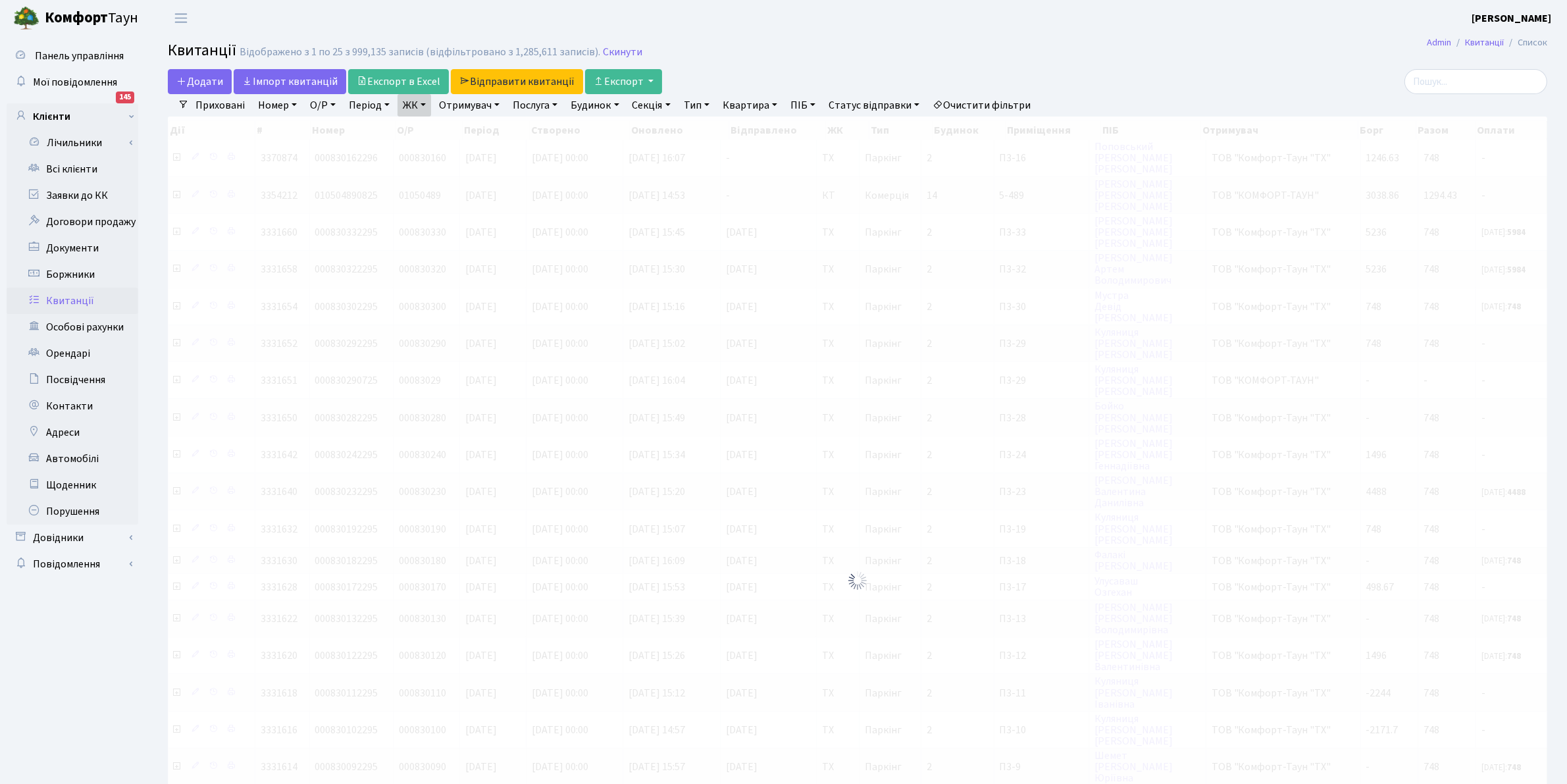
click at [415, 112] on link "ЖК" at bounding box center [414, 105] width 33 height 22
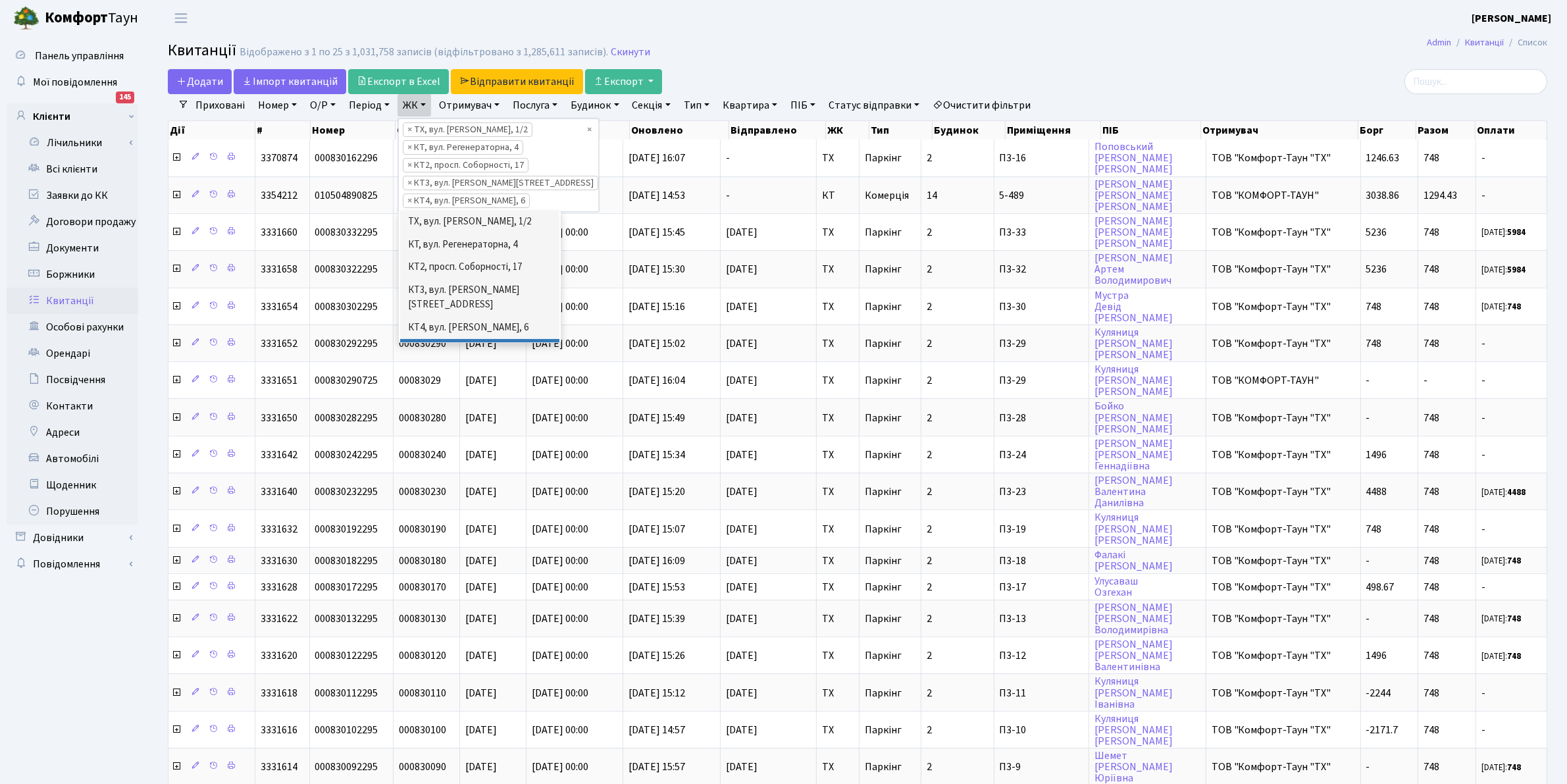
click at [488, 339] on li "КТ5, вул. [PERSON_NAME][STREET_ADDRESS]" at bounding box center [480, 357] width 160 height 38
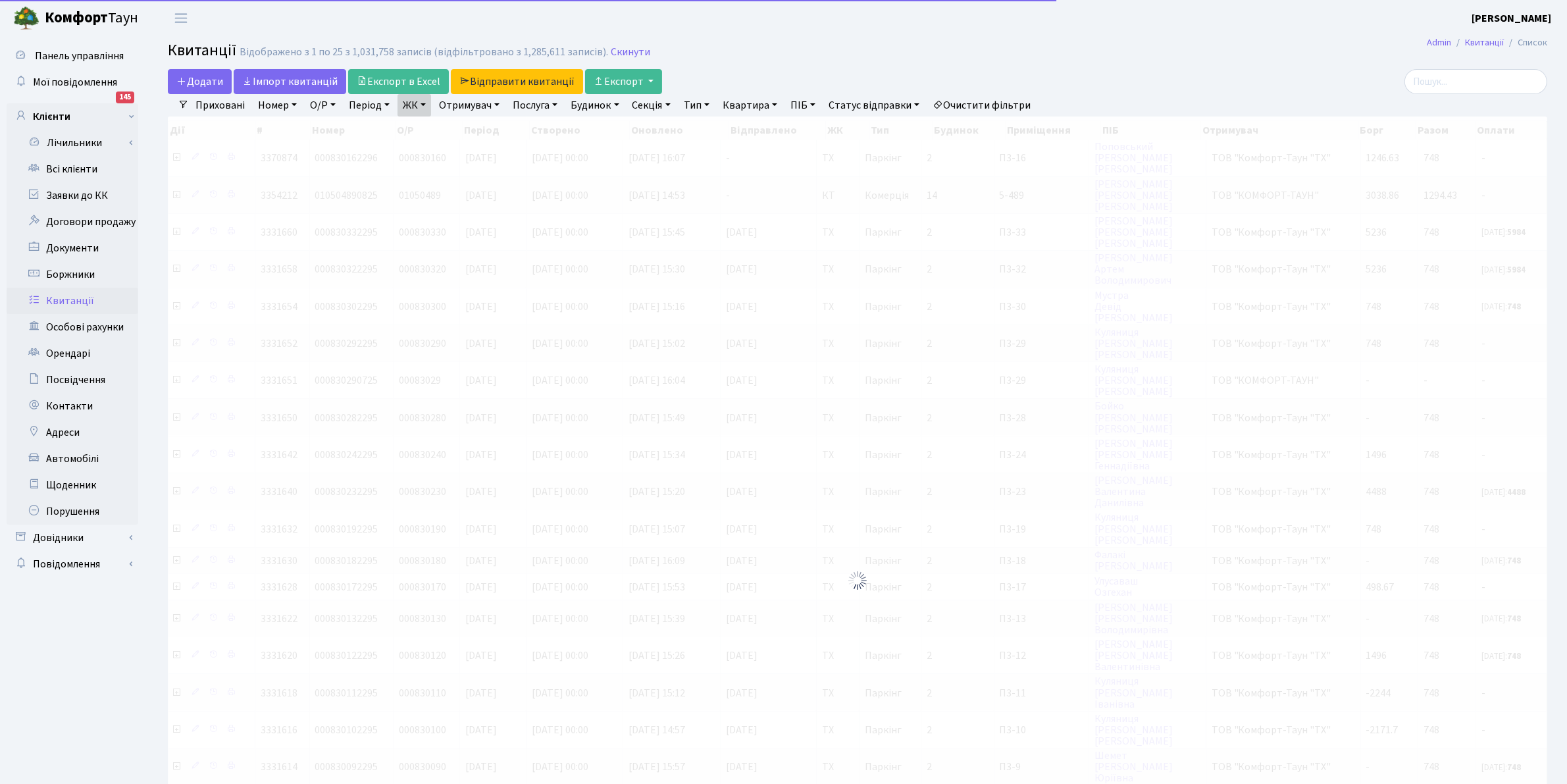
click at [414, 104] on link "ЖК" at bounding box center [414, 105] width 33 height 22
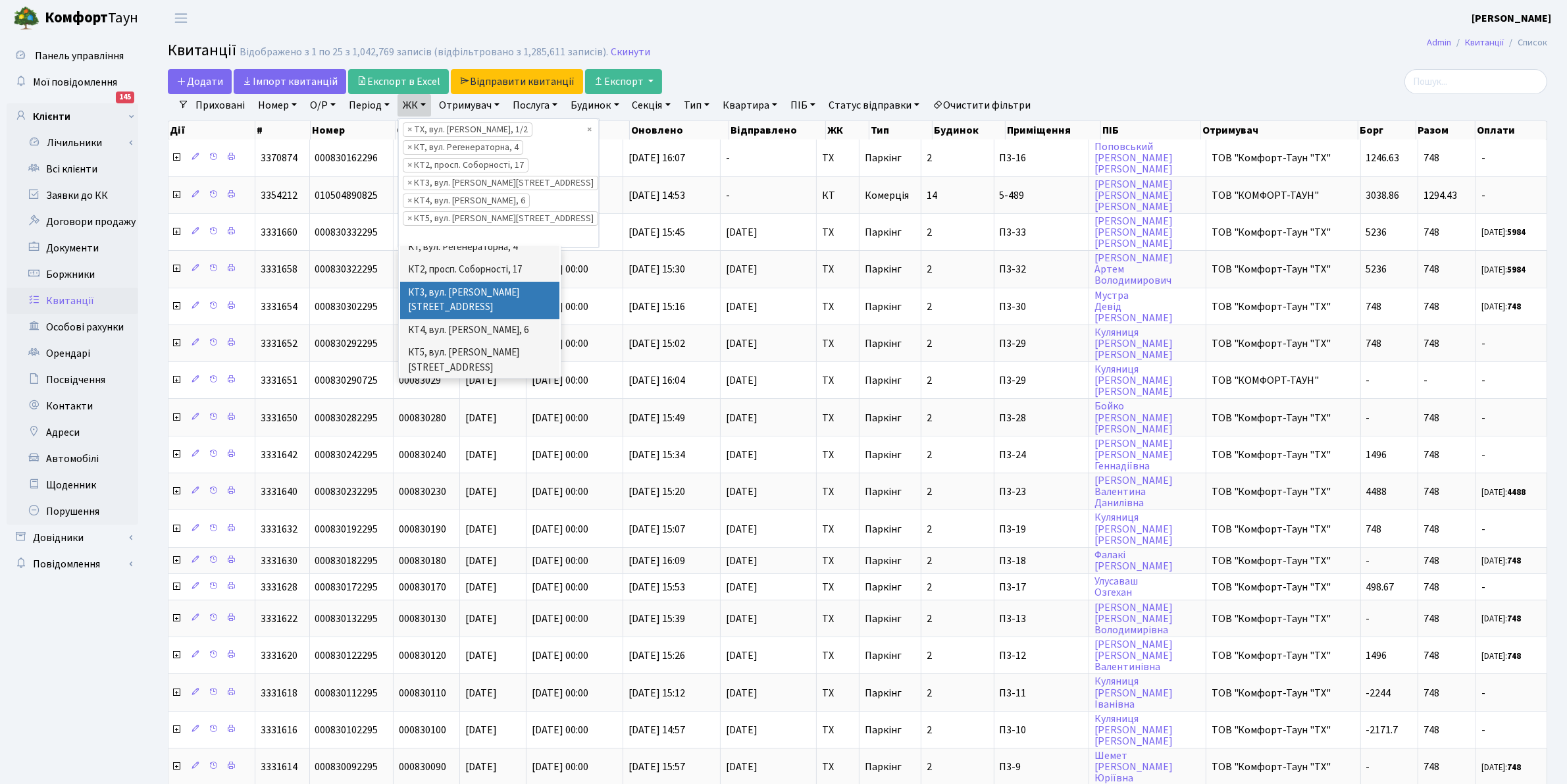
scroll to position [66, 0]
click at [489, 346] on li "КТ6, вул. Ю. Липи, 6-А" at bounding box center [480, 357] width 160 height 23
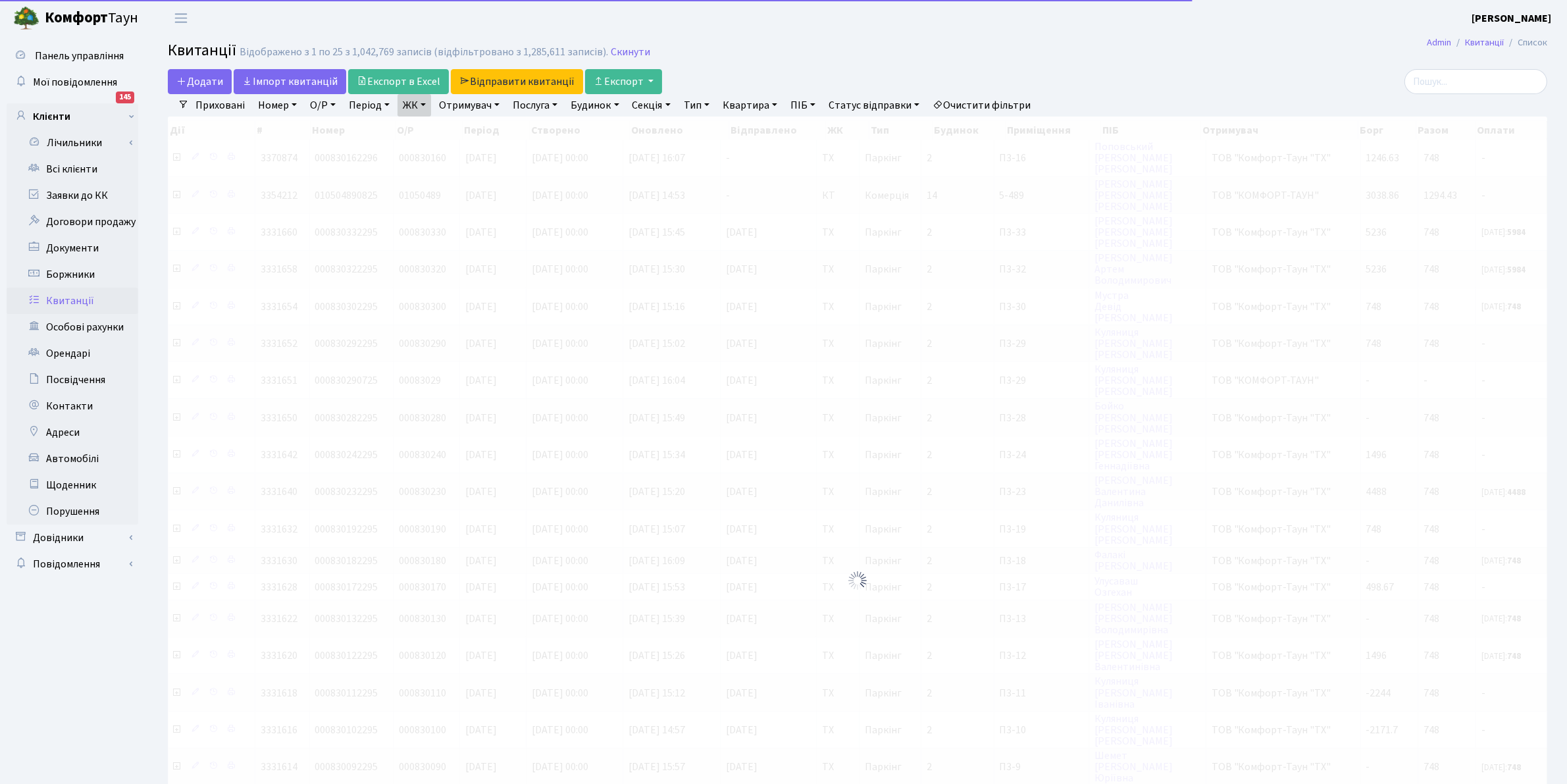
click at [415, 106] on link "ЖК" at bounding box center [414, 105] width 33 height 22
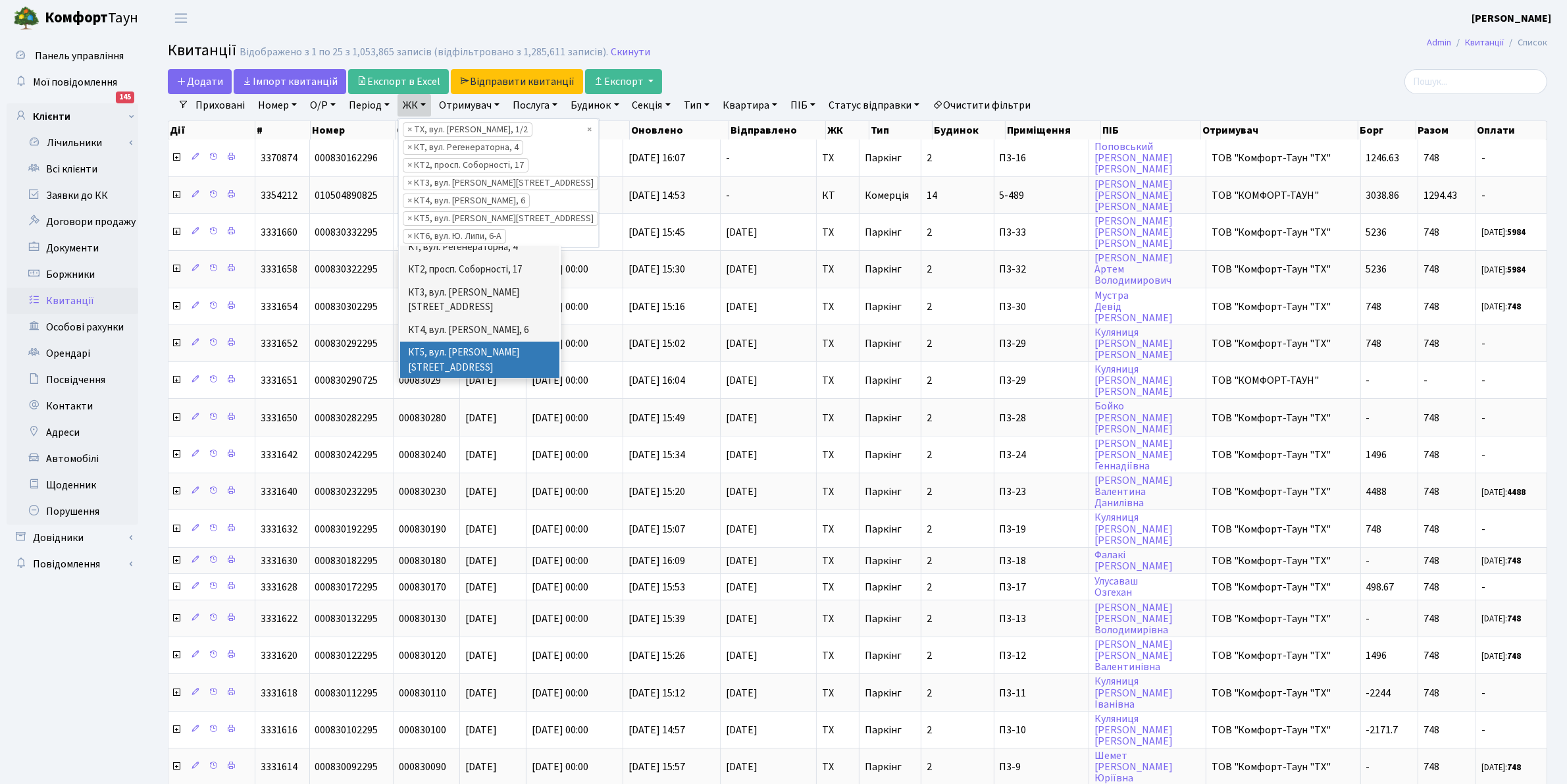
scroll to position [66, 0]
click at [502, 369] on li "КТ7, вул. [PERSON_NAME][STREET_ADDRESS]" at bounding box center [480, 388] width 160 height 38
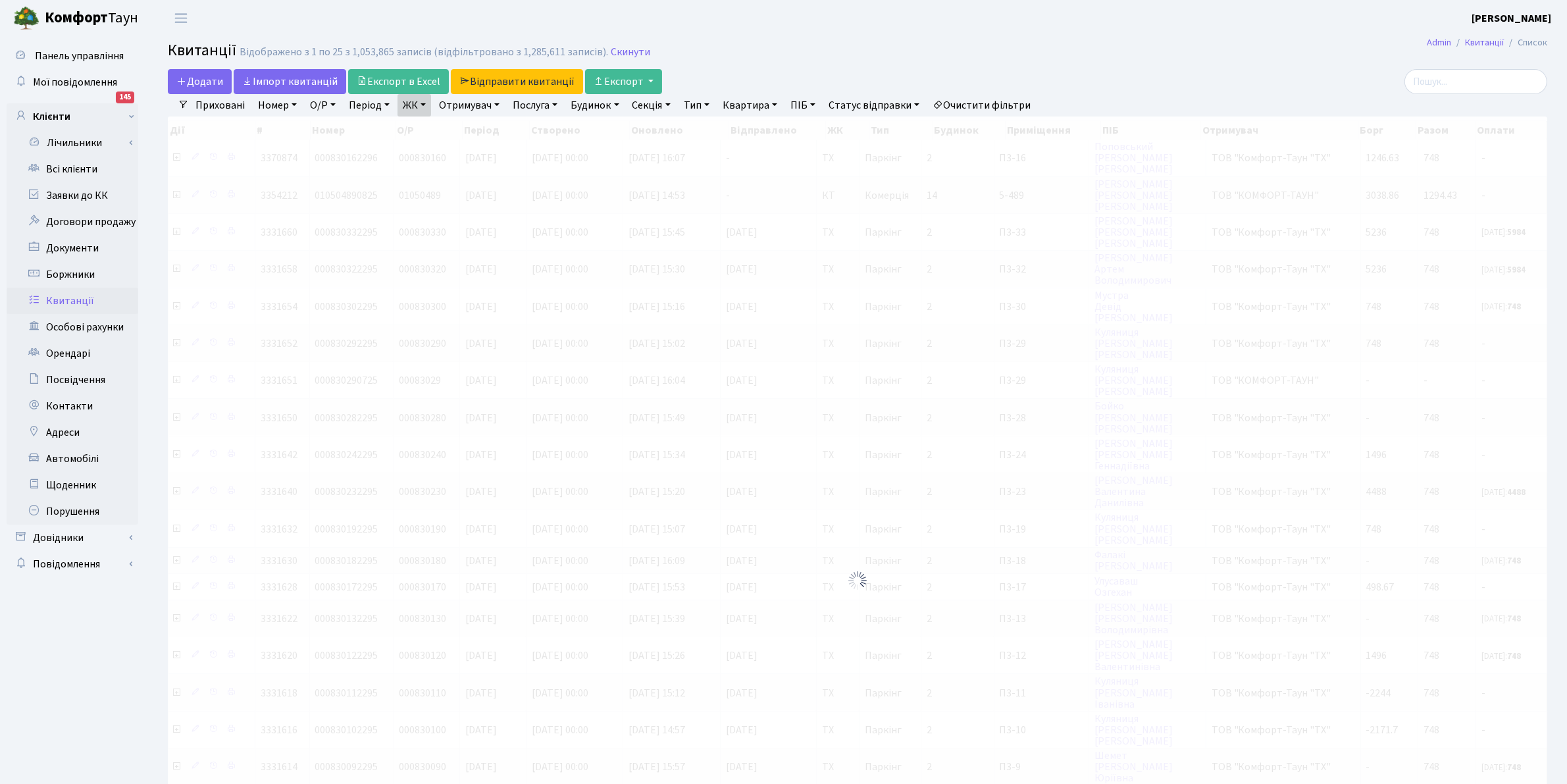
click at [409, 109] on link "ЖК" at bounding box center [414, 105] width 33 height 22
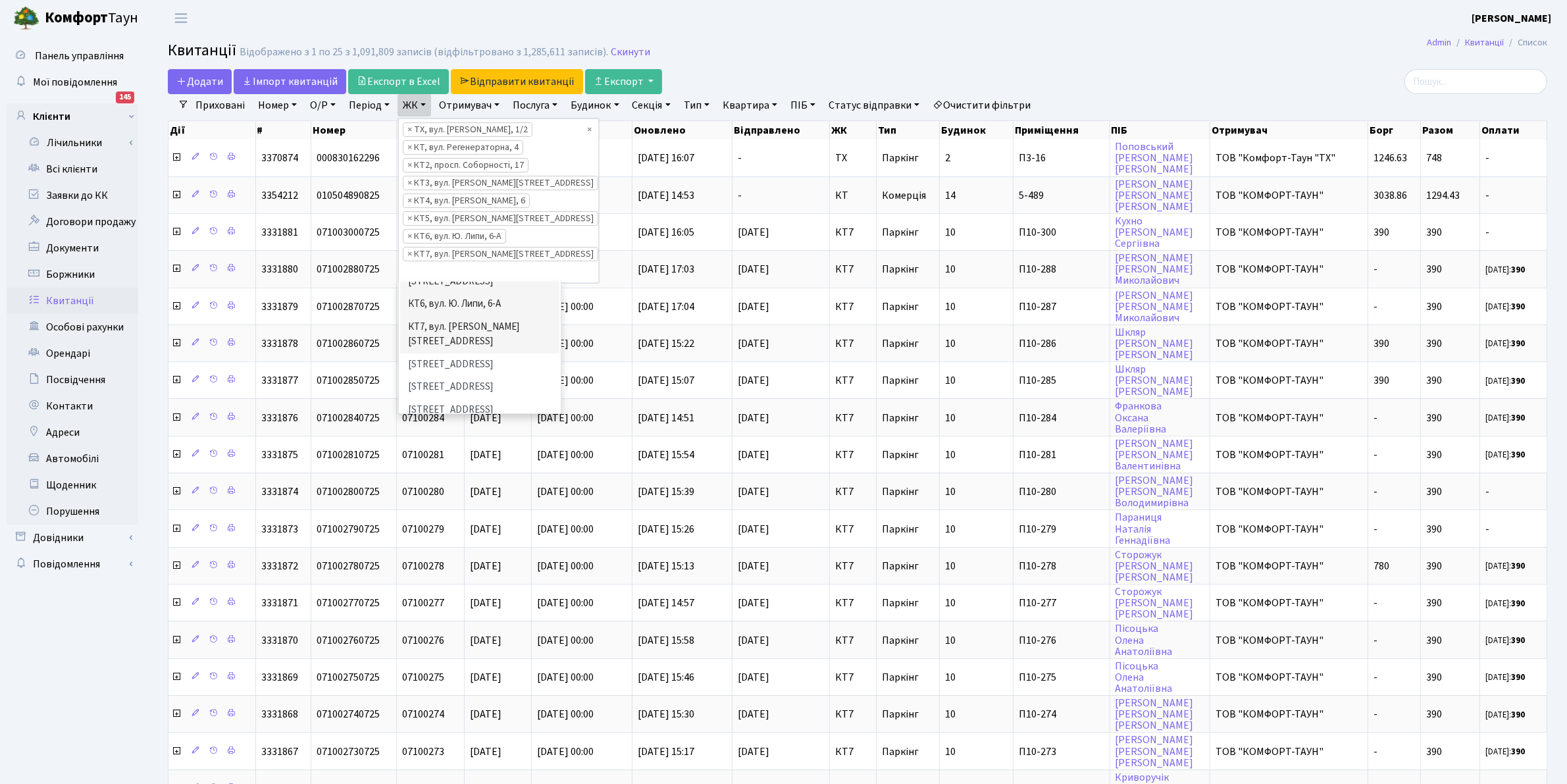
scroll to position [122, 0]
click at [497, 348] on li "КТ7, вул. [PERSON_NAME][STREET_ADDRESS]" at bounding box center [480, 367] width 160 height 38
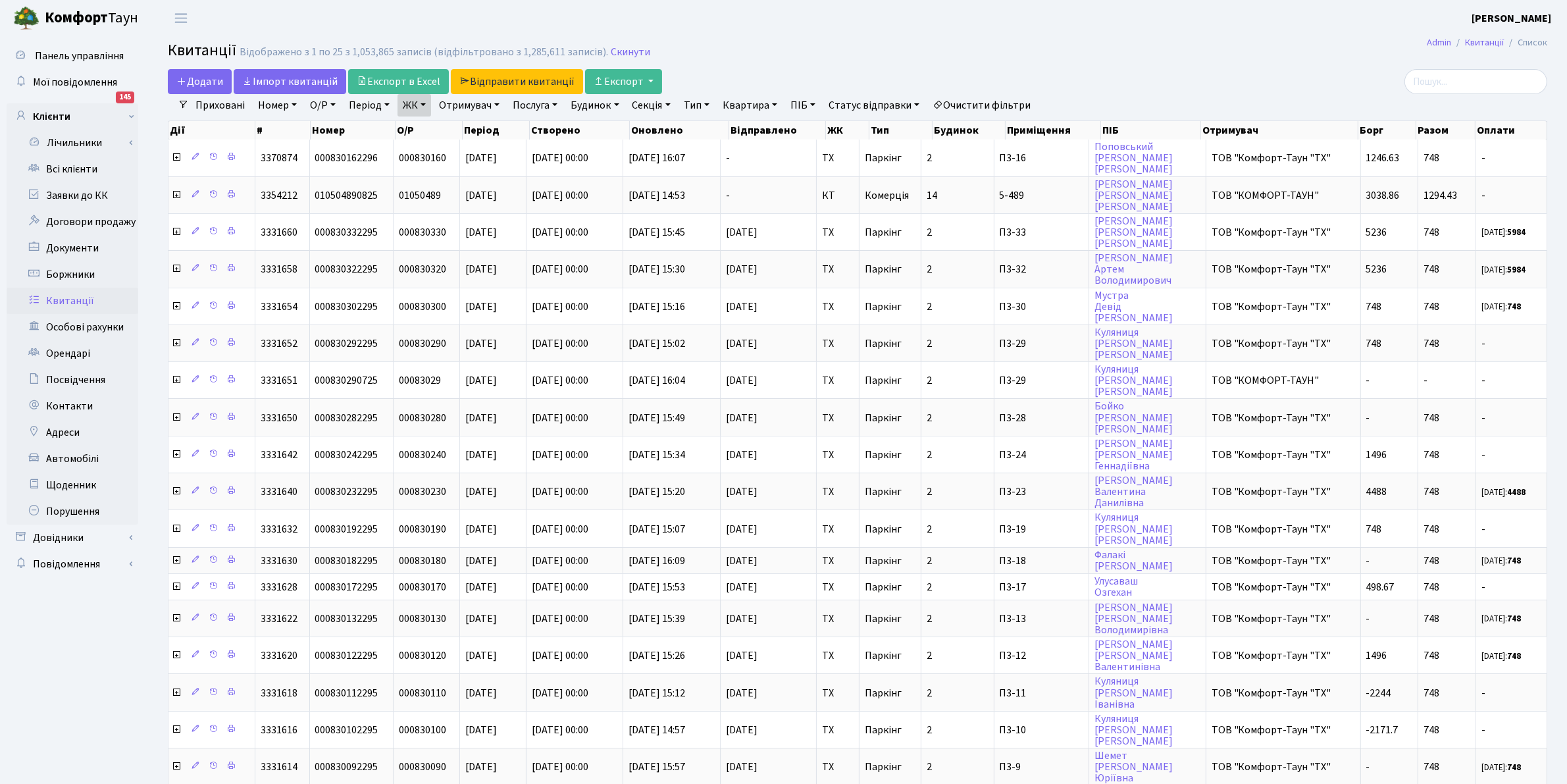
click at [425, 97] on link "ЖК" at bounding box center [414, 105] width 33 height 22
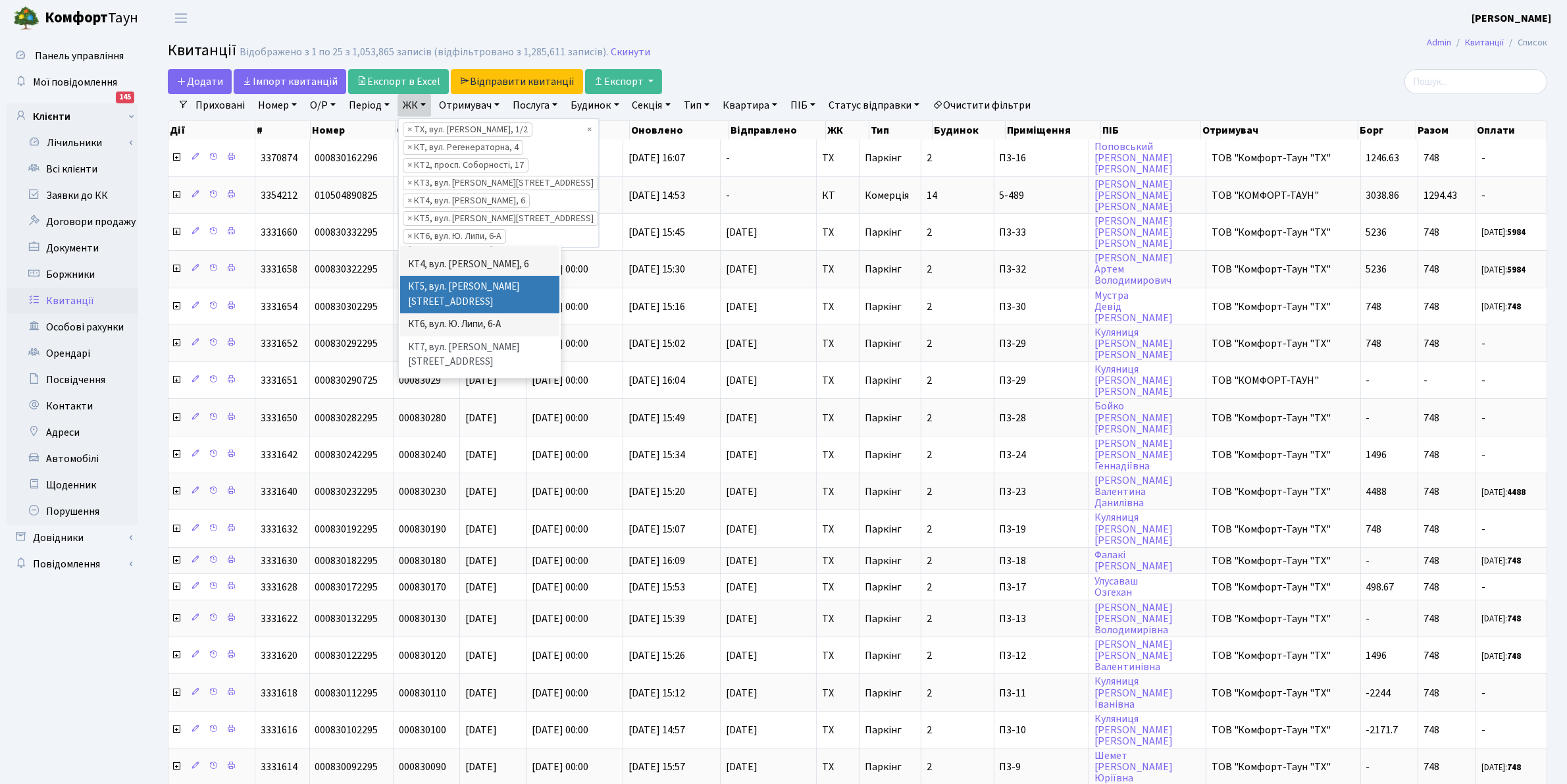
scroll to position [131, 0]
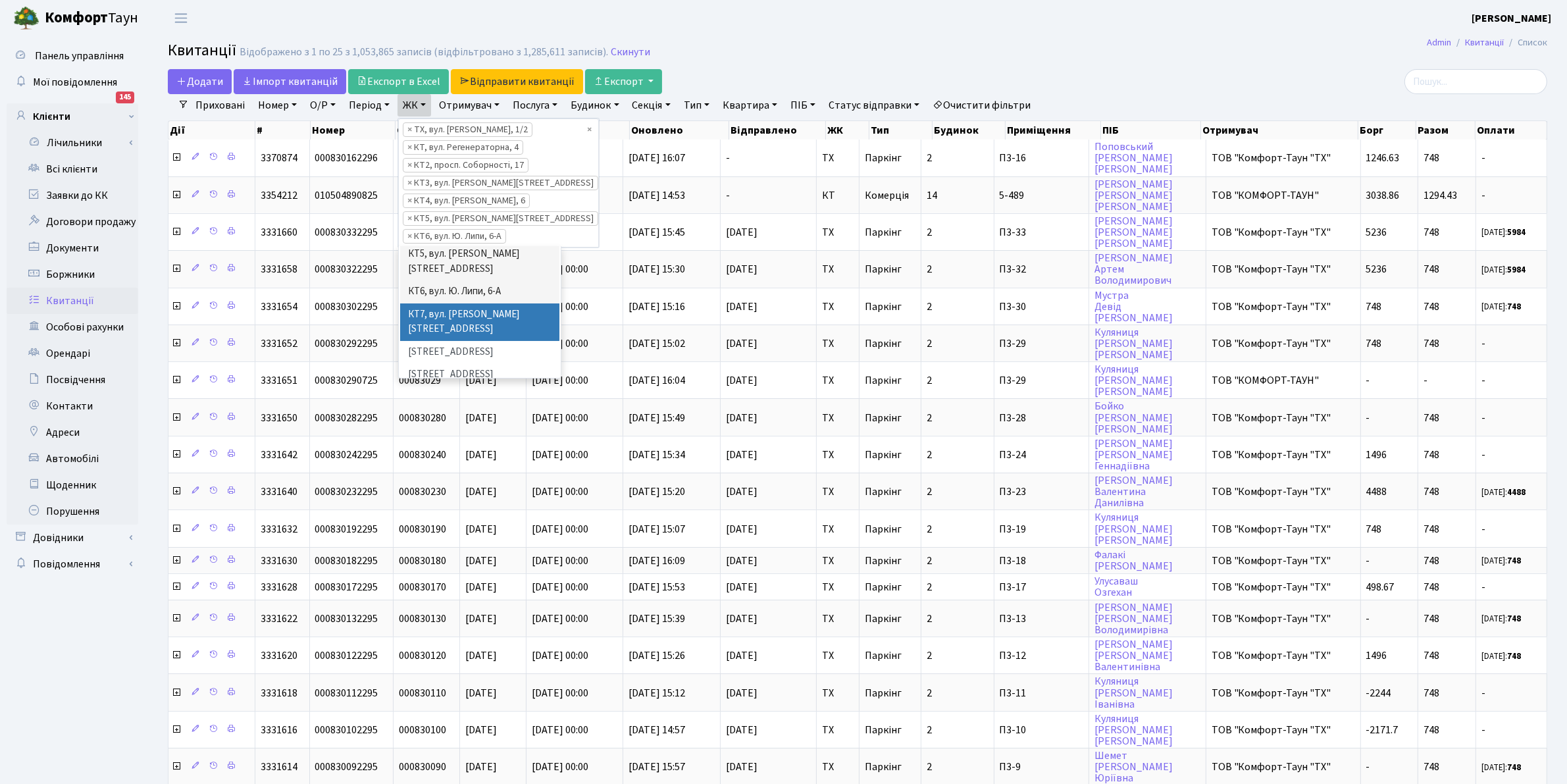
click at [511, 303] on li "КТ7, вул. [PERSON_NAME][STREET_ADDRESS]" at bounding box center [480, 322] width 160 height 38
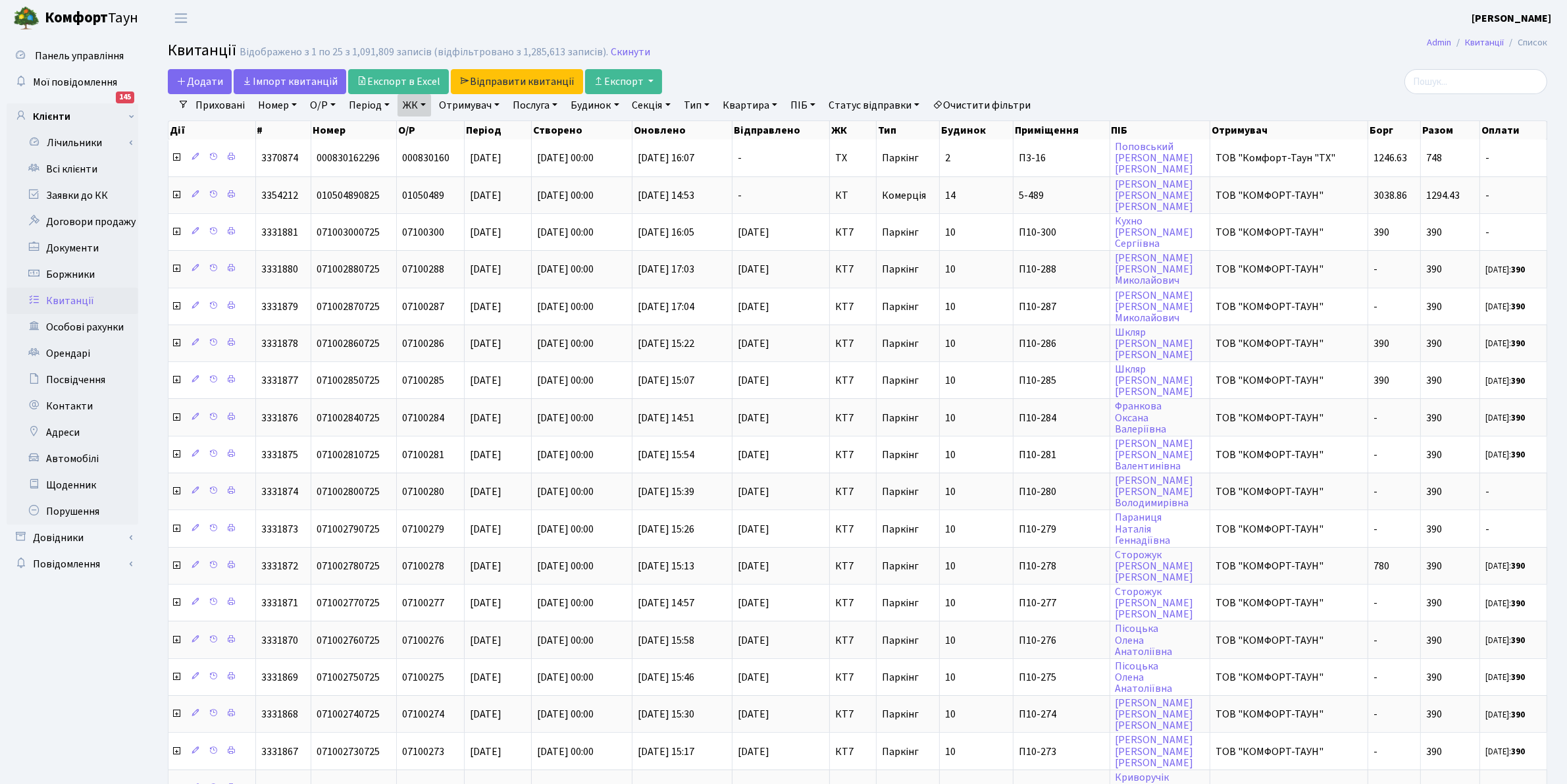
click at [420, 107] on link "ЖК" at bounding box center [414, 105] width 33 height 22
click at [463, 99] on link "Отримувач" at bounding box center [469, 105] width 71 height 22
click at [525, 155] on li "ТОВ "КОМФОРТ-ТАУН"" at bounding box center [517, 151] width 160 height 23
select select "1"
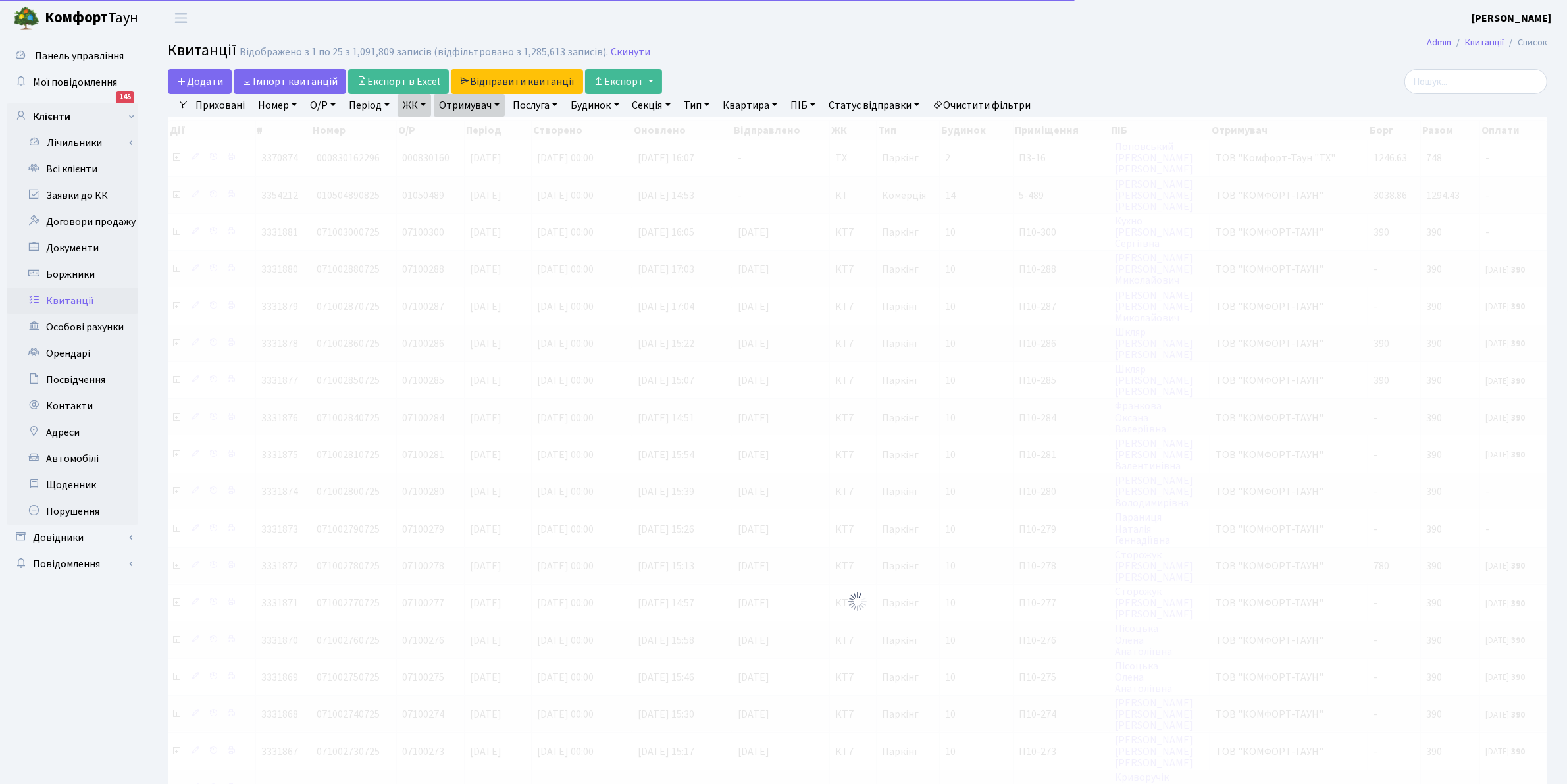
click at [477, 106] on link "Отримувач" at bounding box center [469, 105] width 71 height 22
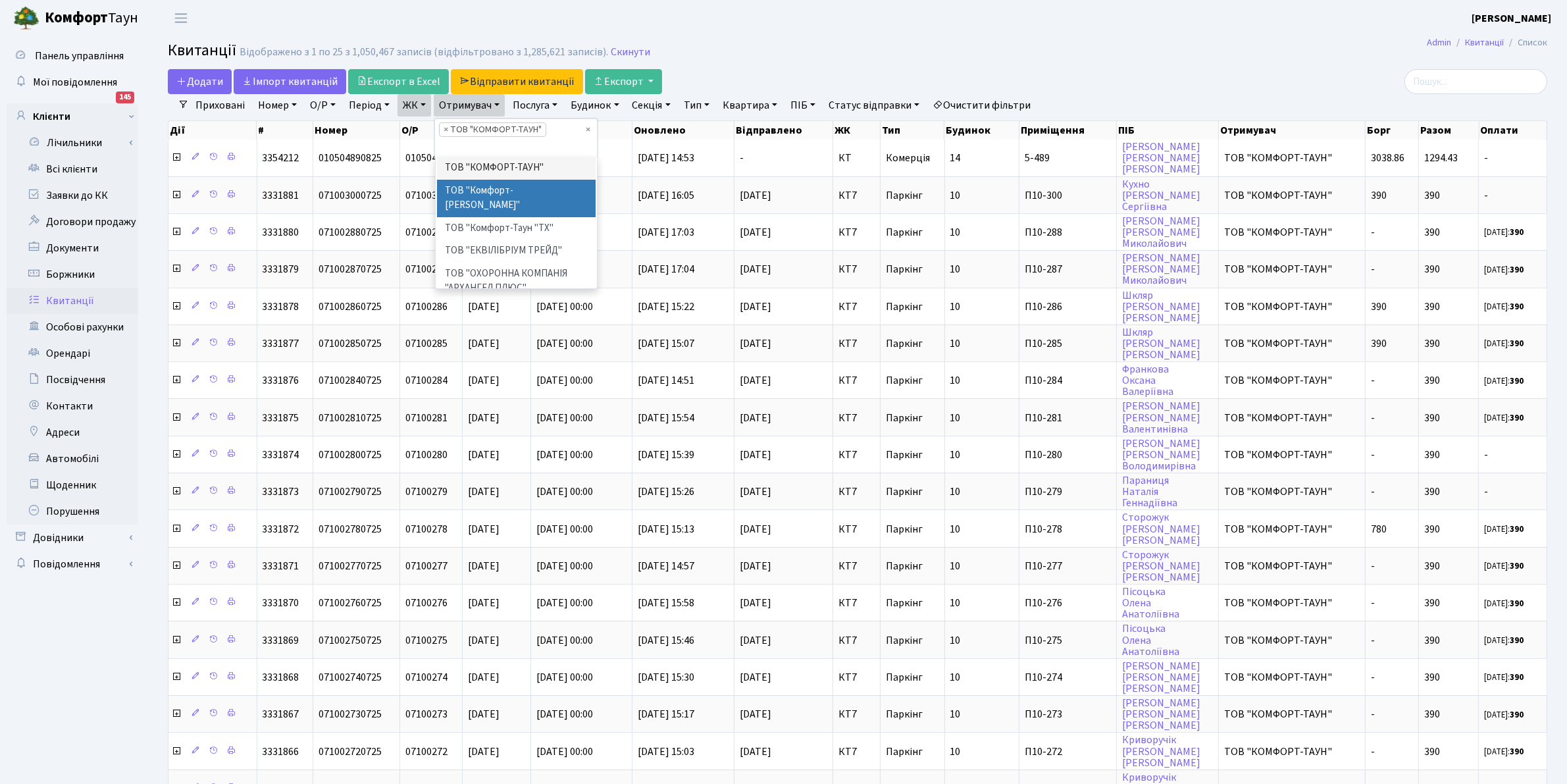
click at [530, 195] on li "ТОВ "Комфорт-[PERSON_NAME]"" at bounding box center [517, 198] width 160 height 38
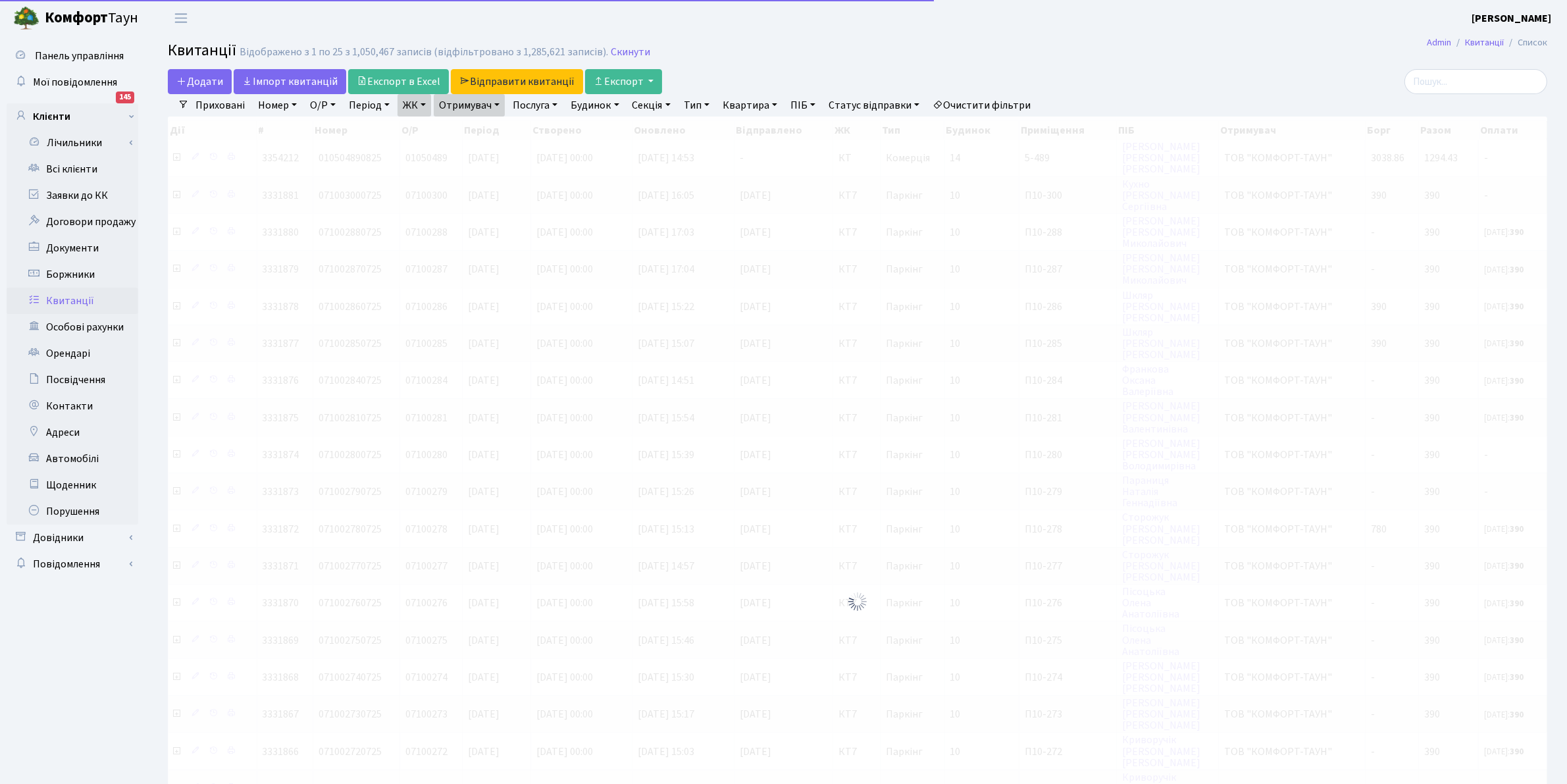
click at [475, 107] on link "Отримувач" at bounding box center [469, 105] width 71 height 22
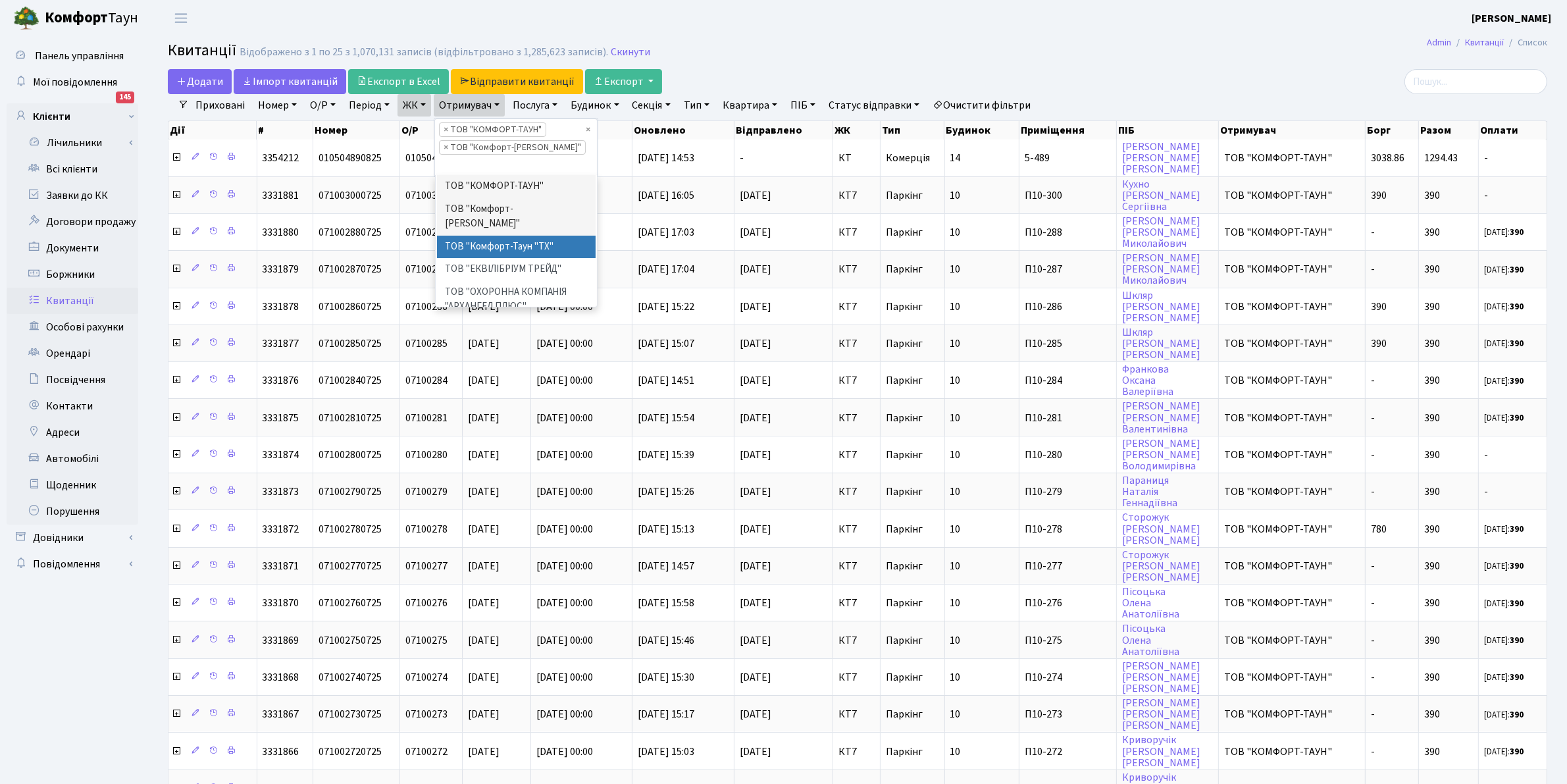
click at [524, 239] on li "ТОВ "Комфорт-Таун "ТХ"" at bounding box center [517, 247] width 160 height 23
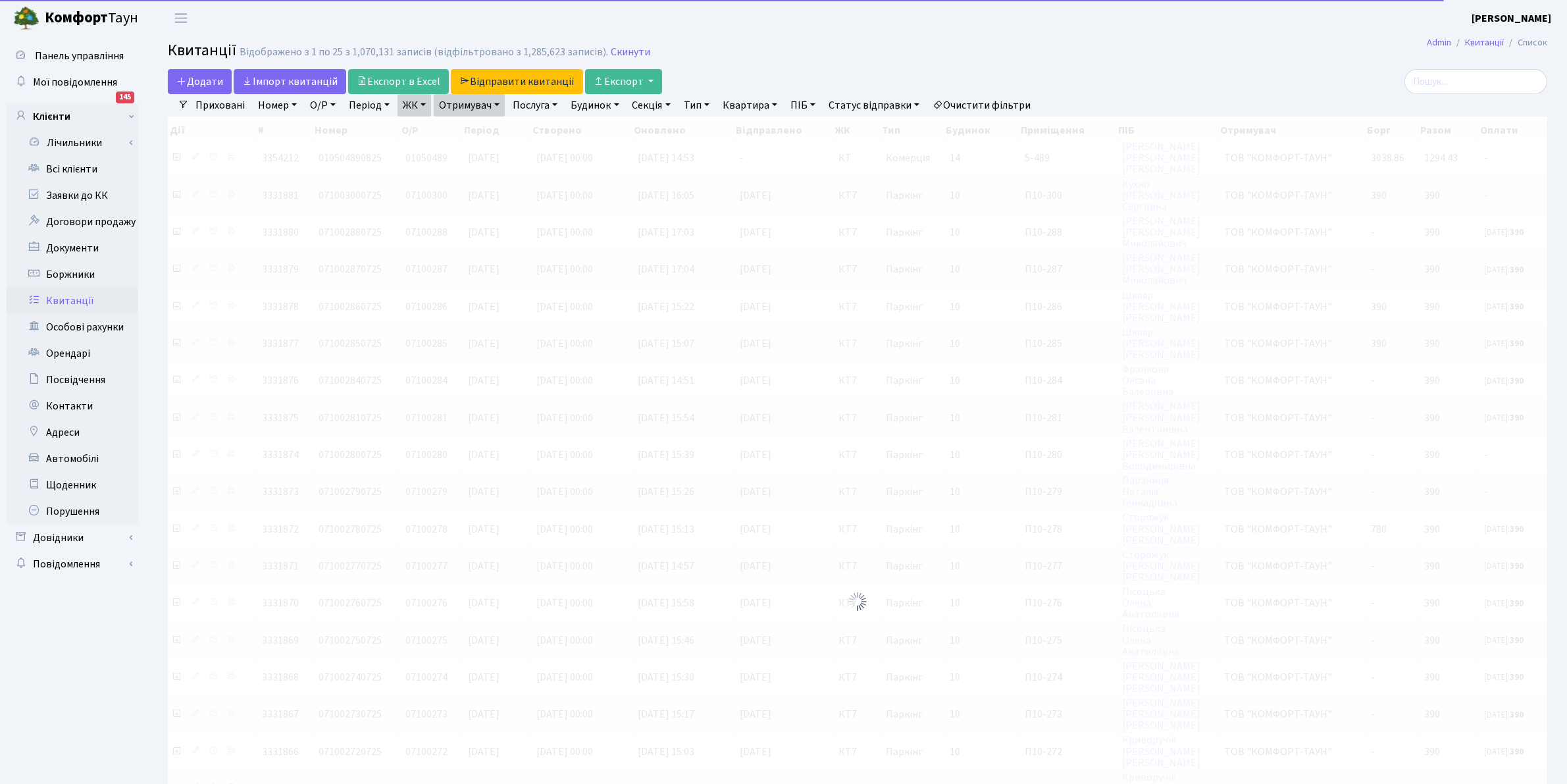
click at [461, 106] on link "Отримувач" at bounding box center [469, 105] width 71 height 22
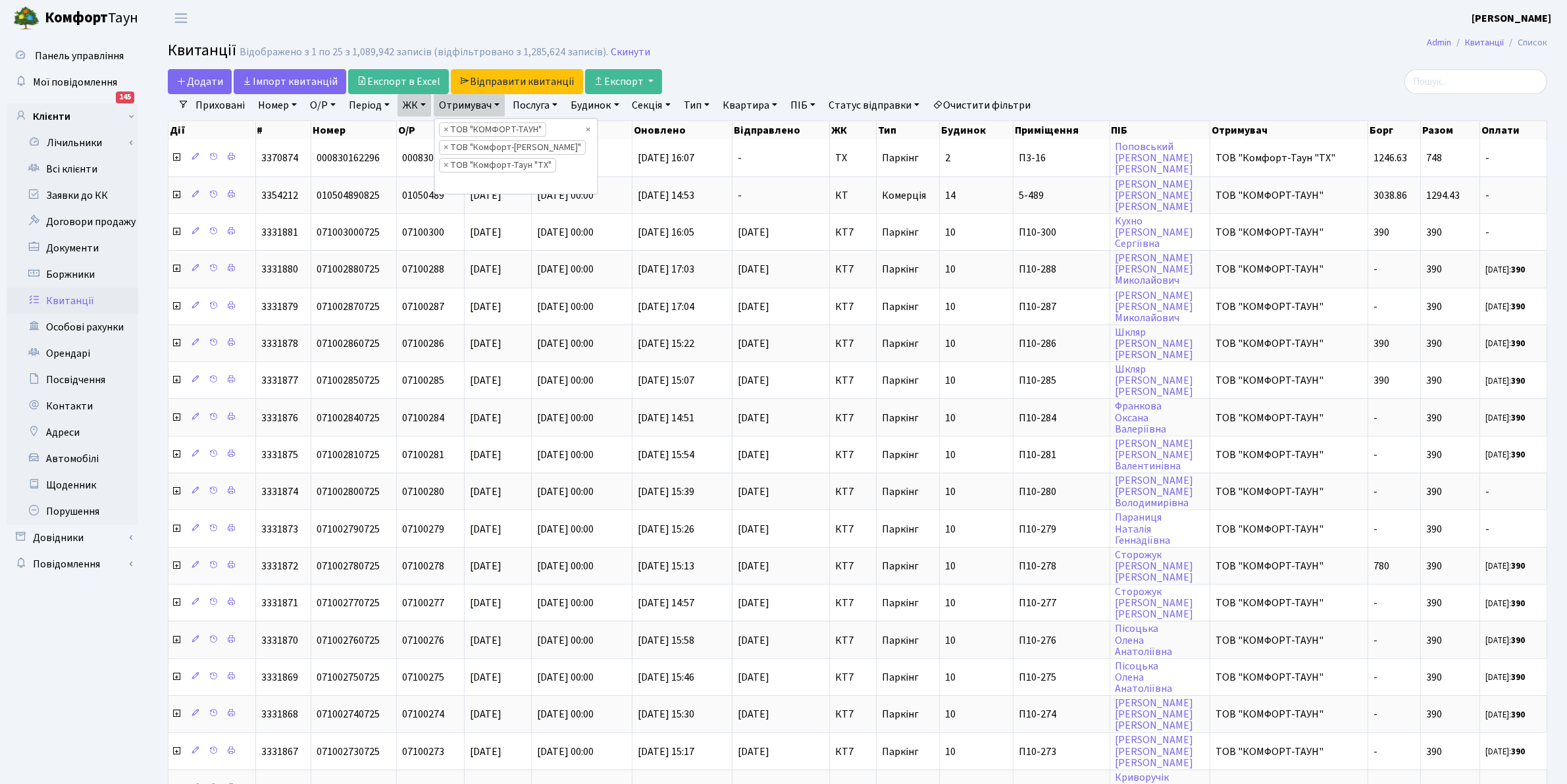
click at [854, 23] on header "Комфорт Таун Клишко І. В. Мій обліковий запис Вийти" at bounding box center [784, 18] width 1567 height 36
click at [430, 99] on link "ЖК" at bounding box center [414, 105] width 33 height 22
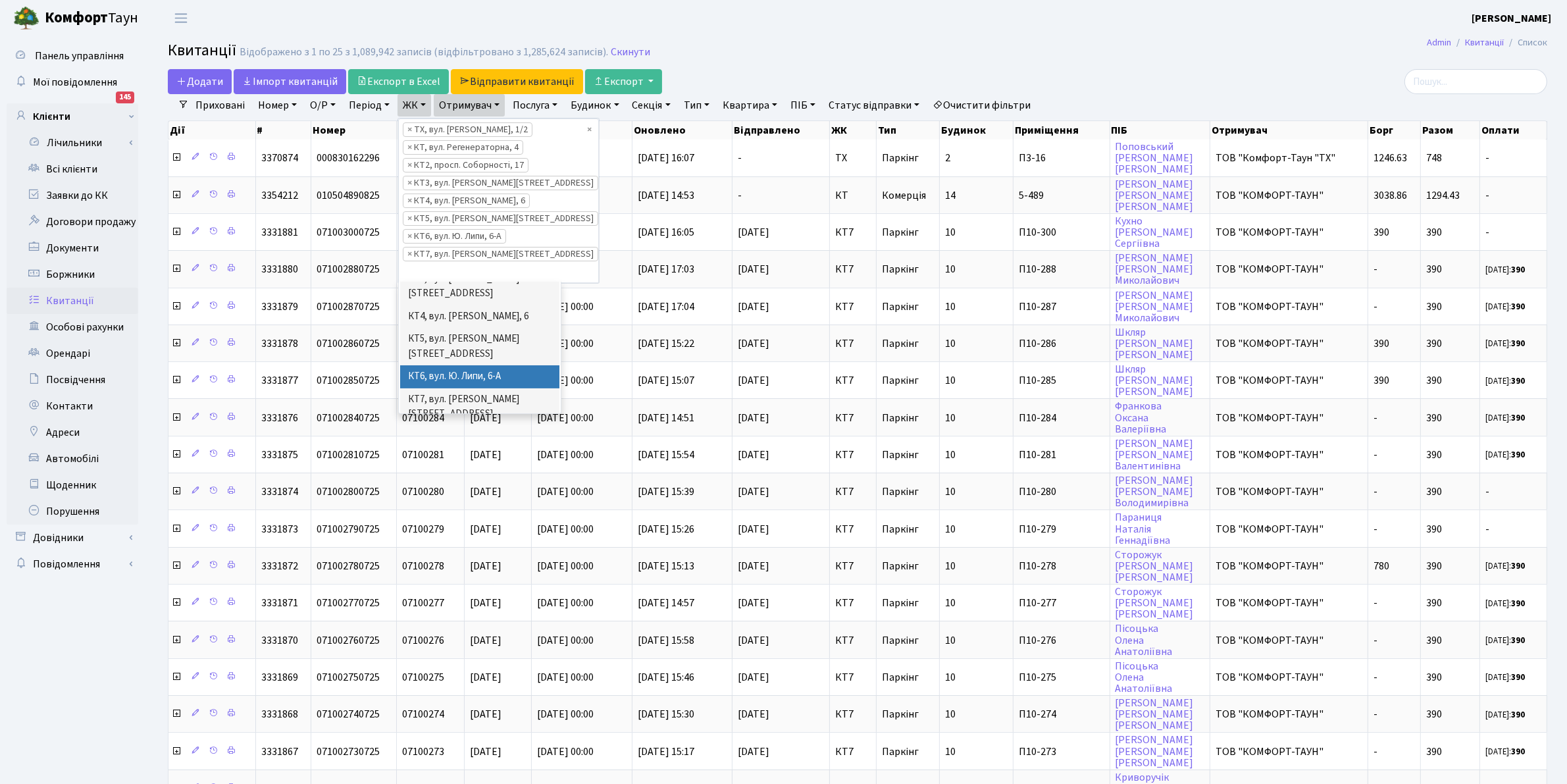
scroll to position [329, 0]
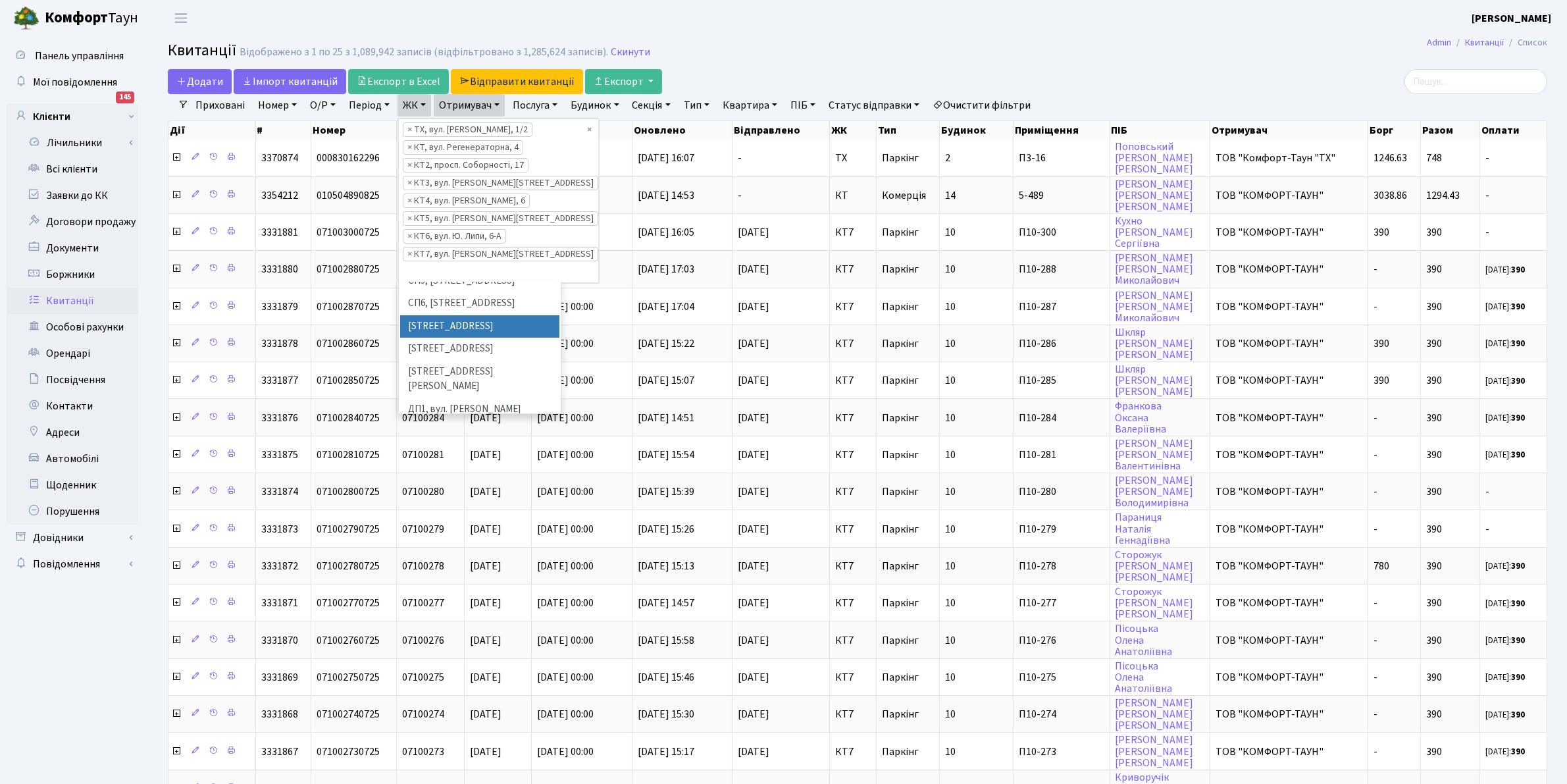
click at [879, 25] on header "Комфорт Таун Клишко І. В. Мій обліковий запис Вийти" at bounding box center [784, 18] width 1567 height 36
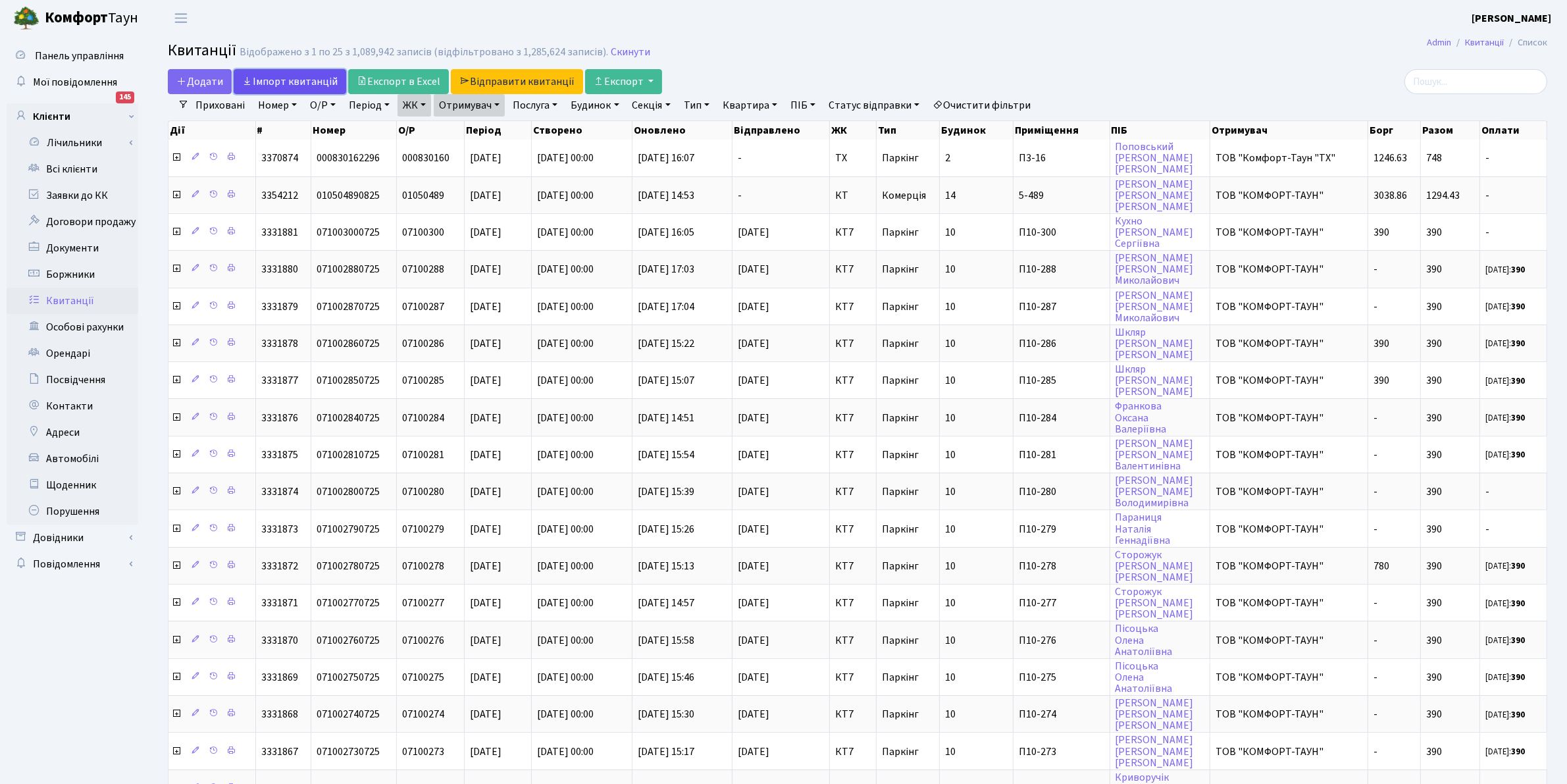
click at [274, 83] on link "Iмпорт квитанцій" at bounding box center [289, 82] width 112 height 25
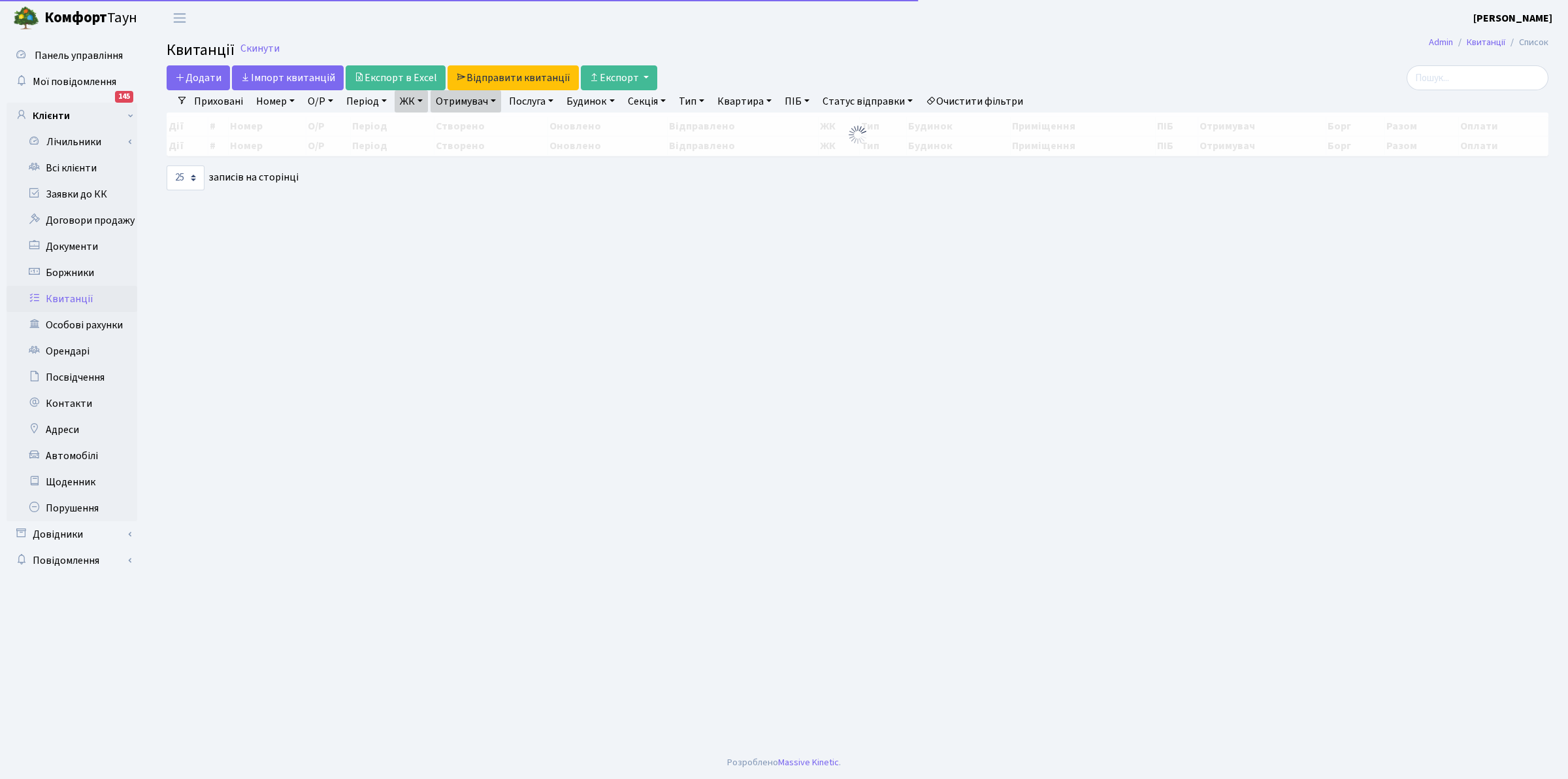
select select "25"
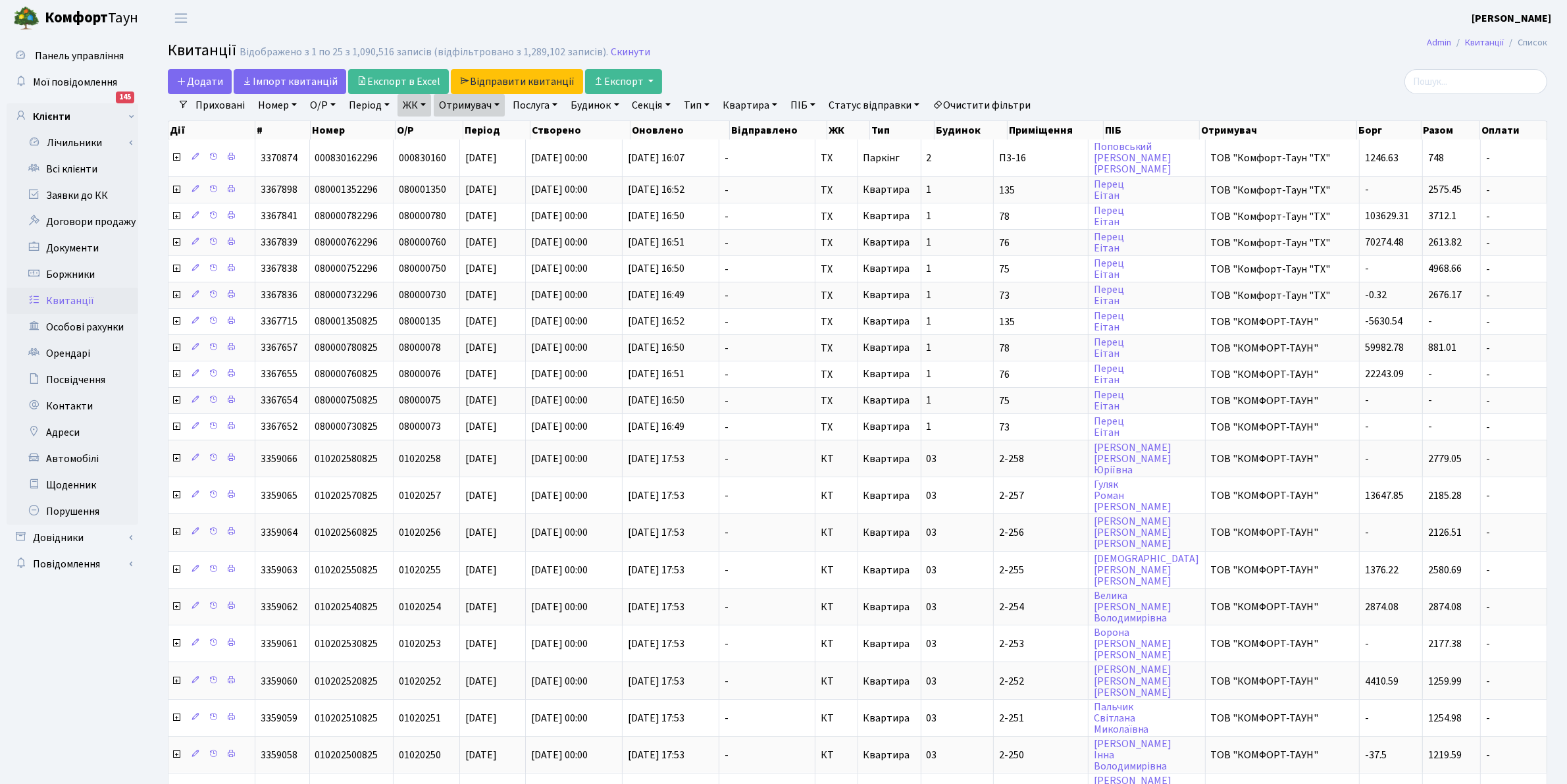
click at [482, 104] on link "Отримувач" at bounding box center [469, 105] width 71 height 22
